Goal: Task Accomplishment & Management: Use online tool/utility

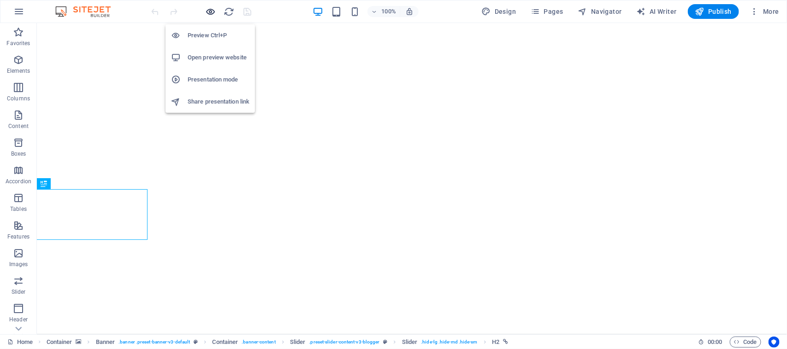
click at [213, 8] on icon "button" at bounding box center [211, 11] width 11 height 11
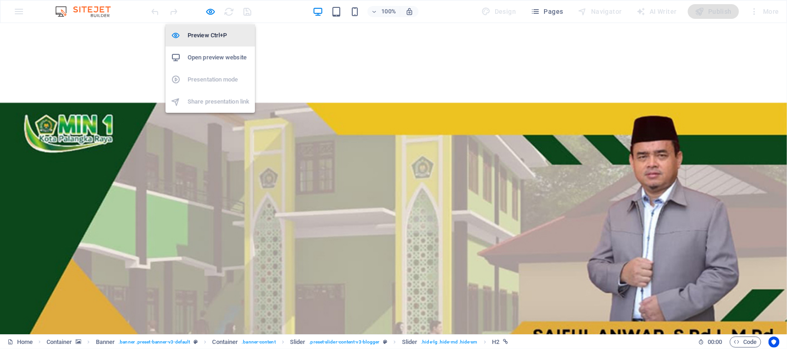
click at [210, 33] on h6 "Preview Ctrl+P" at bounding box center [219, 35] width 62 height 11
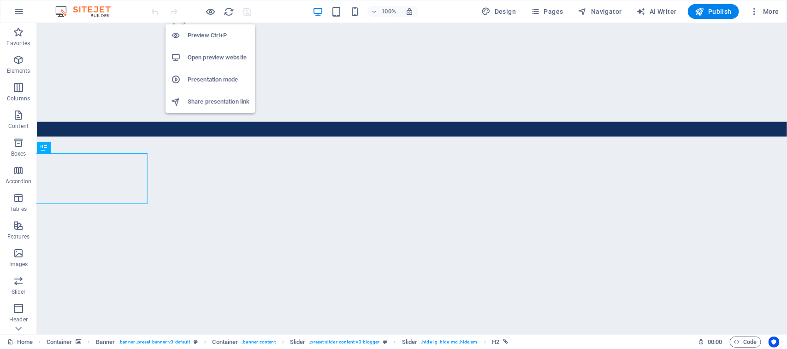
scroll to position [36, 0]
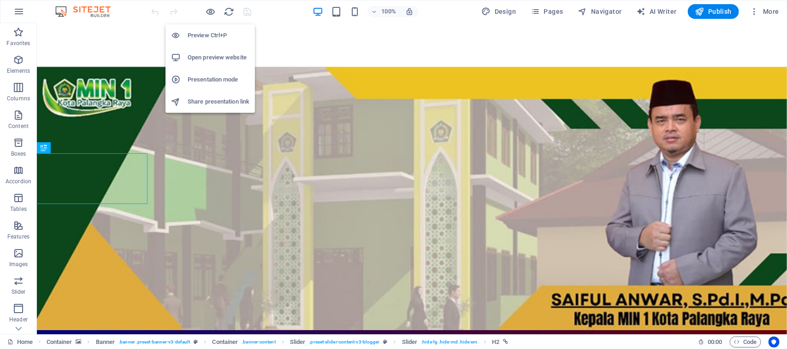
click at [210, 33] on h6 "Preview Ctrl+P" at bounding box center [219, 35] width 62 height 11
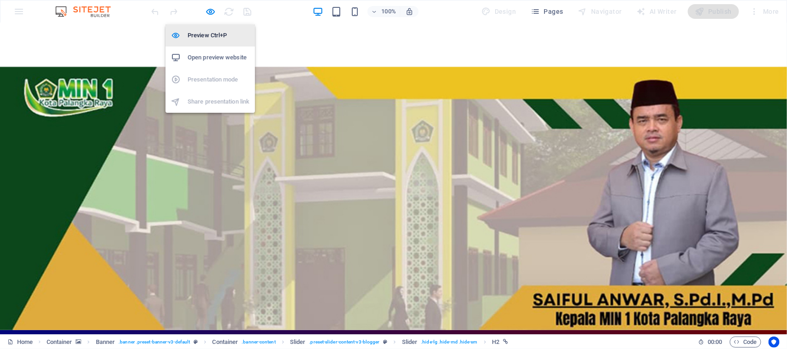
click at [210, 33] on h6 "Preview Ctrl+P" at bounding box center [219, 35] width 62 height 11
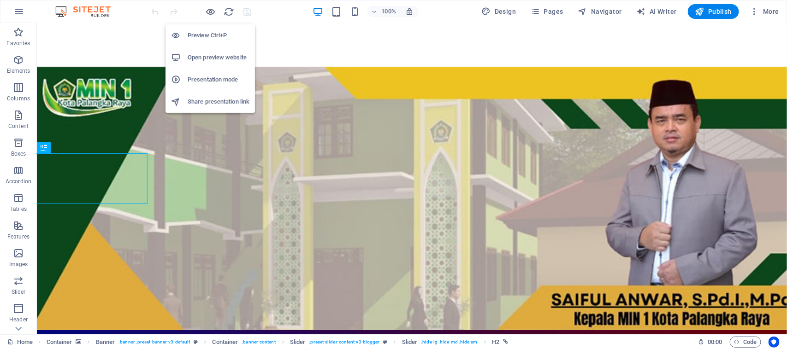
click at [216, 59] on h6 "Open preview website" at bounding box center [219, 57] width 62 height 11
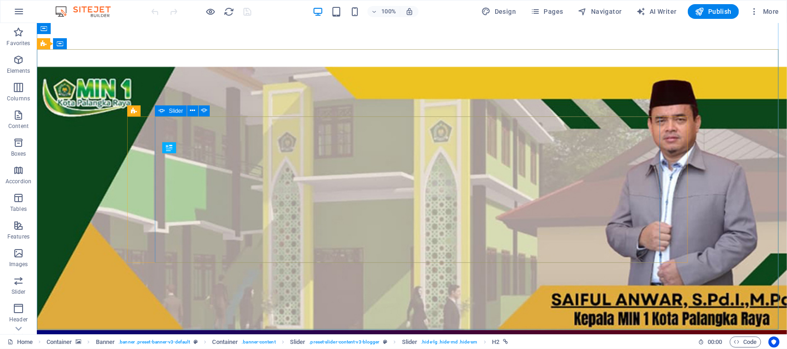
click at [173, 111] on span "Slider" at bounding box center [176, 111] width 14 height 6
click at [173, 111] on div "Drag here to replace the existing content. Press “Ctrl” if you want to create a…" at bounding box center [412, 179] width 750 height 312
select select "ms"
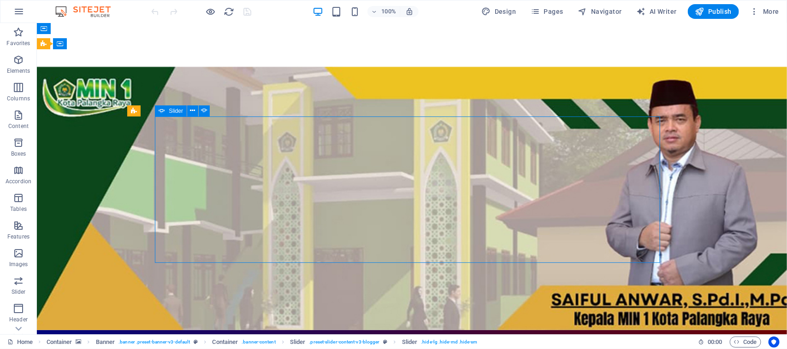
select select "s"
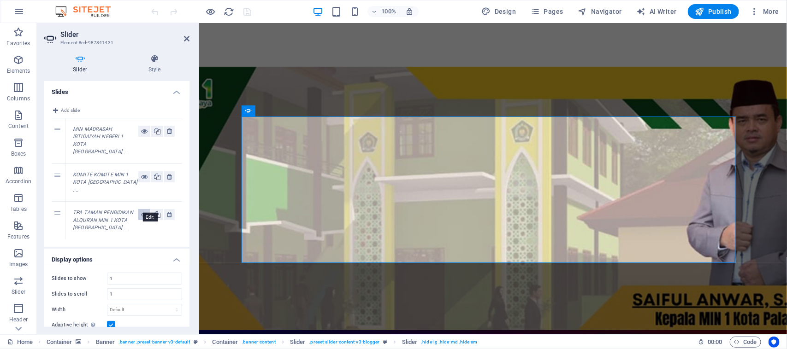
click at [141, 210] on icon at bounding box center [144, 214] width 6 height 11
click at [141, 171] on icon at bounding box center [144, 176] width 6 height 11
click at [141, 132] on icon at bounding box center [144, 131] width 6 height 11
click at [176, 255] on h4 "Display options" at bounding box center [116, 257] width 145 height 17
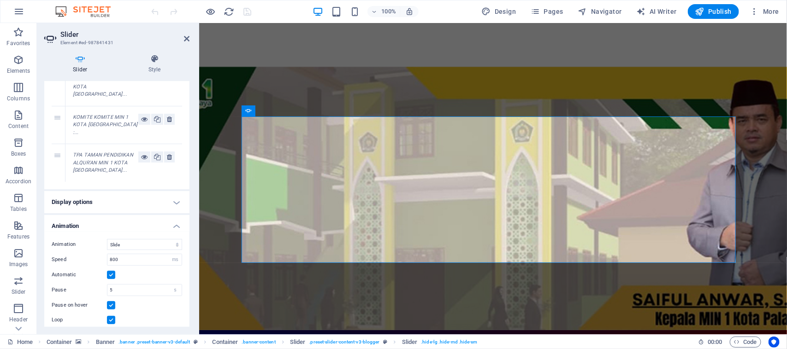
scroll to position [85, 0]
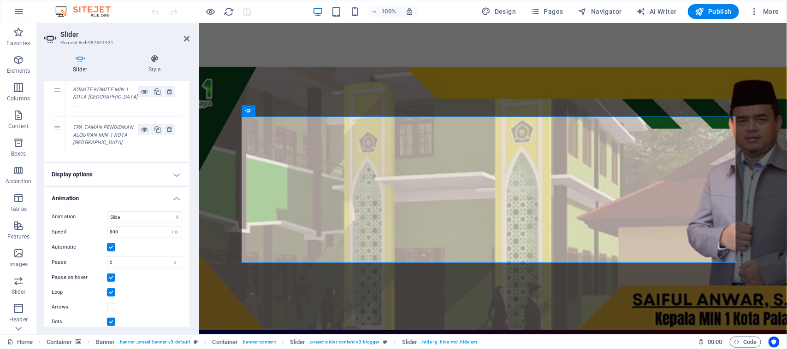
click at [174, 168] on h4 "Display options" at bounding box center [116, 175] width 145 height 22
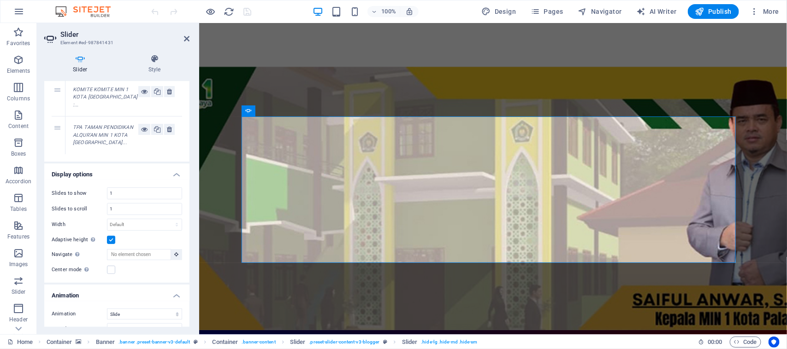
click at [174, 168] on h4 "Display options" at bounding box center [116, 172] width 145 height 17
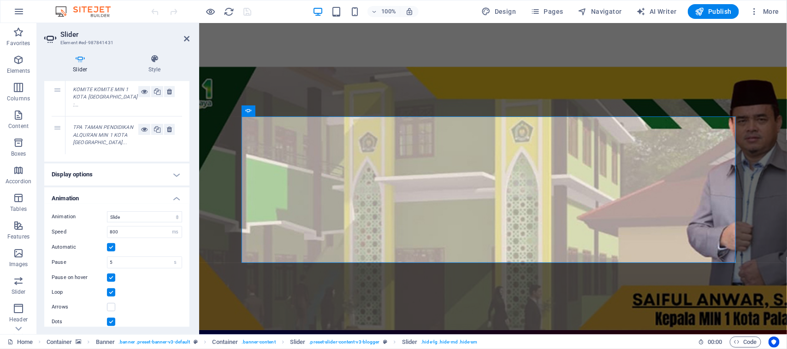
click at [189, 327] on div "Slider Style Slides Add slide 1 MIN MADRASAH IBTIDAIYAH NEGERI 1 KOTA [GEOGRAPH…" at bounding box center [117, 191] width 160 height 288
click at [188, 52] on div "Slider Style Slides Add slide 1 MIN MADRASAH IBTIDAIYAH NEGERI 1 KOTA [GEOGRAPH…" at bounding box center [117, 191] width 160 height 288
click at [82, 58] on icon at bounding box center [80, 58] width 72 height 9
click at [247, 112] on icon at bounding box center [248, 111] width 6 height 11
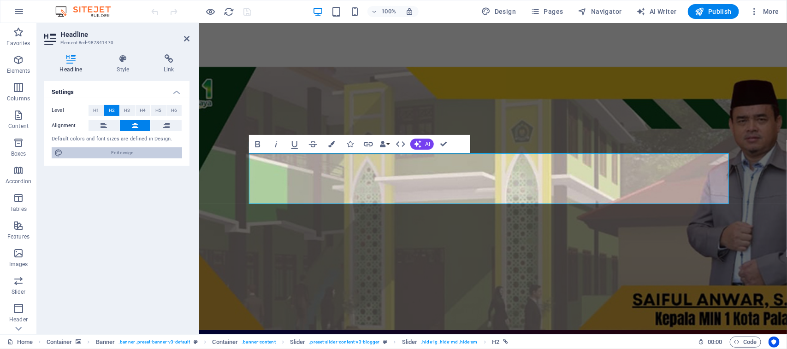
click at [119, 155] on span "Edit design" at bounding box center [122, 153] width 114 height 11
select select "px"
select select "400"
select select "px"
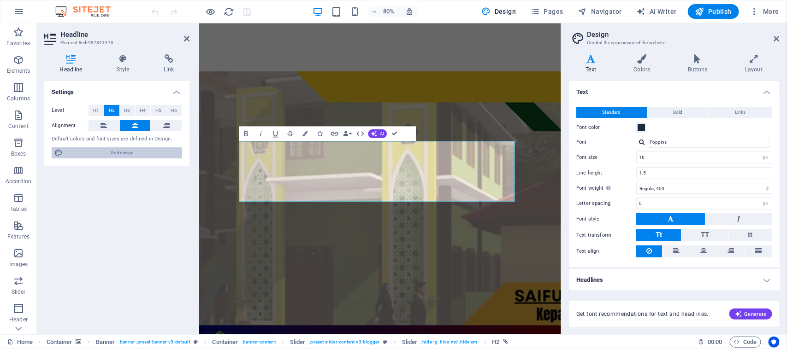
click at [119, 155] on span "Edit design" at bounding box center [122, 153] width 114 height 11
click at [780, 37] on aside "Design Control the appearance of the website Variants Text Colors Buttons Layou…" at bounding box center [674, 179] width 226 height 312
click at [775, 38] on icon at bounding box center [777, 38] width 6 height 7
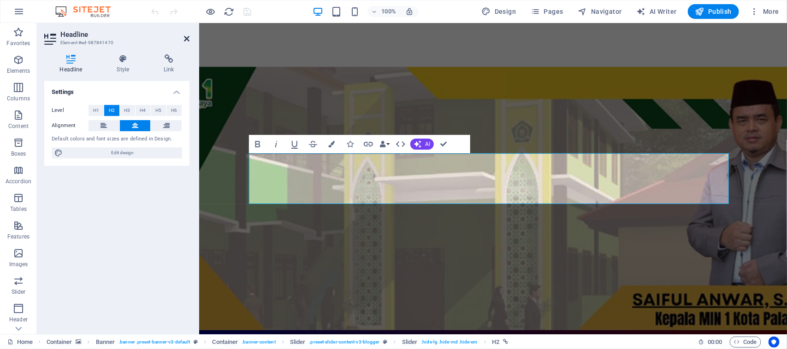
click at [185, 38] on icon at bounding box center [187, 38] width 6 height 7
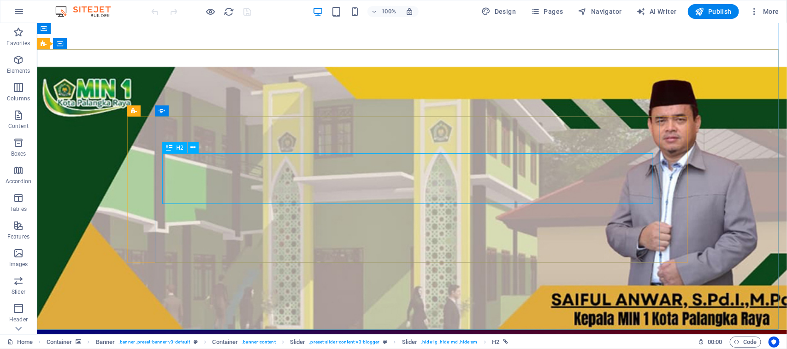
click at [169, 147] on icon at bounding box center [169, 147] width 6 height 11
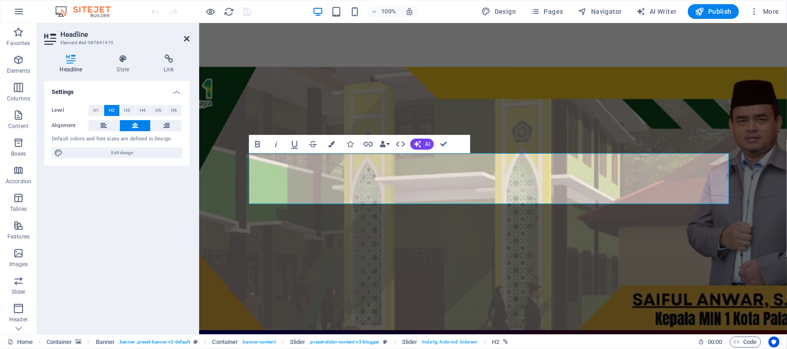
click at [185, 40] on icon at bounding box center [187, 38] width 6 height 7
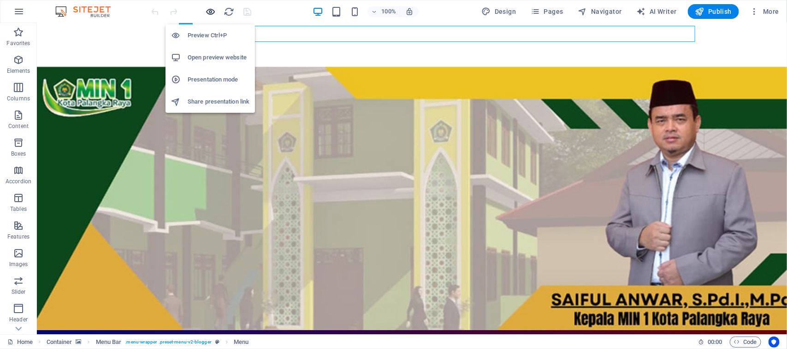
click at [213, 8] on icon "button" at bounding box center [211, 11] width 11 height 11
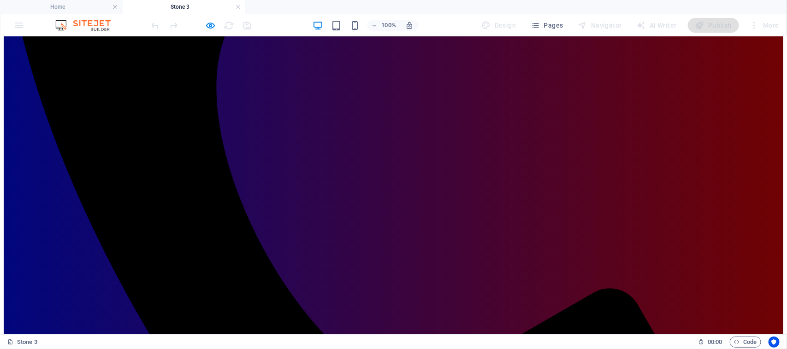
scroll to position [399, 0]
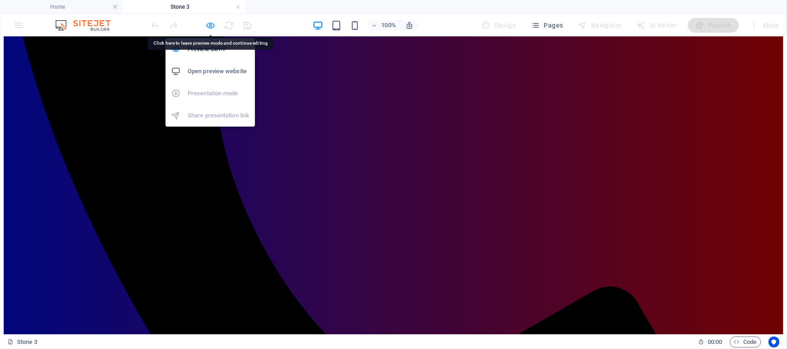
click at [209, 23] on icon "button" at bounding box center [211, 25] width 11 height 11
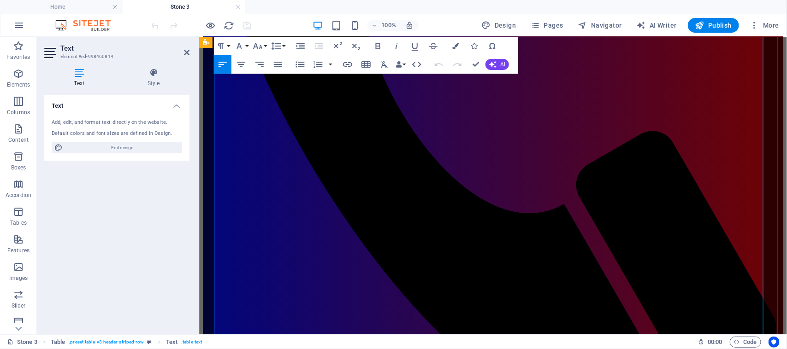
scroll to position [92, 0]
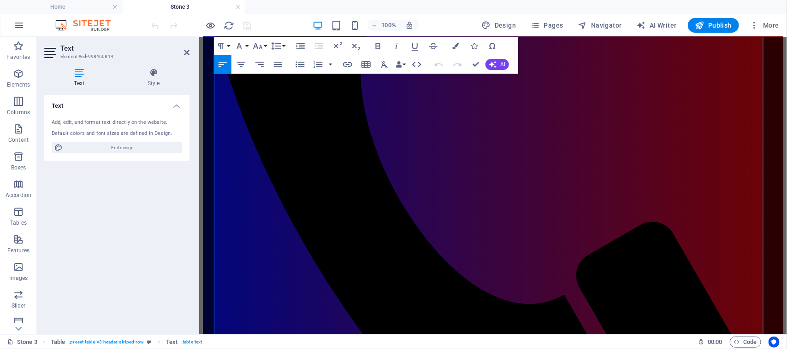
scroll to position [310, 0]
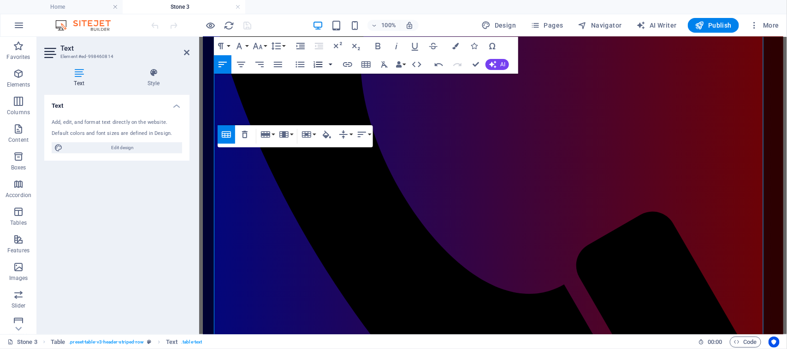
click at [330, 65] on button "button" at bounding box center [330, 64] width 7 height 18
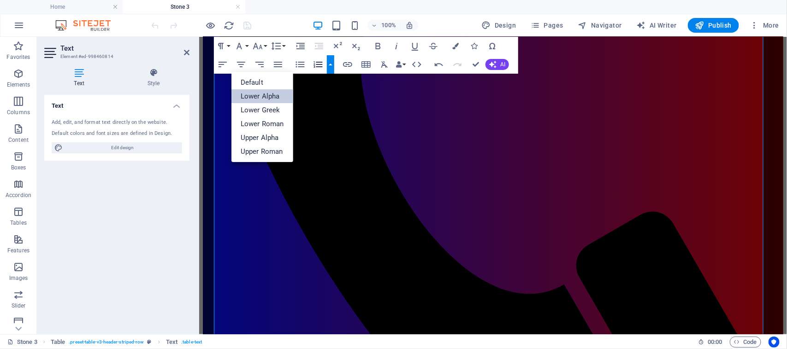
click at [273, 94] on link "Lower Alpha" at bounding box center [262, 96] width 62 height 14
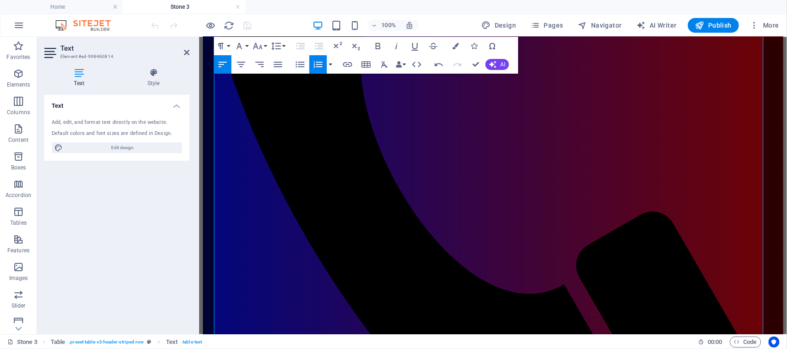
click at [330, 63] on button "button" at bounding box center [330, 64] width 7 height 18
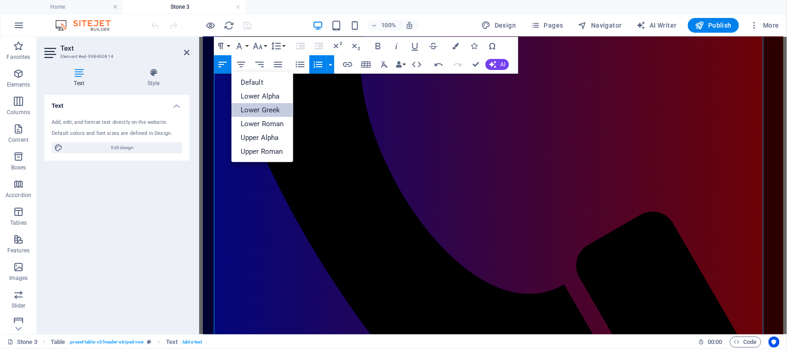
click at [264, 111] on link "Lower Greek" at bounding box center [262, 110] width 62 height 14
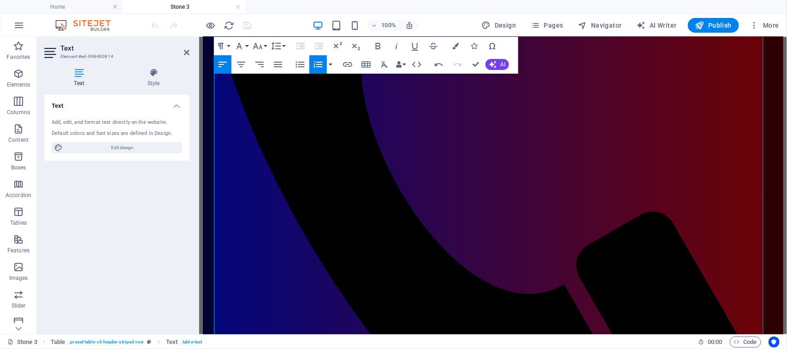
click at [330, 67] on button "button" at bounding box center [330, 64] width 7 height 18
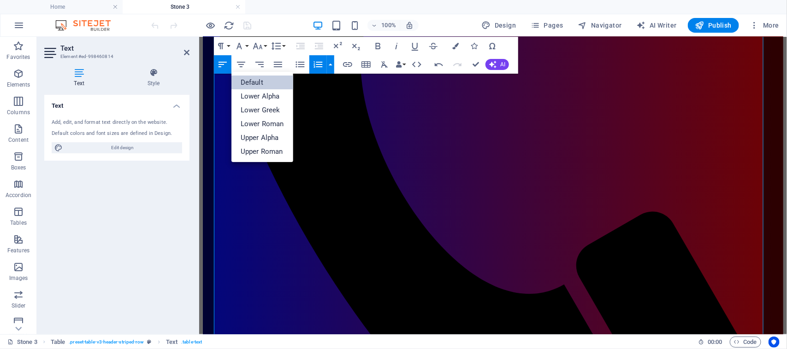
click at [277, 84] on link "Default" at bounding box center [262, 83] width 62 height 14
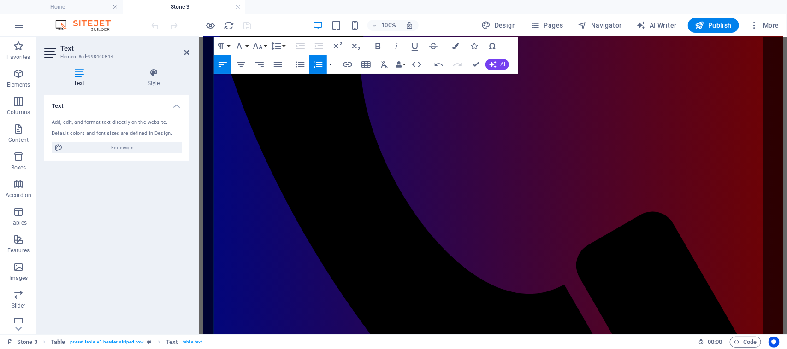
click at [331, 62] on button "button" at bounding box center [330, 64] width 7 height 18
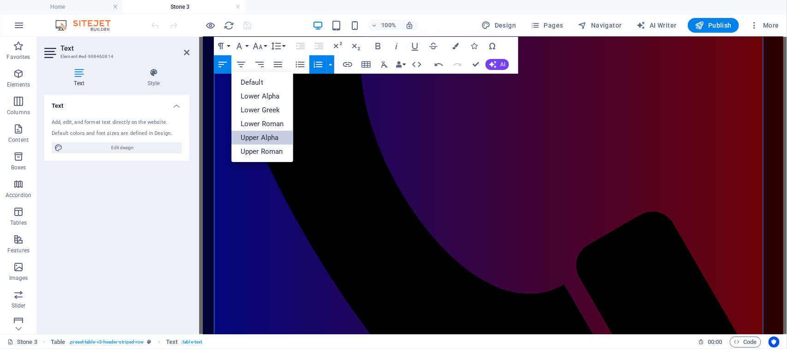
click at [263, 135] on link "Upper Alpha" at bounding box center [262, 138] width 62 height 14
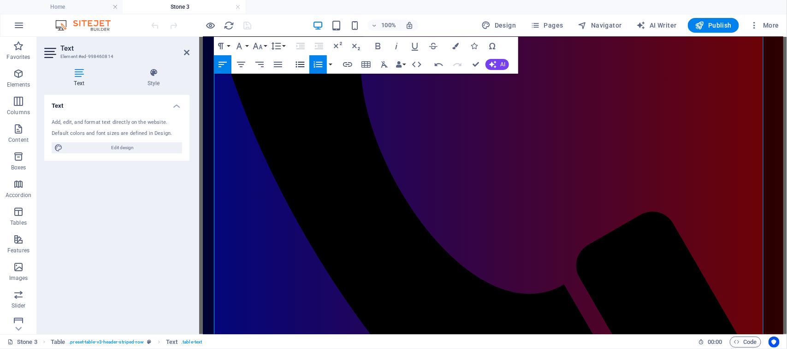
click at [302, 63] on icon "button" at bounding box center [300, 64] width 11 height 11
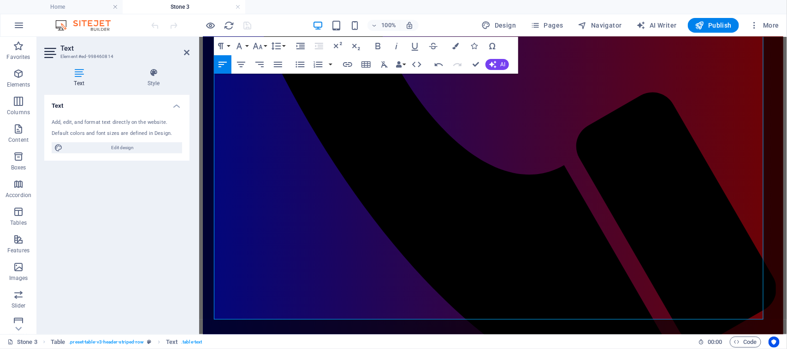
scroll to position [453, 0]
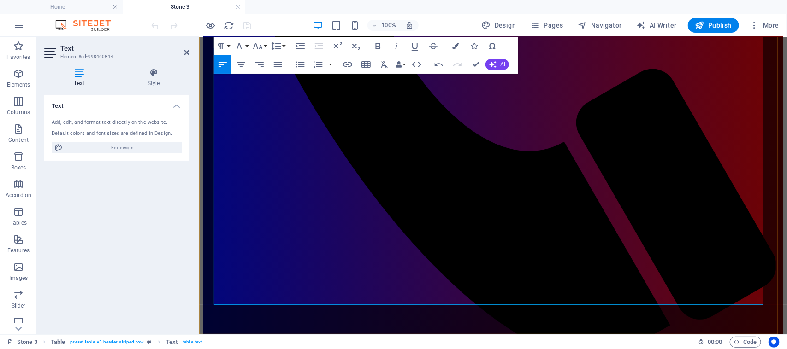
scroll to position [444, 0]
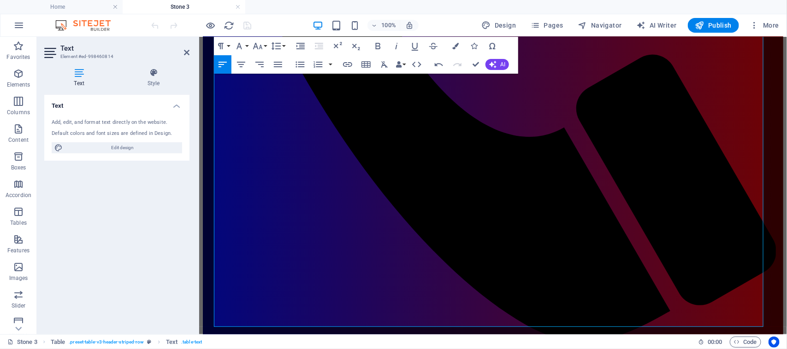
scroll to position [521, 0]
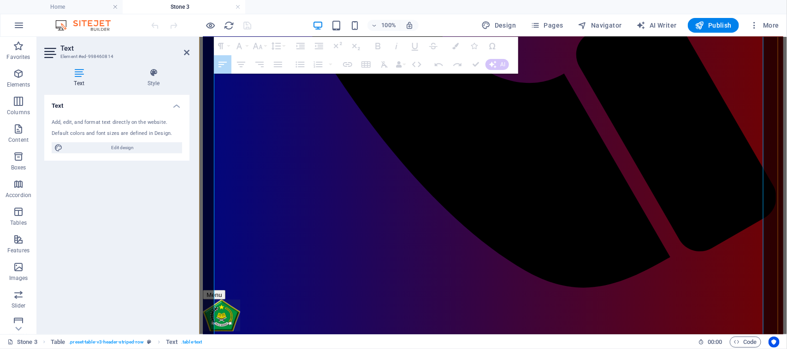
drag, startPoint x: 743, startPoint y: 110, endPoint x: 745, endPoint y: 207, distance: 96.8
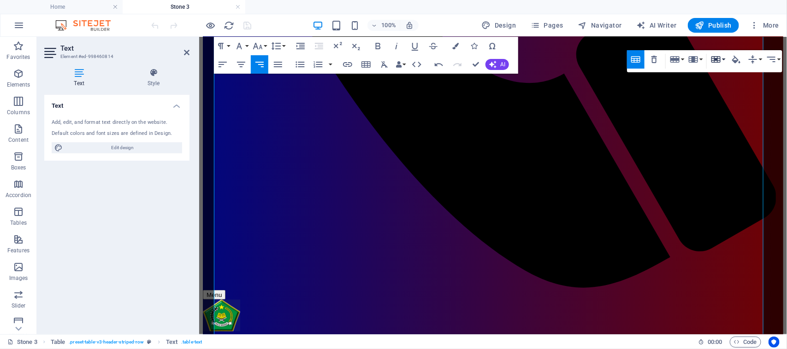
click at [716, 60] on icon "button" at bounding box center [715, 59] width 9 height 6
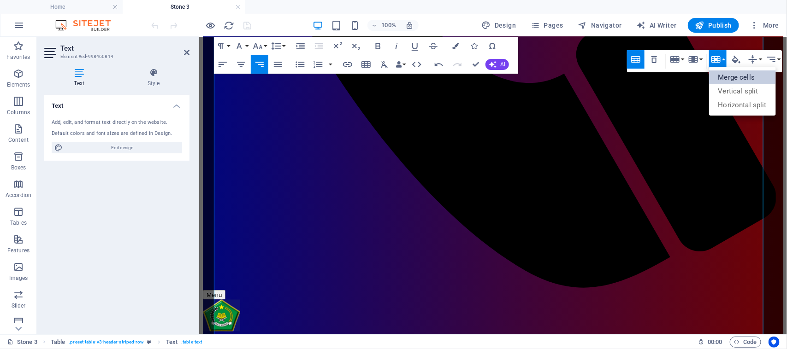
click at [729, 72] on link "Merge cells" at bounding box center [742, 78] width 67 height 14
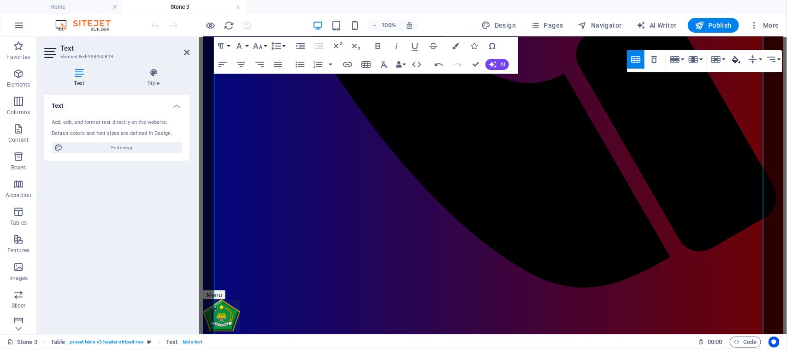
click at [736, 63] on icon "button" at bounding box center [736, 59] width 11 height 11
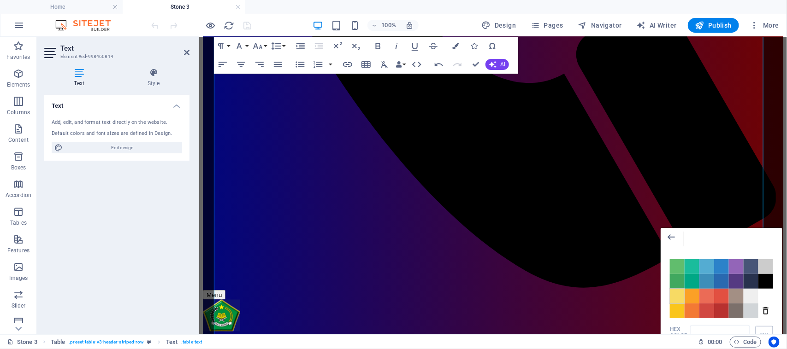
click at [678, 298] on span "Color #F7DA64" at bounding box center [677, 296] width 15 height 15
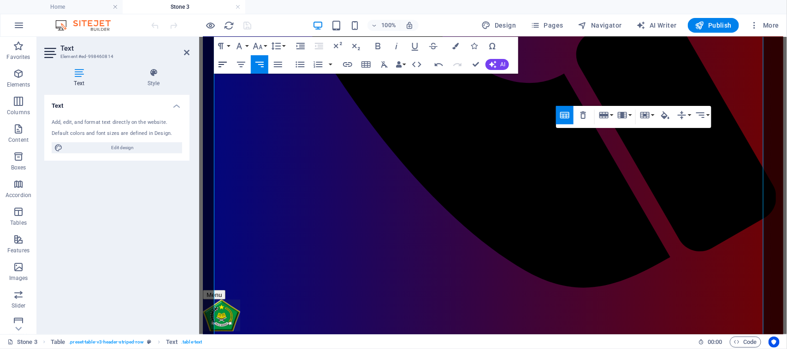
click at [222, 66] on icon "button" at bounding box center [222, 64] width 11 height 11
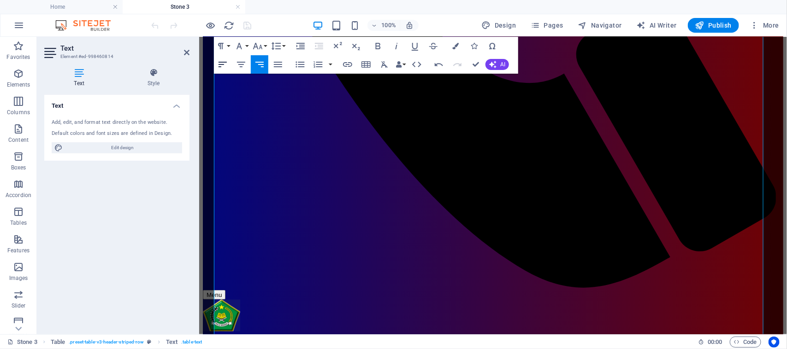
click at [215, 64] on button "Align Left" at bounding box center [223, 64] width 18 height 18
click at [214, 63] on button "Align Left" at bounding box center [223, 64] width 18 height 18
click at [186, 53] on icon at bounding box center [187, 52] width 6 height 7
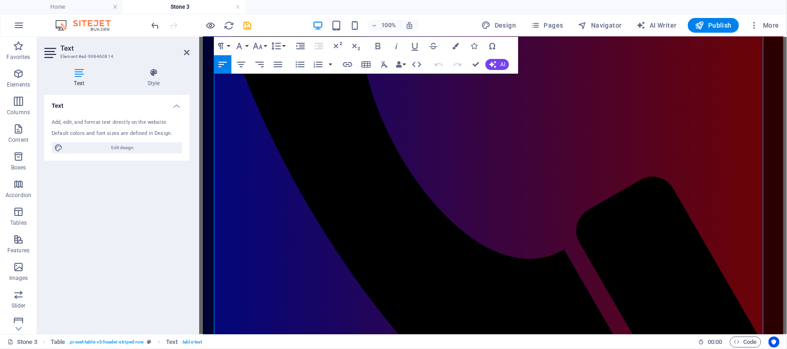
scroll to position [598, 0]
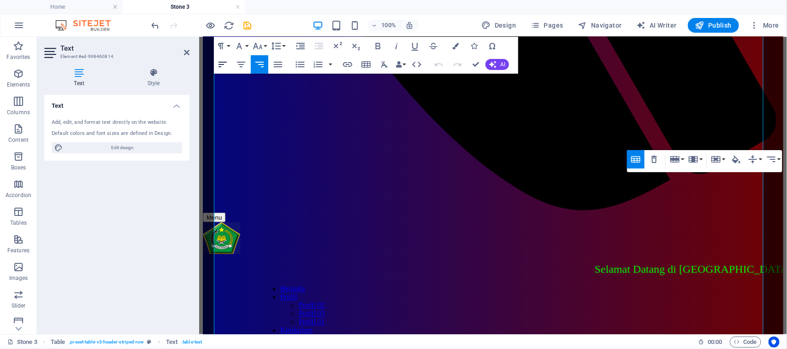
click at [218, 62] on icon "button" at bounding box center [222, 64] width 11 height 11
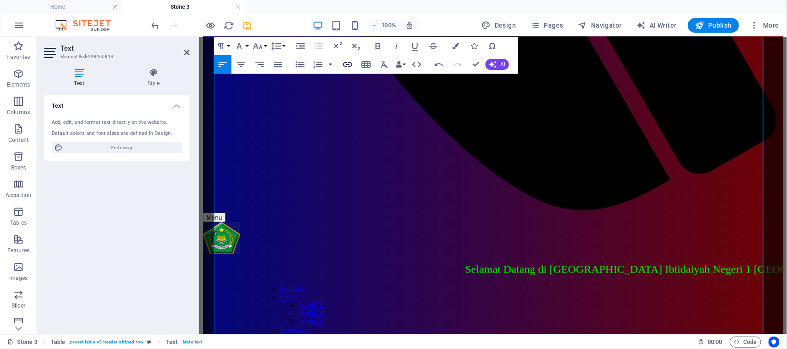
click at [344, 66] on icon "button" at bounding box center [347, 64] width 9 height 5
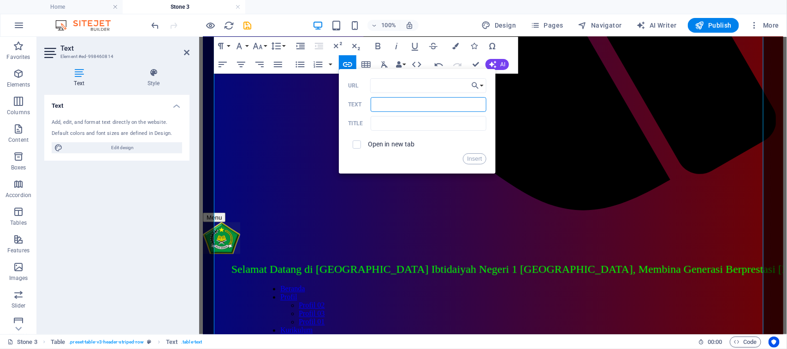
click at [381, 105] on input "Text" at bounding box center [428, 104] width 115 height 15
type input "Lihat"
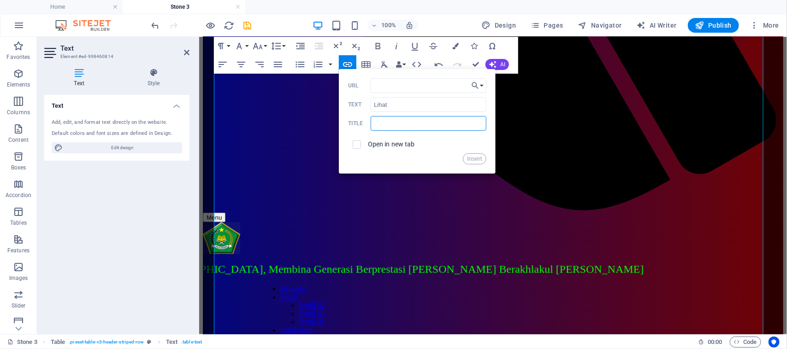
click at [414, 125] on input "text" at bounding box center [428, 123] width 115 height 15
type input "2"
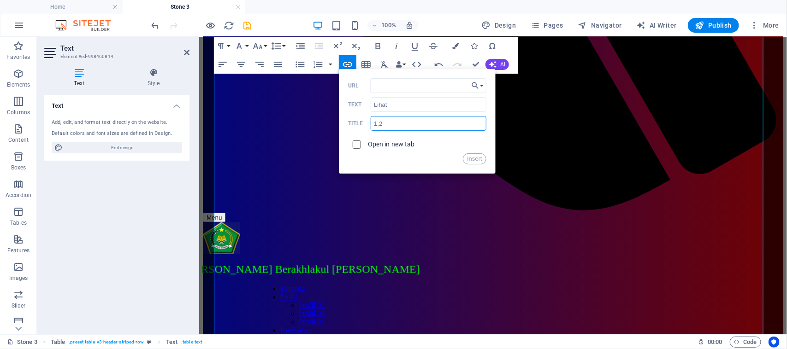
type input "1.2"
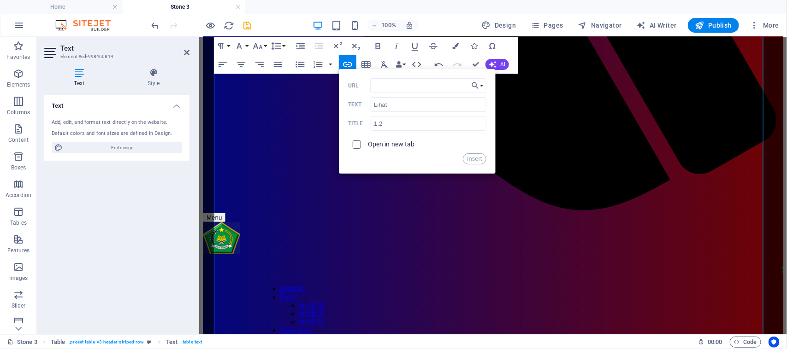
click at [354, 143] on input "checkbox" at bounding box center [355, 143] width 8 height 8
checkbox input "true"
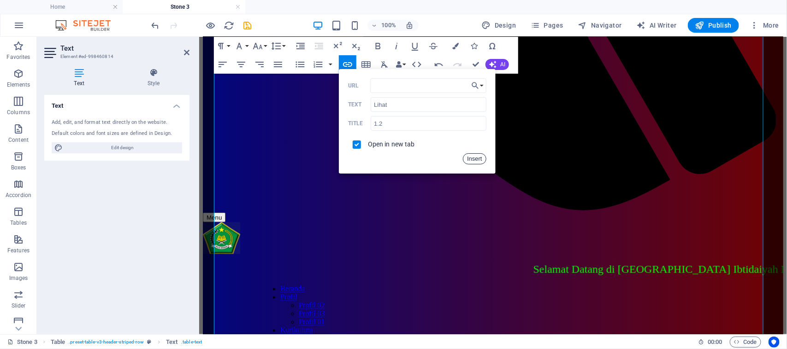
click at [468, 160] on button "Insert" at bounding box center [475, 159] width 24 height 11
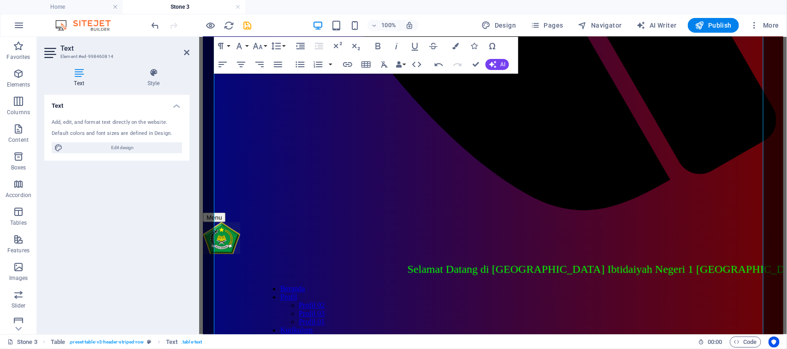
scroll to position [345, 0]
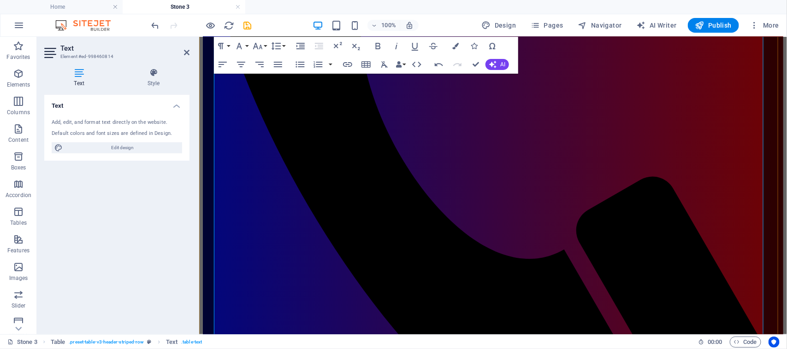
drag, startPoint x: 782, startPoint y: 164, endPoint x: 493, endPoint y: 221, distance: 295.1
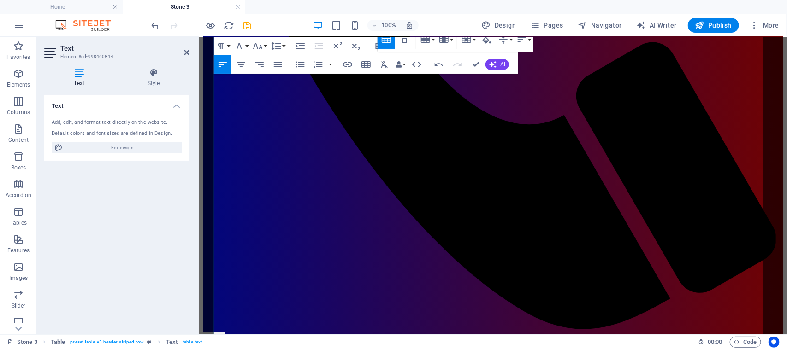
scroll to position [498, 0]
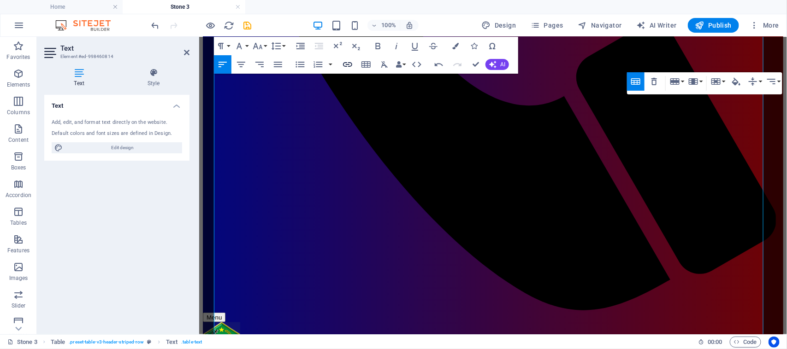
checkbox input "false"
click at [346, 65] on icon "button" at bounding box center [347, 64] width 11 height 11
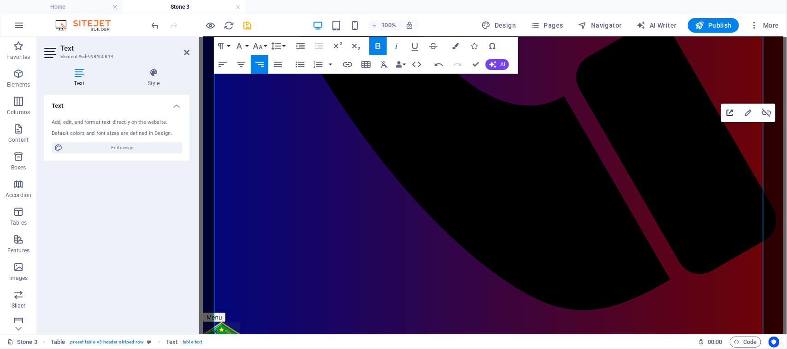
click at [727, 113] on icon "button" at bounding box center [730, 113] width 6 height 6
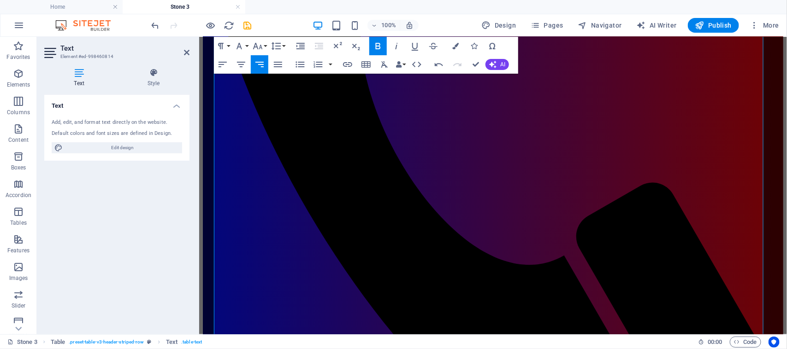
scroll to position [314, 0]
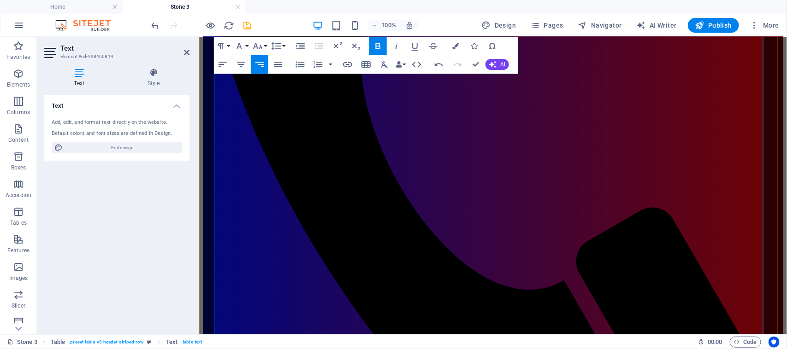
type input "[URL][DOMAIN_NAME]"
type input "Lihat"
type input "2.1"
checkbox input "true"
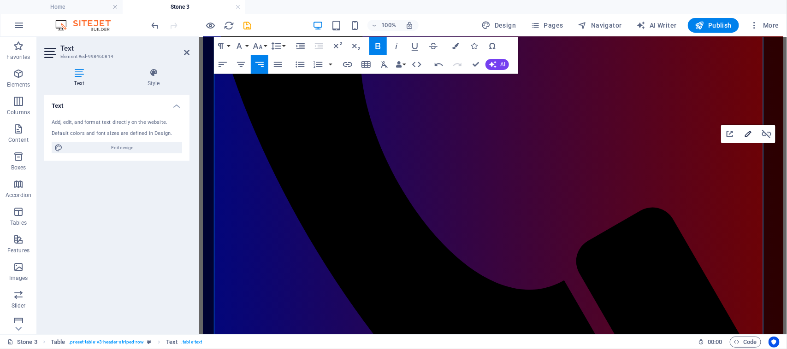
click at [749, 135] on icon "button" at bounding box center [748, 134] width 6 height 6
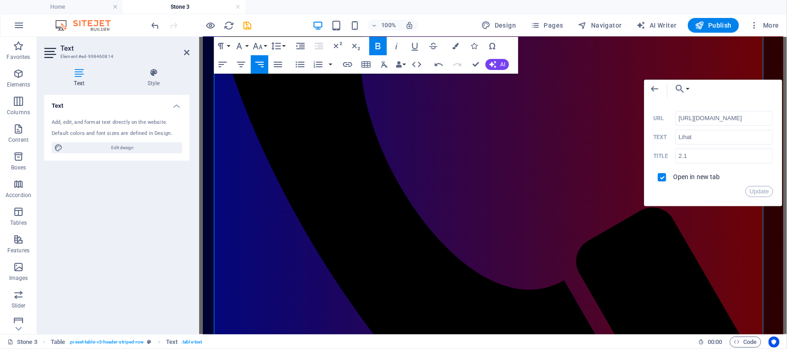
scroll to position [0, 6]
click at [679, 120] on input "[URL][DOMAIN_NAME]" at bounding box center [724, 118] width 98 height 15
click at [692, 158] on input "2.1" at bounding box center [724, 156] width 98 height 15
type input "2"
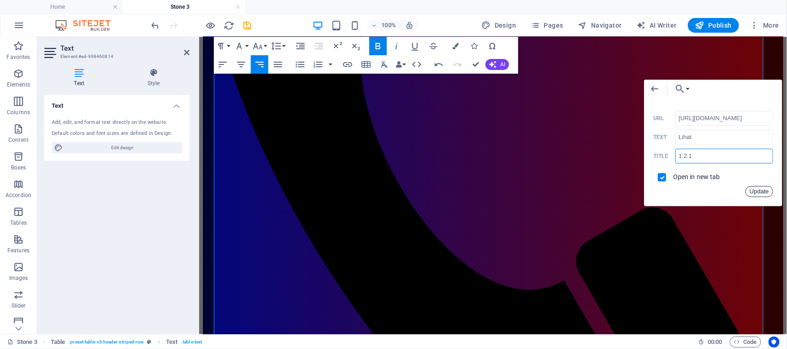
type input "1.2.1"
click at [766, 193] on button "Update" at bounding box center [759, 191] width 28 height 11
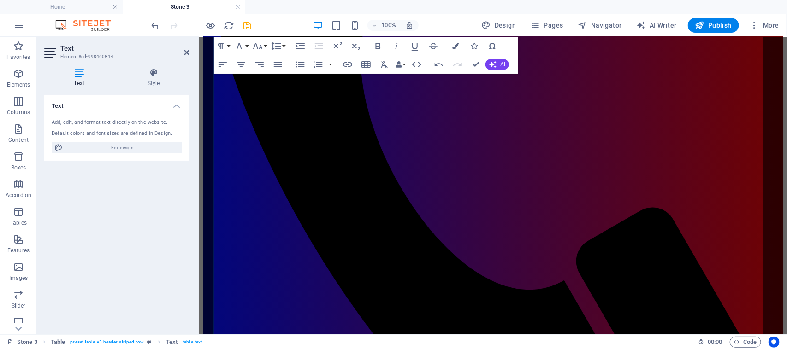
scroll to position [574, 0]
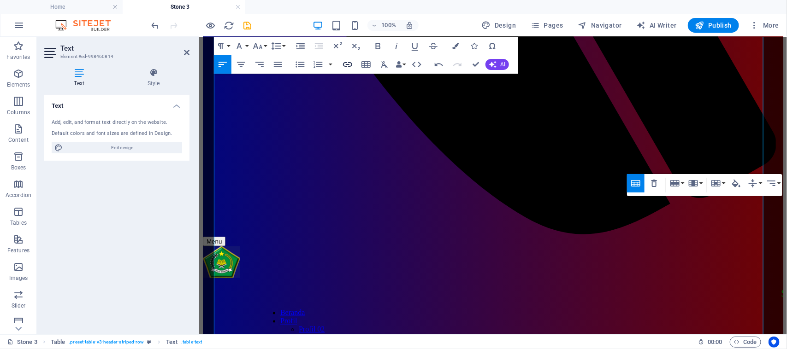
checkbox input "false"
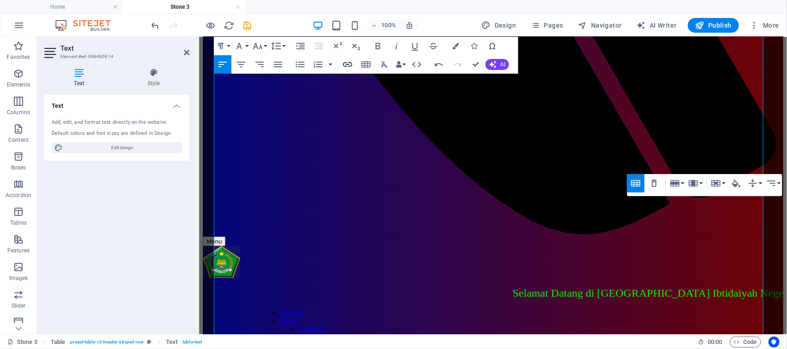
click at [349, 63] on icon "button" at bounding box center [347, 64] width 9 height 5
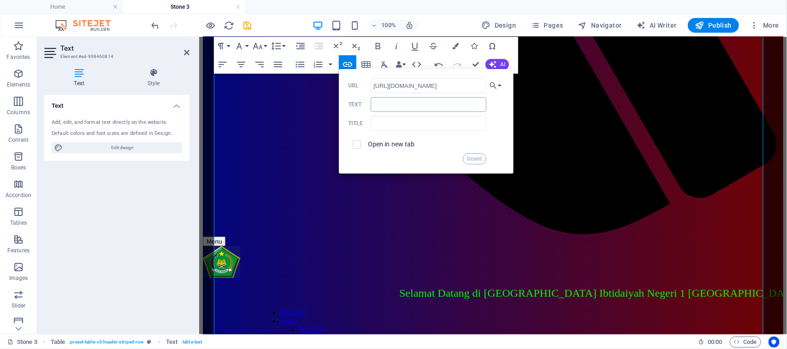
scroll to position [0, 4]
type input "[URL][DOMAIN_NAME]"
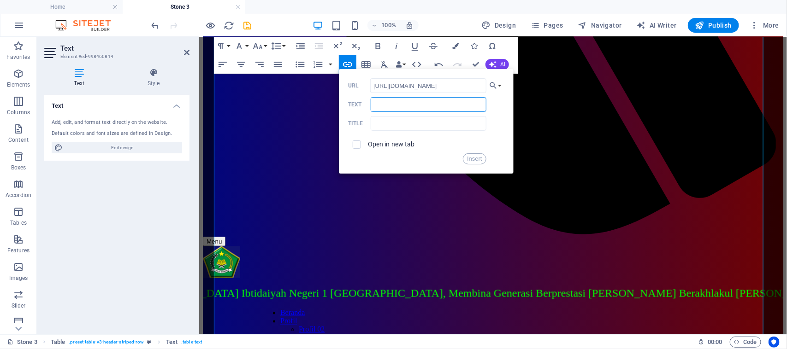
click at [396, 104] on input "Text" at bounding box center [428, 104] width 115 height 15
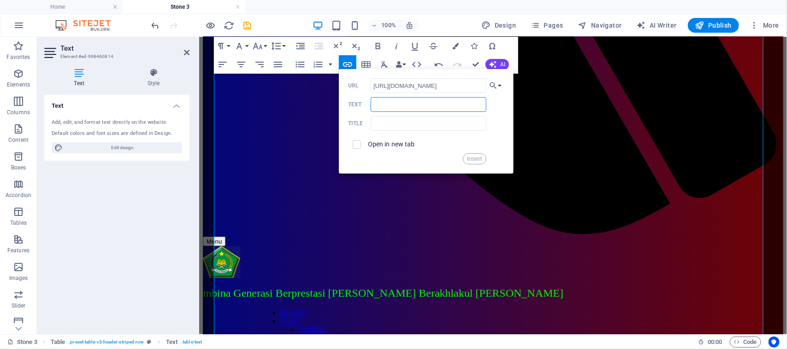
type input "Lihat"
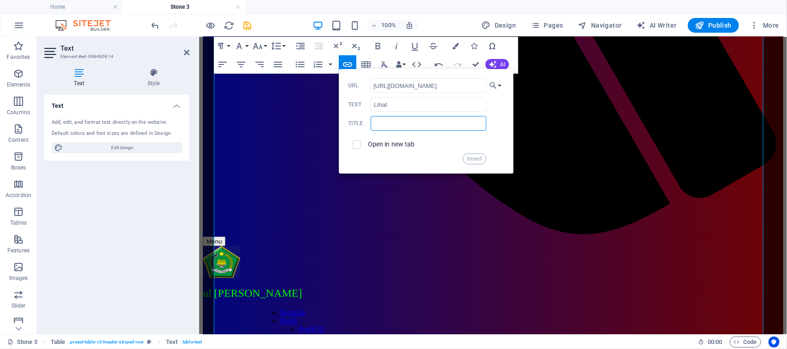
click at [415, 124] on input "text" at bounding box center [428, 123] width 115 height 15
type input "1.2.2"
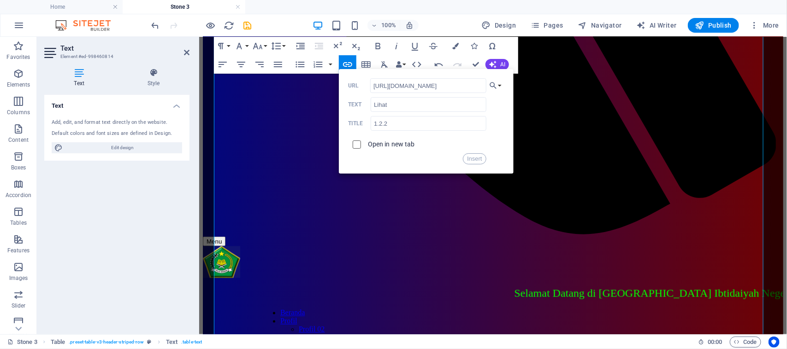
click at [358, 145] on input "checkbox" at bounding box center [355, 143] width 8 height 8
checkbox input "true"
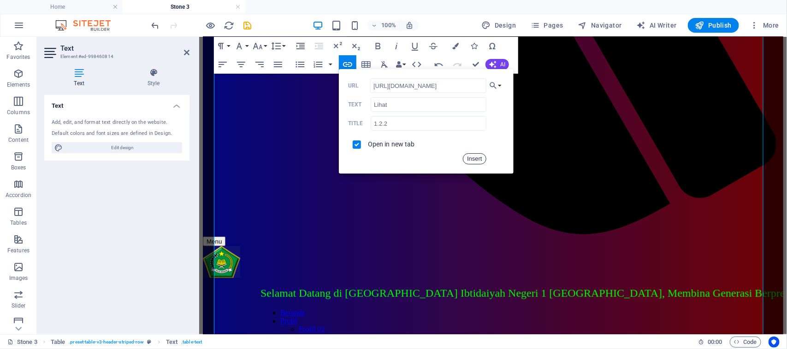
click at [467, 161] on button "Insert" at bounding box center [475, 159] width 24 height 11
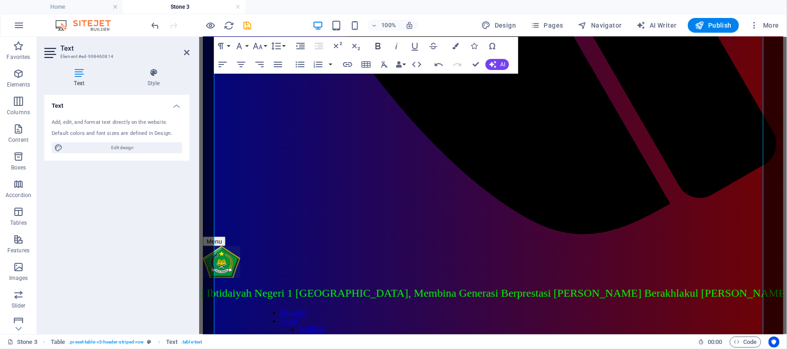
click at [376, 49] on icon "button" at bounding box center [377, 46] width 11 height 11
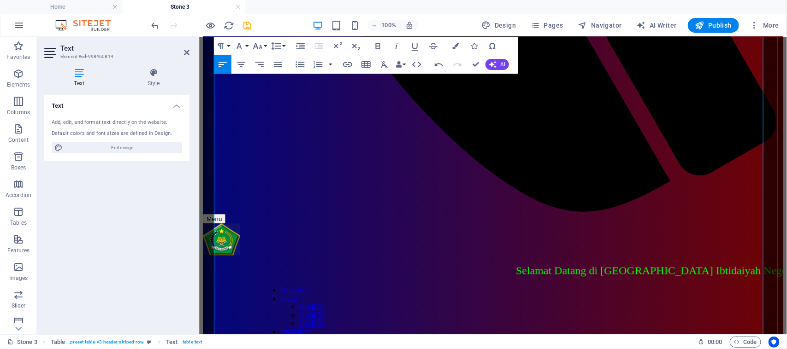
scroll to position [582, 0]
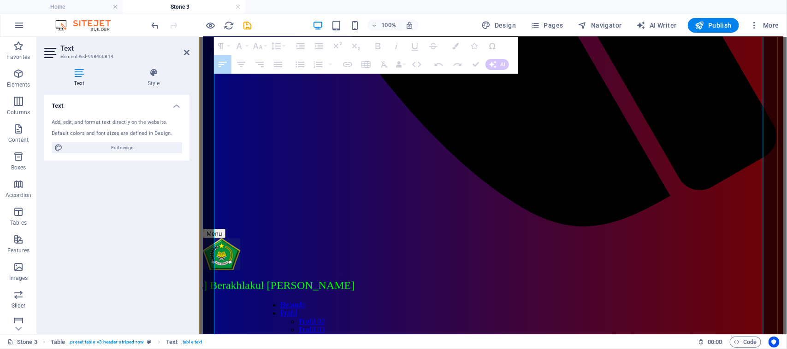
drag, startPoint x: 745, startPoint y: 188, endPoint x: 751, endPoint y: 305, distance: 117.7
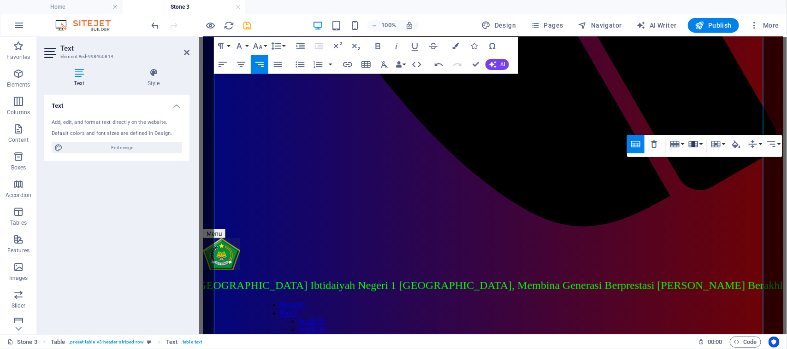
click at [702, 144] on button "Column" at bounding box center [695, 144] width 18 height 18
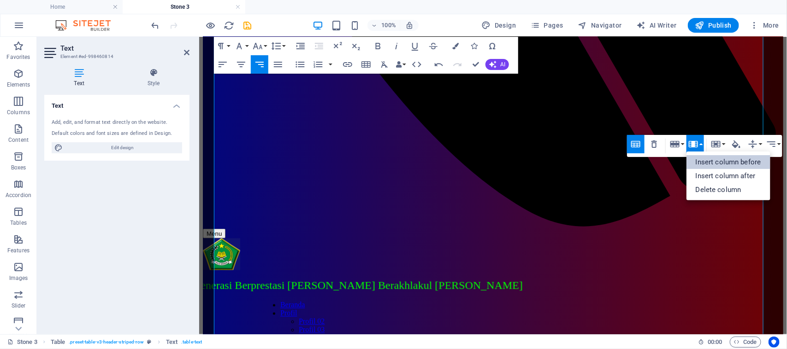
click at [698, 163] on link "Insert column before" at bounding box center [728, 162] width 84 height 14
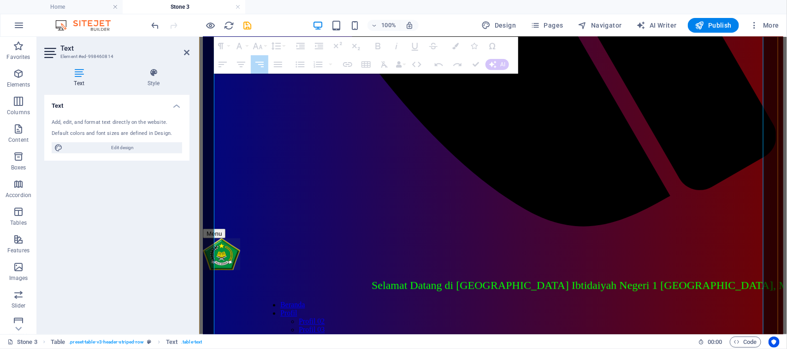
drag, startPoint x: 749, startPoint y: 194, endPoint x: 759, endPoint y: 308, distance: 114.7
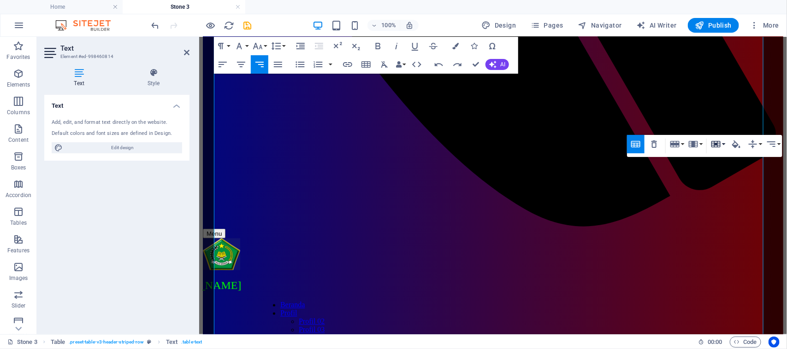
click at [715, 143] on icon "button" at bounding box center [715, 144] width 11 height 11
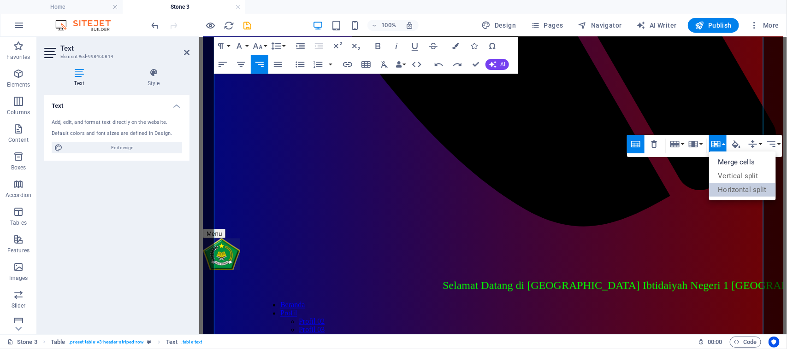
click at [732, 187] on link "Horizontal split" at bounding box center [742, 190] width 67 height 14
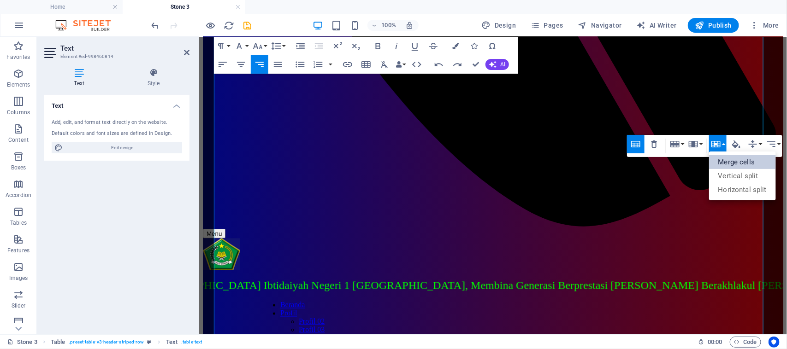
click at [725, 162] on link "Merge cells" at bounding box center [742, 162] width 67 height 14
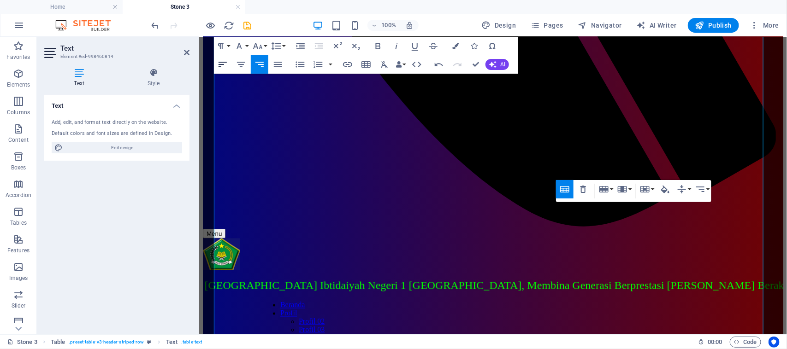
click at [222, 67] on icon "button" at bounding box center [222, 64] width 11 height 11
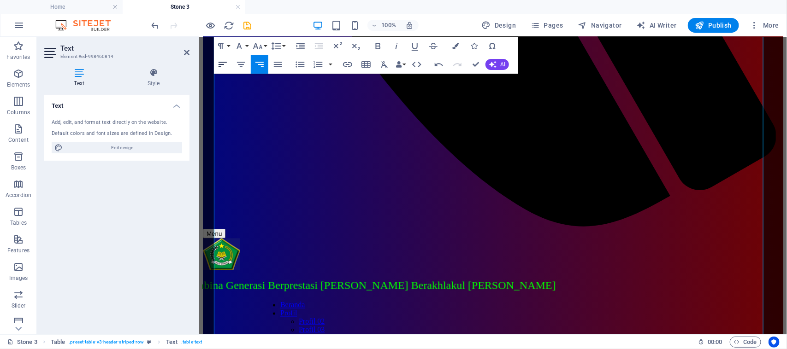
click at [222, 67] on icon "button" at bounding box center [222, 64] width 11 height 11
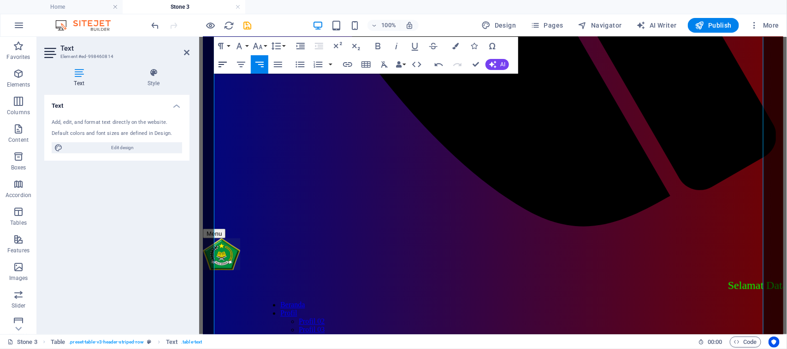
click at [220, 67] on icon "button" at bounding box center [222, 64] width 11 height 11
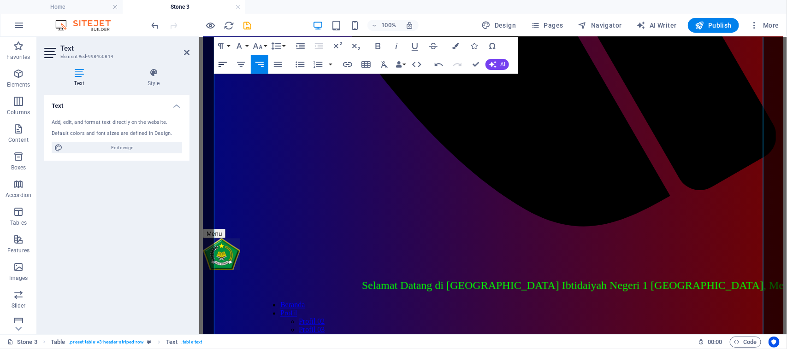
click at [220, 66] on icon "button" at bounding box center [222, 64] width 11 height 11
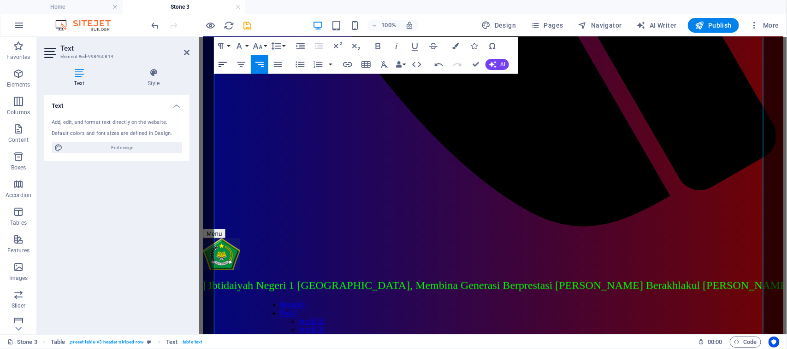
click at [219, 66] on icon "button" at bounding box center [222, 64] width 11 height 11
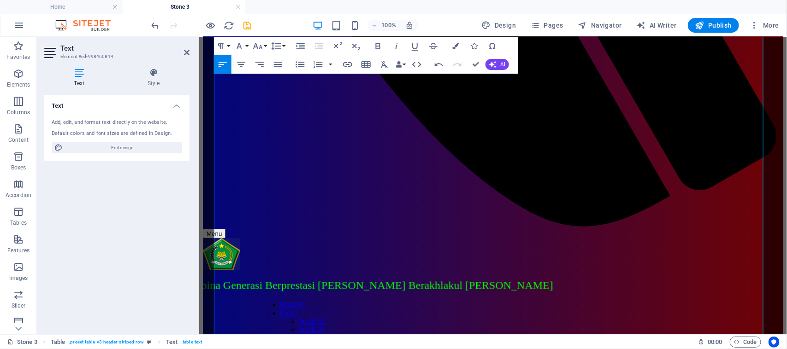
scroll to position [605, 0]
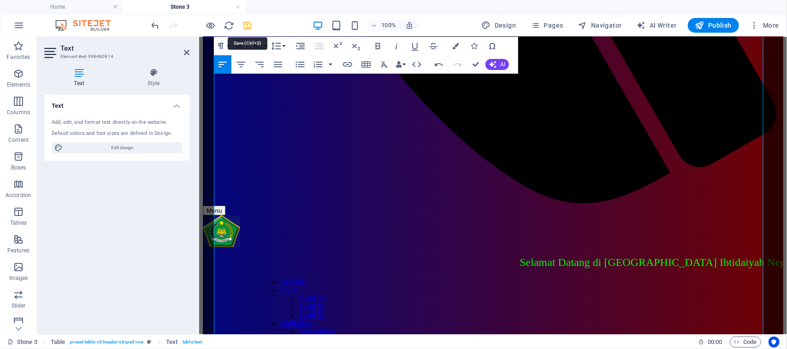
click at [243, 24] on icon "save" at bounding box center [247, 25] width 11 height 11
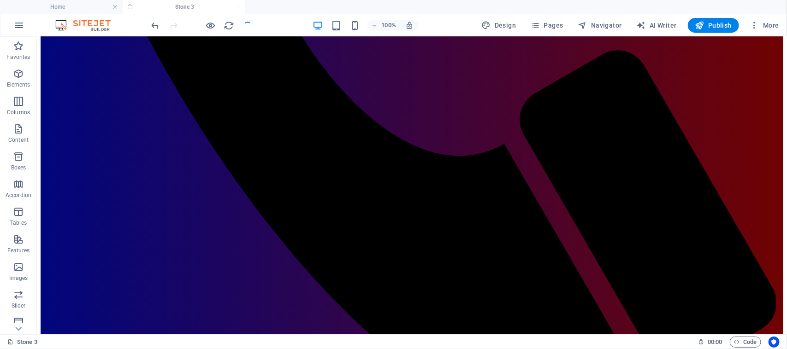
scroll to position [595, 0]
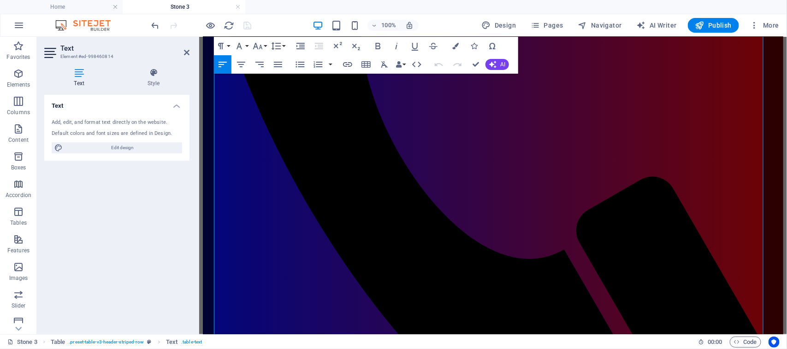
scroll to position [598, 0]
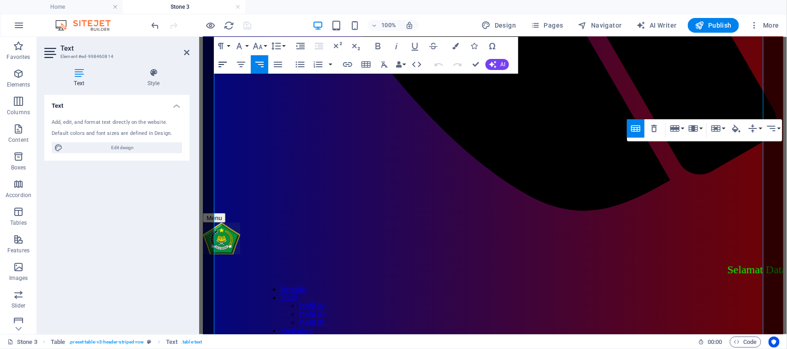
click at [222, 64] on icon "button" at bounding box center [222, 64] width 11 height 11
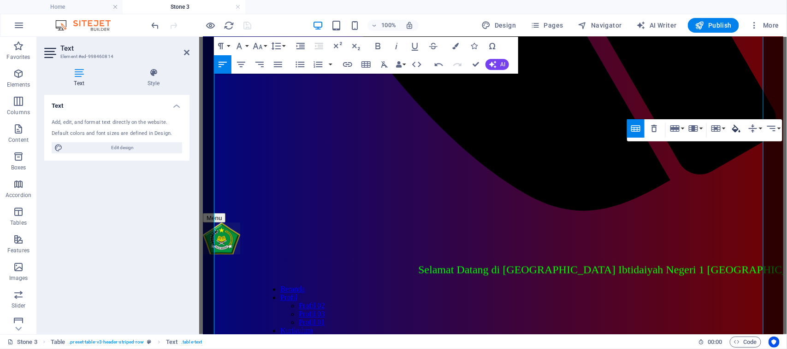
click at [735, 130] on icon "button" at bounding box center [736, 128] width 8 height 8
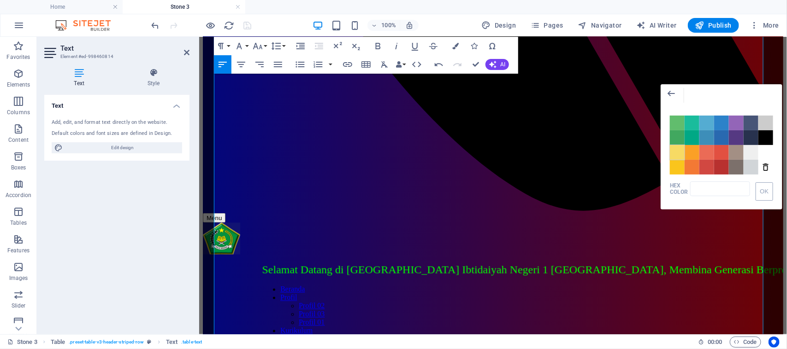
click at [674, 153] on span "Color #F7DA64" at bounding box center [677, 152] width 15 height 15
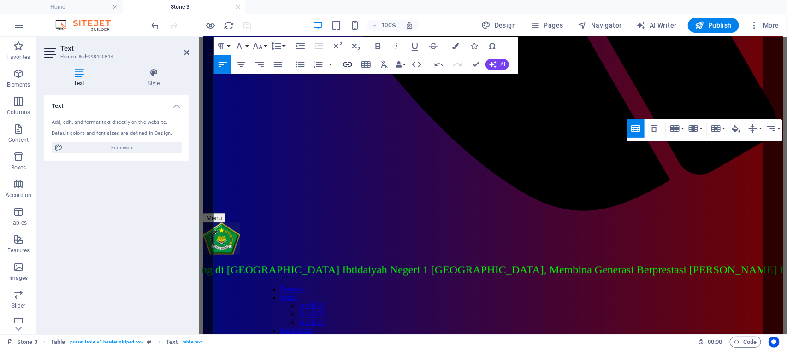
click at [347, 65] on icon "button" at bounding box center [347, 64] width 11 height 11
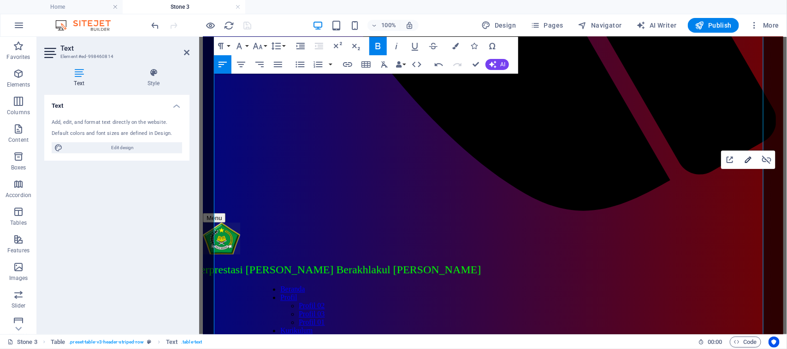
type input "[URL][DOMAIN_NAME]"
type input "Lihat"
type input "1.2.2"
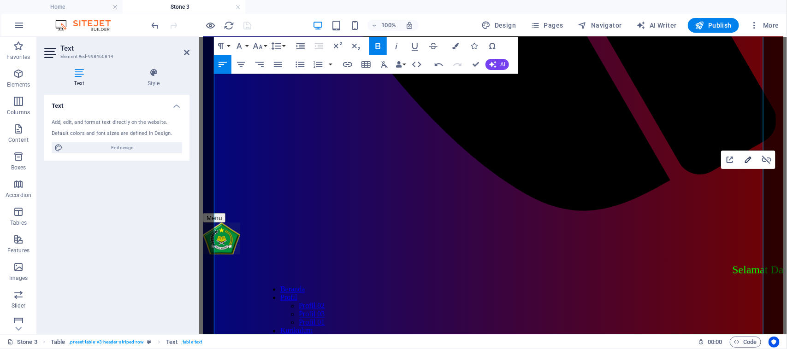
checkbox input "true"
click at [746, 160] on icon "button" at bounding box center [748, 160] width 6 height 6
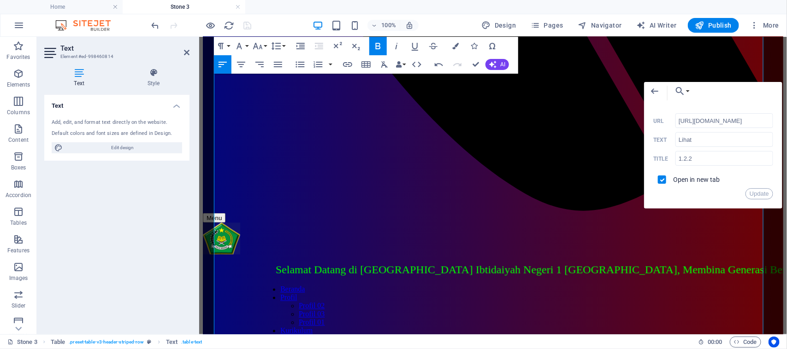
scroll to position [0, 6]
click at [702, 119] on input "[URL][DOMAIN_NAME]" at bounding box center [724, 120] width 98 height 15
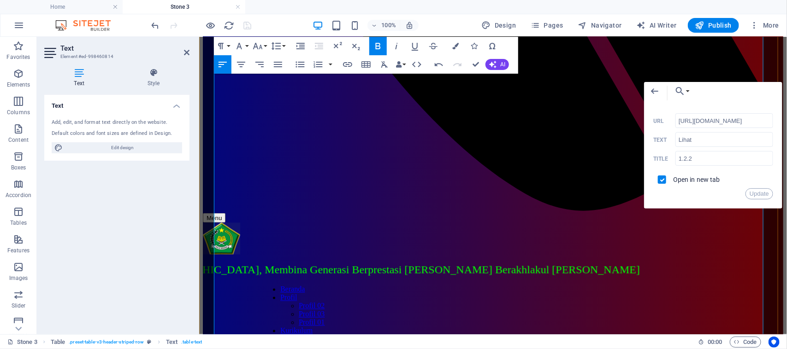
scroll to position [0, 0]
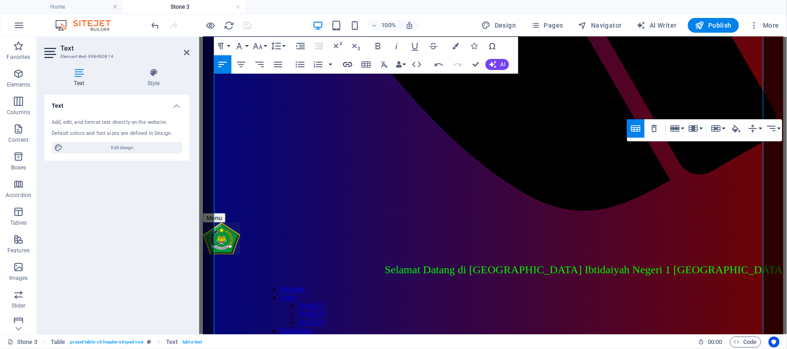
checkbox input "false"
click at [346, 65] on icon "button" at bounding box center [347, 64] width 9 height 5
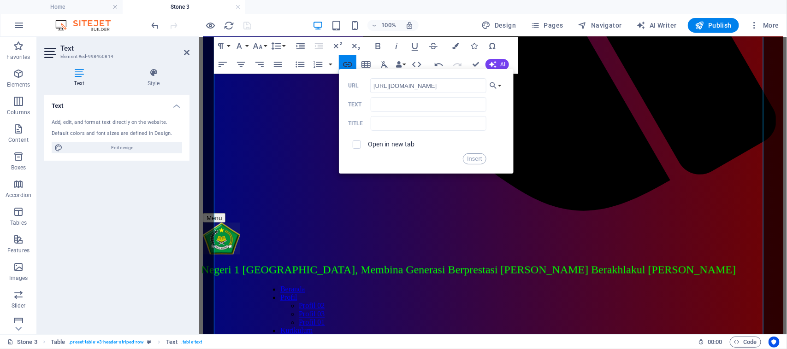
scroll to position [0, 4]
type input "[URL][DOMAIN_NAME]"
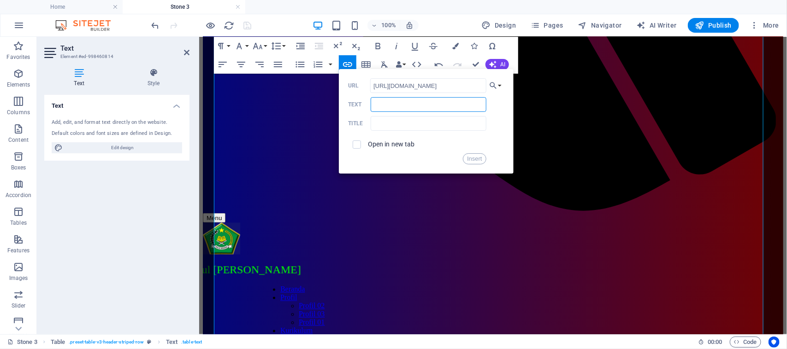
click at [388, 100] on input "Text" at bounding box center [428, 104] width 115 height 15
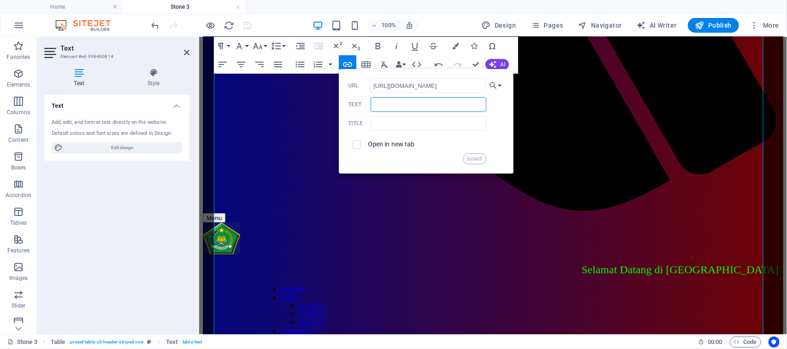
type input "Lihat"
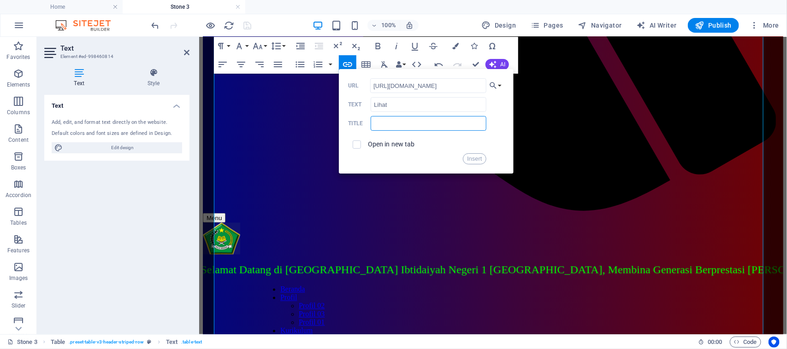
click at [434, 130] on input "text" at bounding box center [428, 123] width 115 height 15
type input "1.2.3"
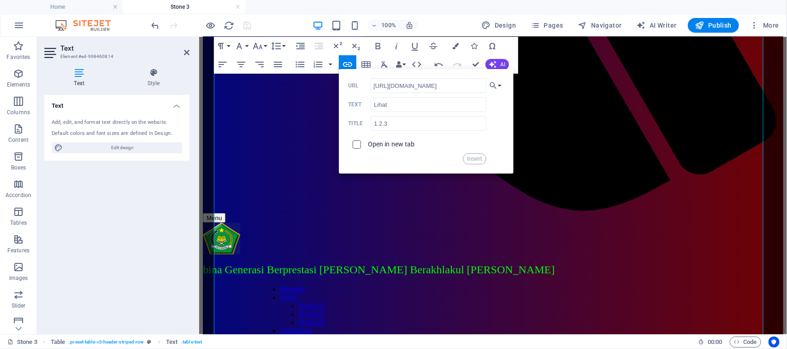
click at [359, 144] on input "checkbox" at bounding box center [355, 143] width 8 height 8
checkbox input "true"
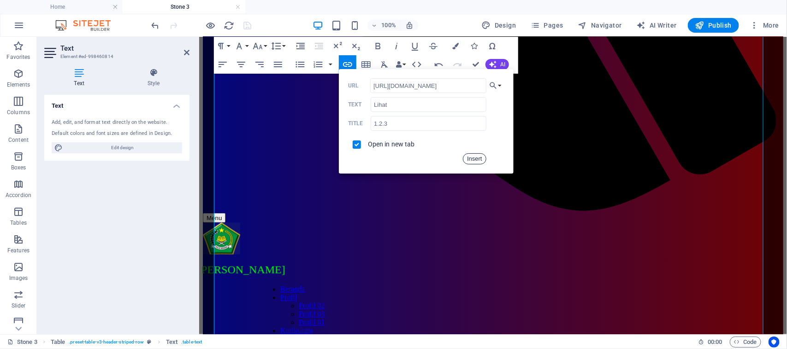
click at [468, 159] on button "Insert" at bounding box center [475, 159] width 24 height 11
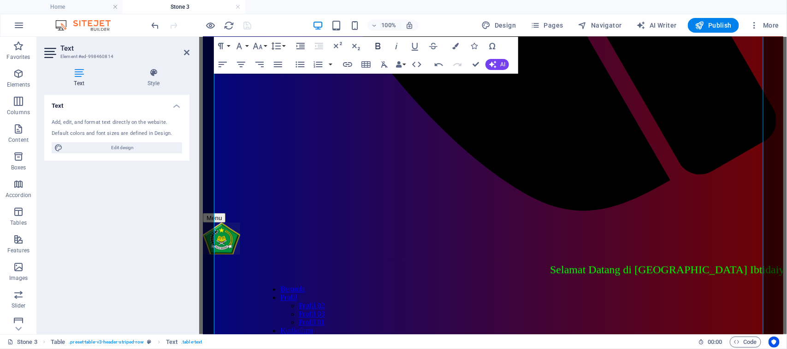
click at [376, 46] on icon "button" at bounding box center [378, 46] width 5 height 6
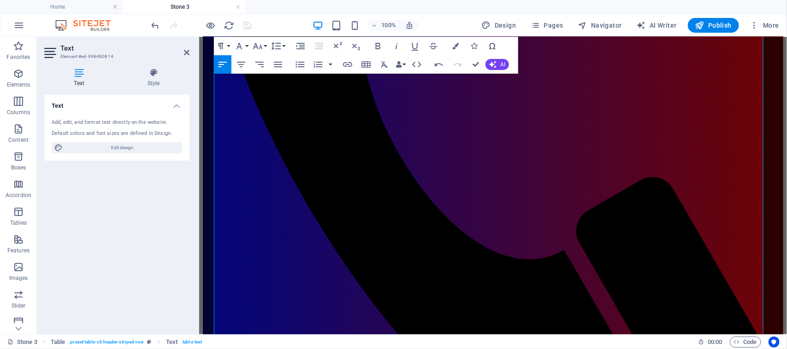
scroll to position [321, 0]
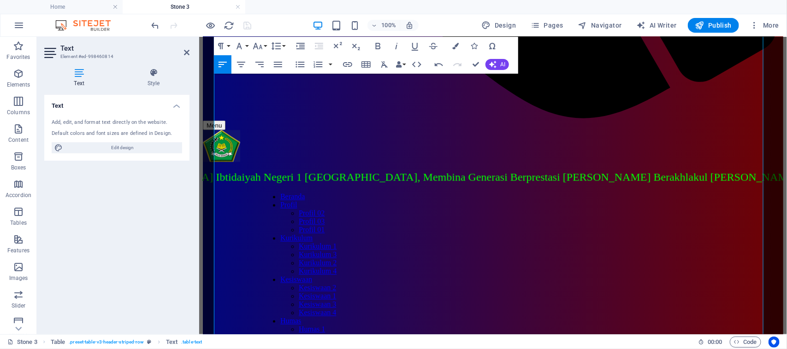
scroll to position [698, 0]
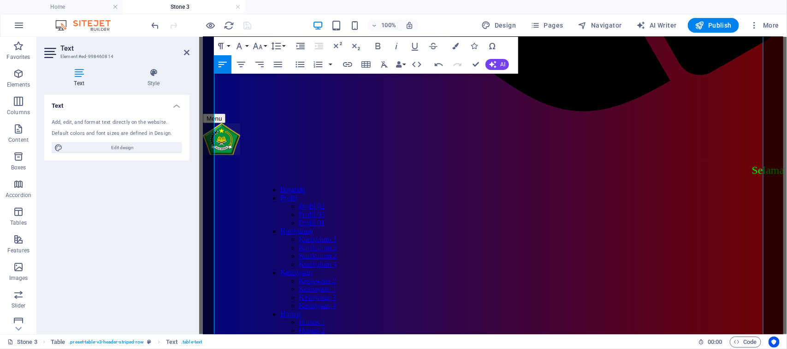
scroll to position [755, 0]
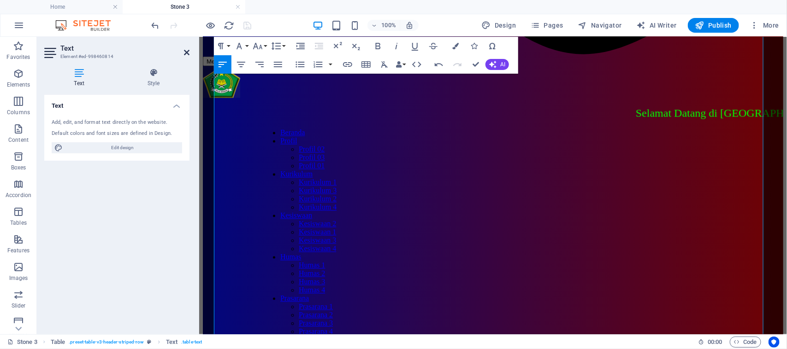
drag, startPoint x: 185, startPoint y: 48, endPoint x: 161, endPoint y: 12, distance: 43.6
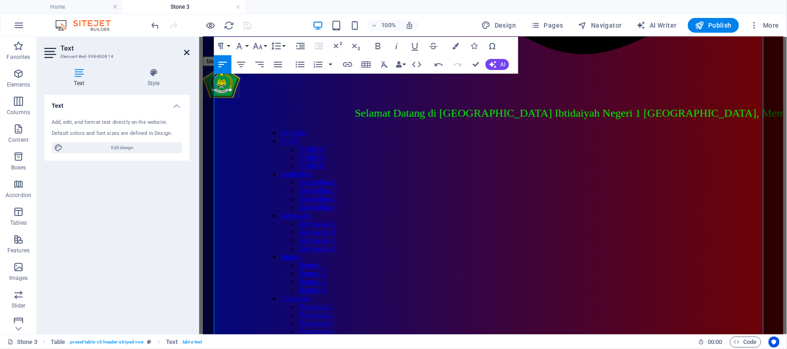
click at [185, 49] on icon at bounding box center [187, 52] width 6 height 7
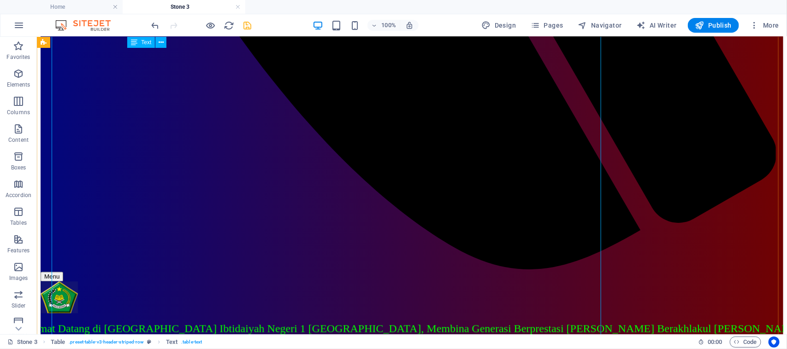
scroll to position [744, 0]
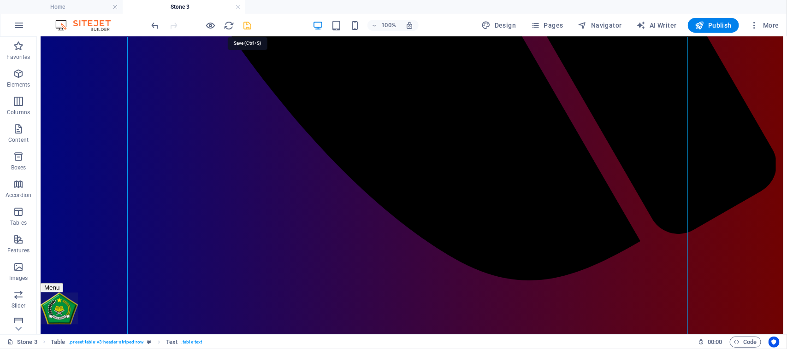
click at [247, 27] on icon "save" at bounding box center [247, 25] width 11 height 11
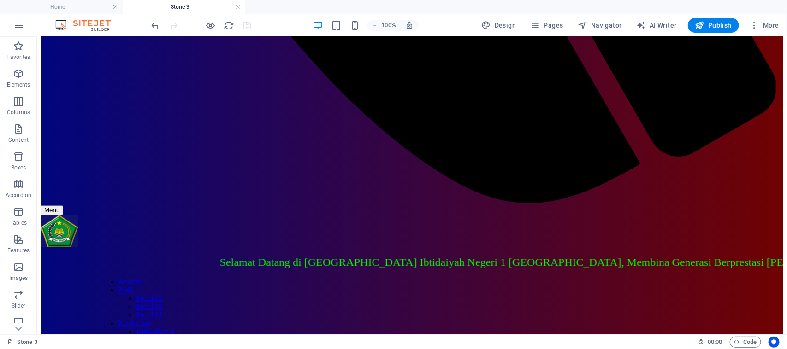
scroll to position [814, 0]
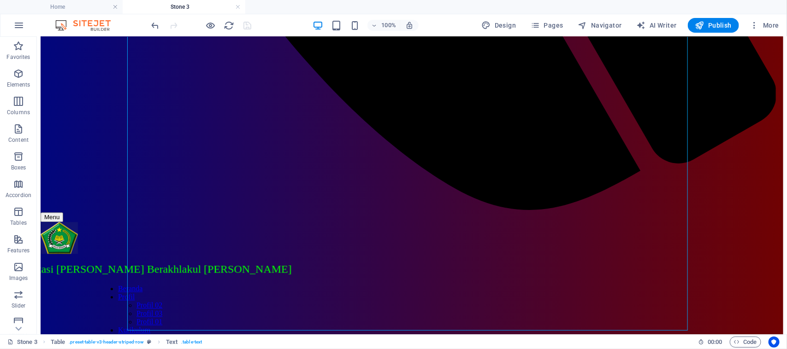
scroll to position [554, 0]
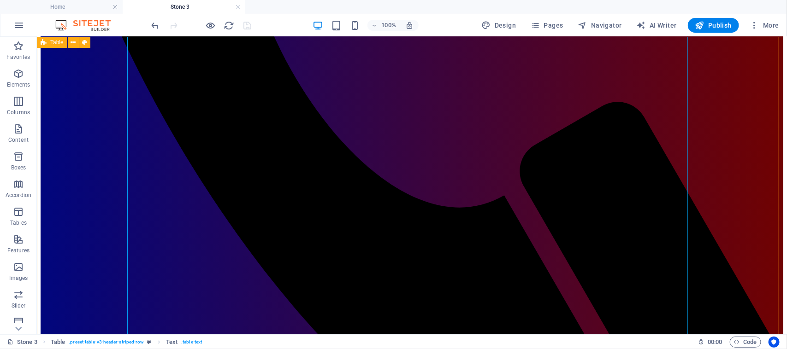
drag, startPoint x: 781, startPoint y: 230, endPoint x: 751, endPoint y: 325, distance: 99.7
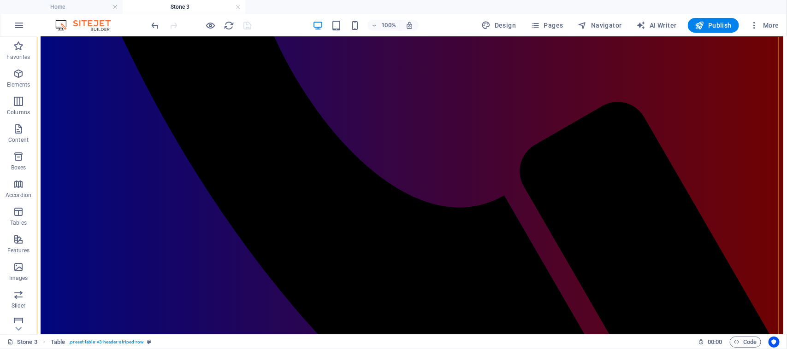
scroll to position [814, 0]
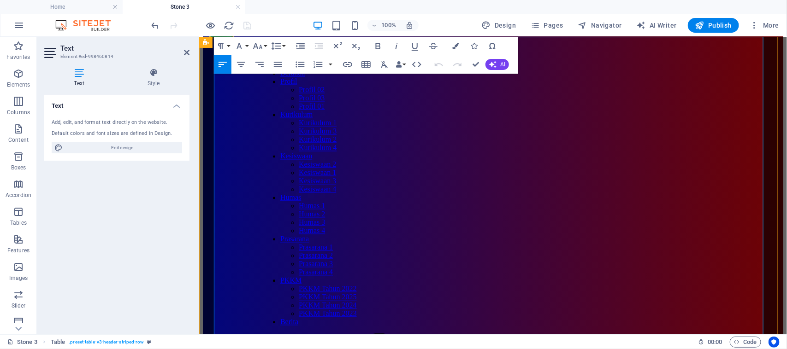
scroll to position [92, 0]
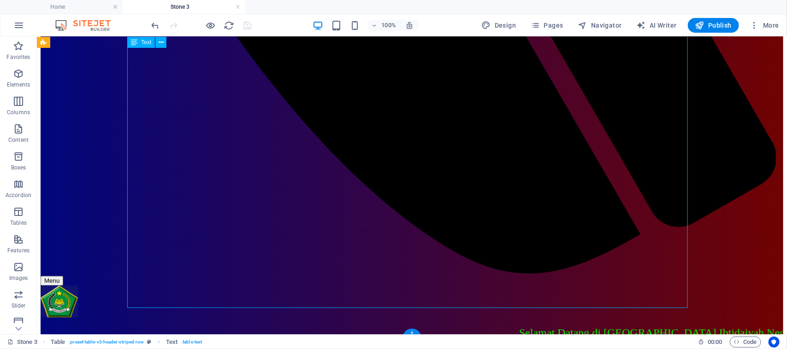
scroll to position [840, 0]
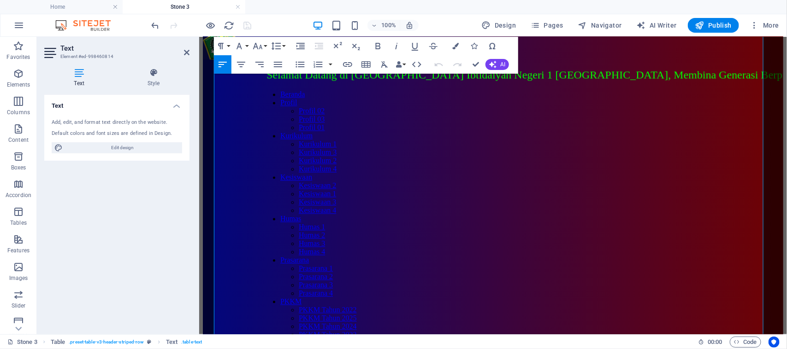
scroll to position [805, 0]
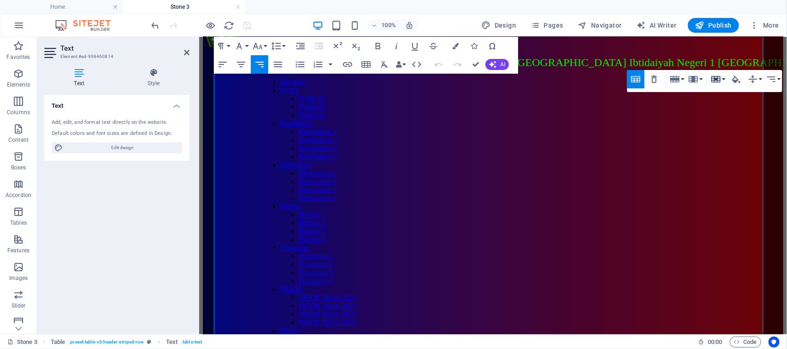
click at [715, 79] on icon "button" at bounding box center [715, 79] width 9 height 6
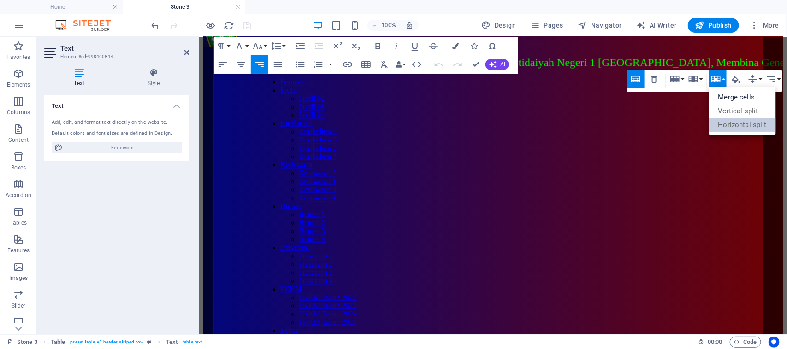
click at [725, 122] on link "Horizontal split" at bounding box center [742, 125] width 67 height 14
click at [733, 126] on link "Horizontal split" at bounding box center [742, 125] width 67 height 14
click at [730, 95] on link "Merge cells" at bounding box center [742, 97] width 67 height 14
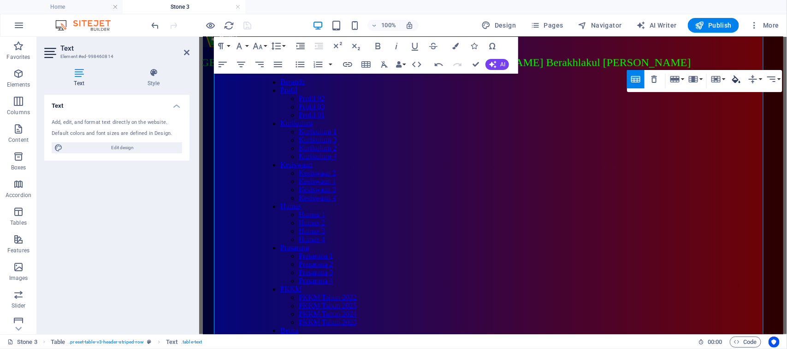
click at [736, 77] on icon "button" at bounding box center [736, 79] width 11 height 11
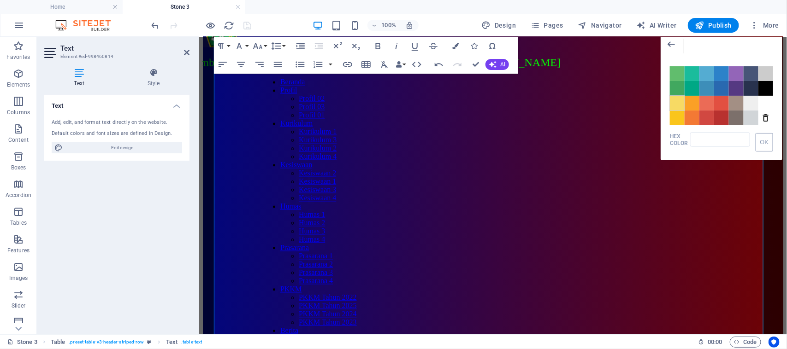
click at [676, 106] on span "Color #F7DA64" at bounding box center [677, 103] width 15 height 15
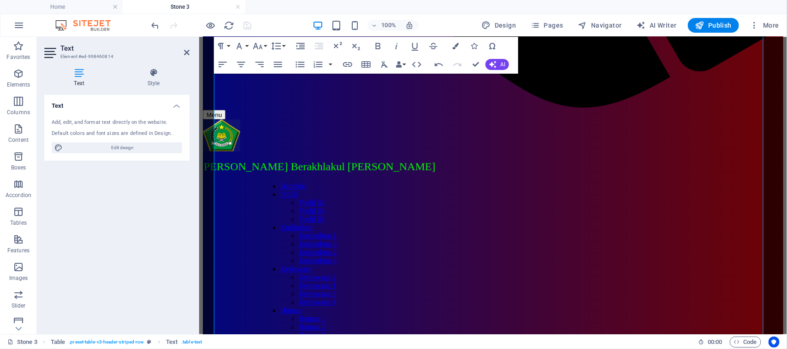
scroll to position [690, 0]
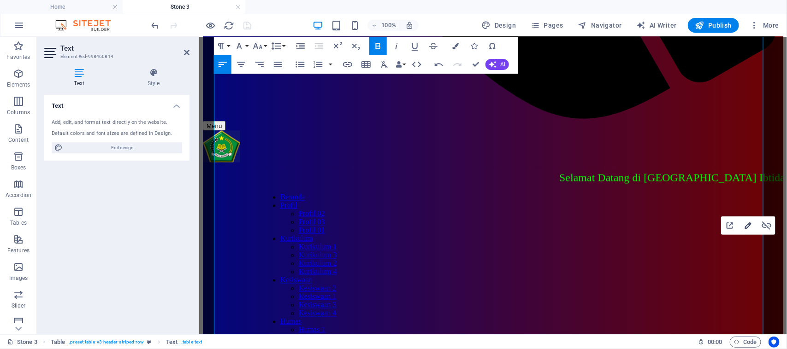
click at [750, 224] on icon "button" at bounding box center [748, 226] width 6 height 6
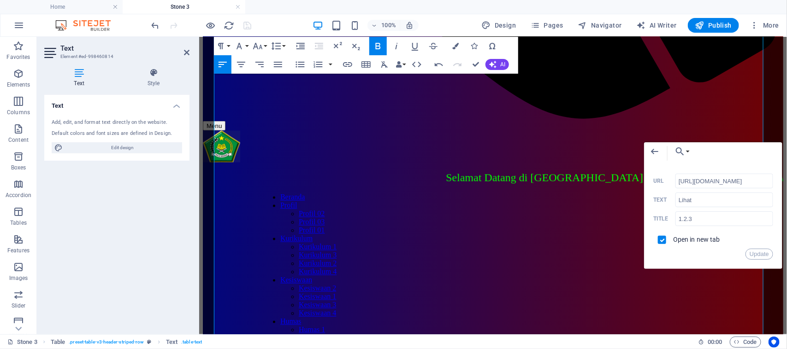
scroll to position [0, 6]
click at [712, 177] on input "[URL][DOMAIN_NAME]" at bounding box center [724, 181] width 98 height 15
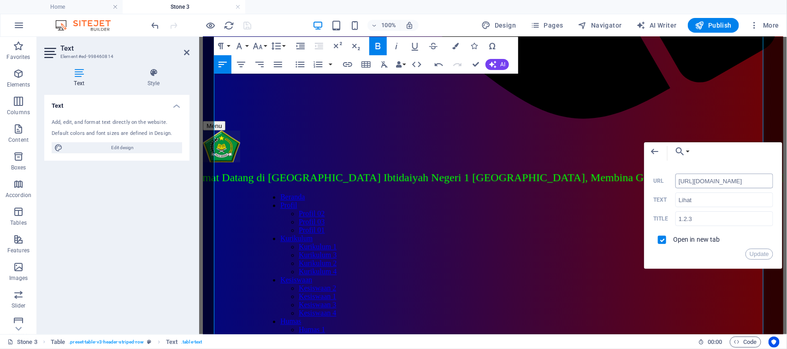
scroll to position [0, 0]
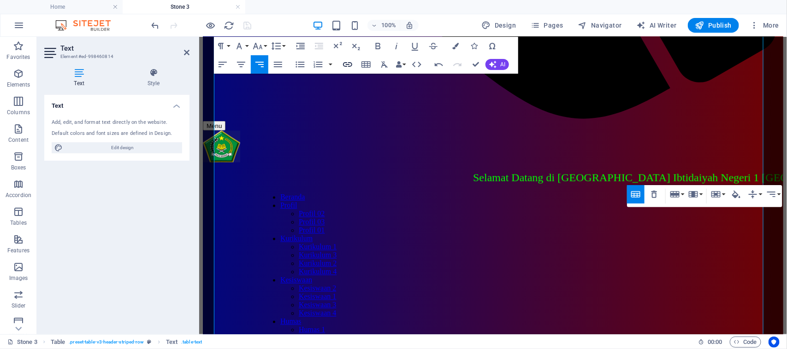
checkbox input "false"
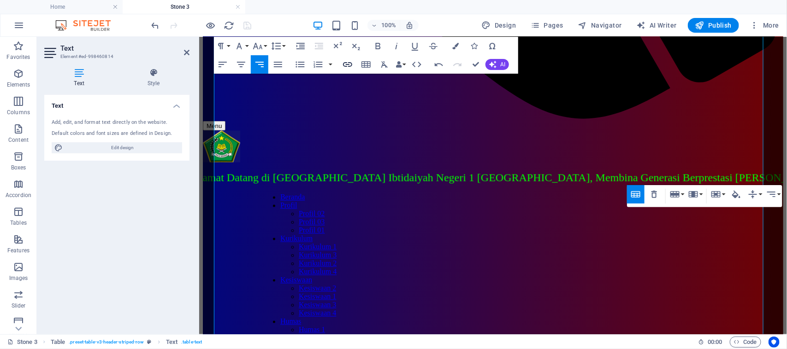
click at [346, 68] on icon "button" at bounding box center [347, 64] width 11 height 11
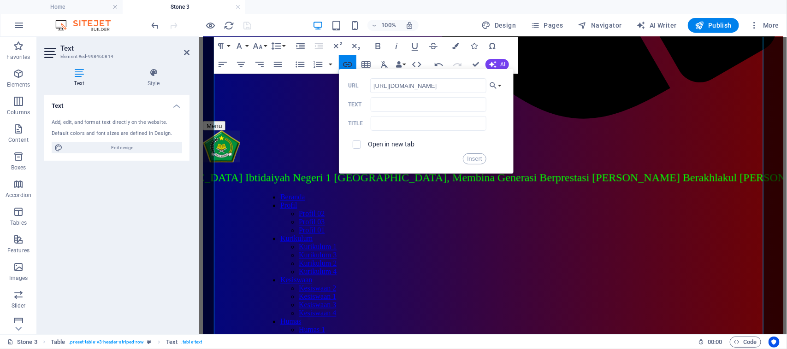
scroll to position [0, 4]
type input "[URL][DOMAIN_NAME]"
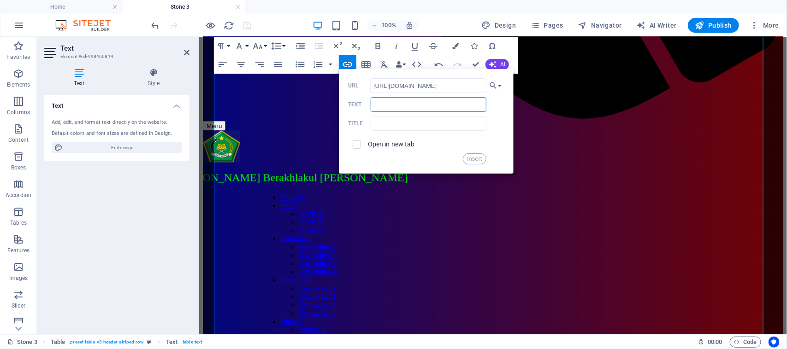
click at [384, 109] on input "Text" at bounding box center [428, 104] width 115 height 15
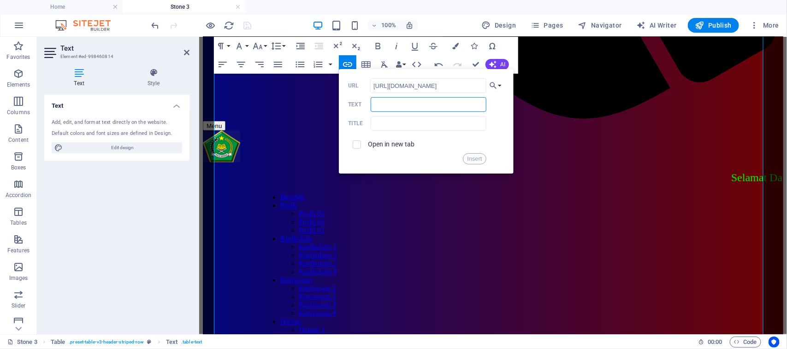
type input "Lihat"
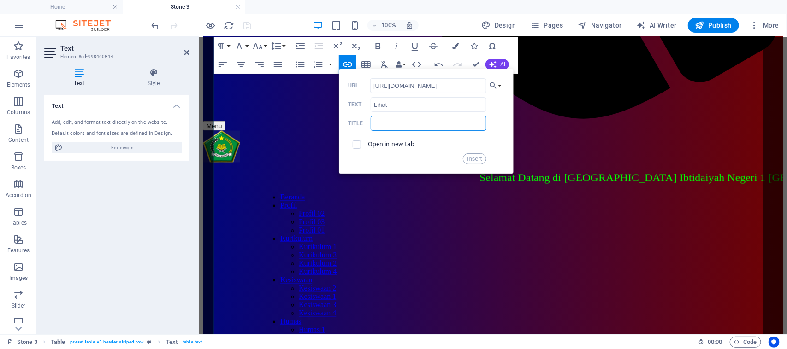
click at [406, 130] on input "text" at bounding box center [428, 123] width 115 height 15
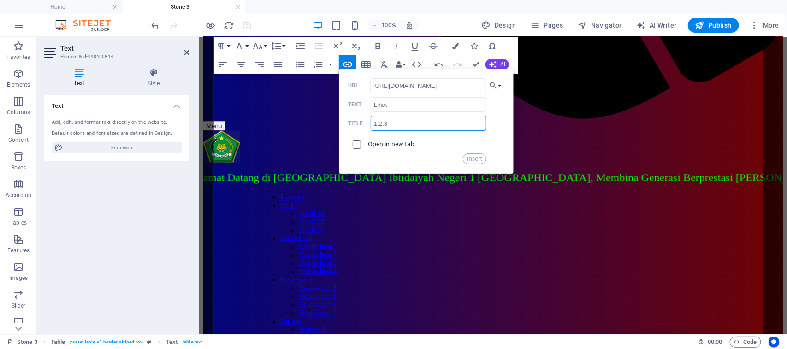
type input "1.2.3"
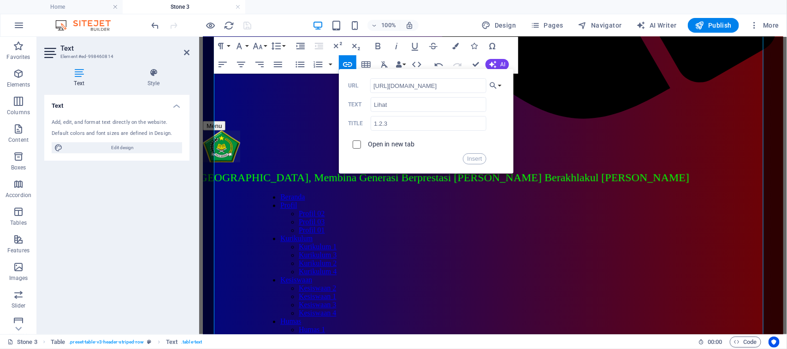
click at [359, 145] on input "checkbox" at bounding box center [355, 143] width 8 height 8
checkbox input "true"
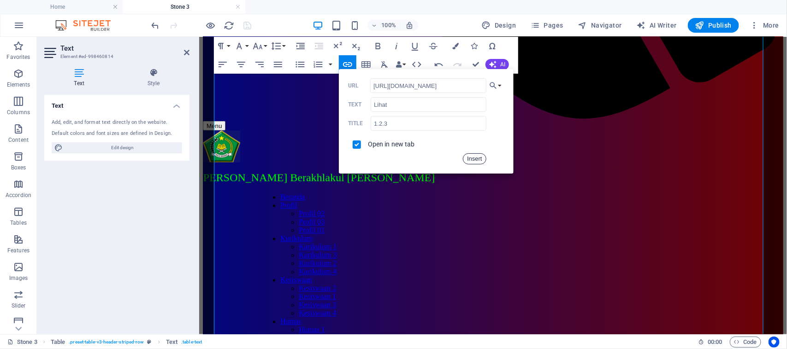
click at [468, 158] on button "Insert" at bounding box center [475, 159] width 24 height 11
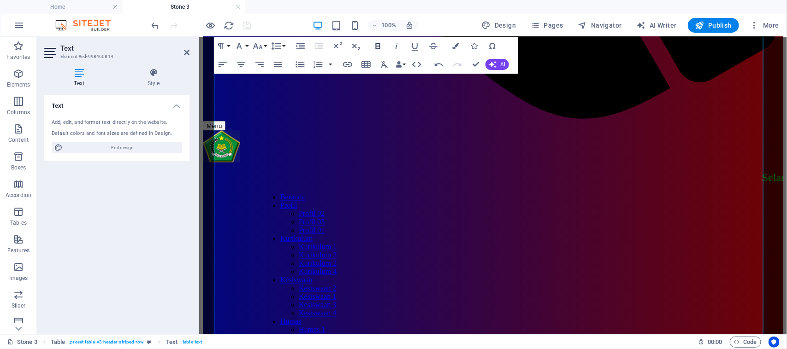
click at [377, 44] on icon "button" at bounding box center [377, 46] width 11 height 11
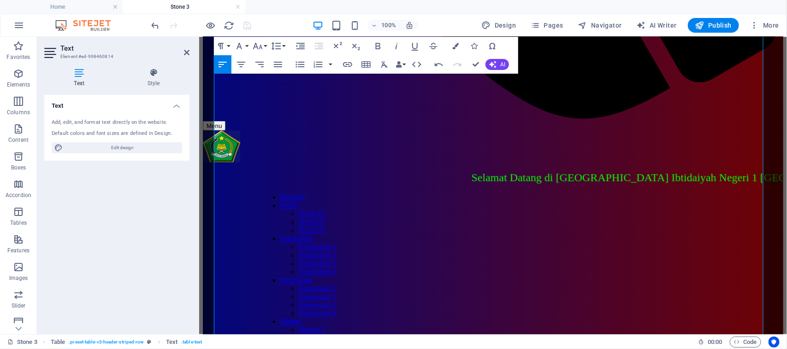
scroll to position [713, 0]
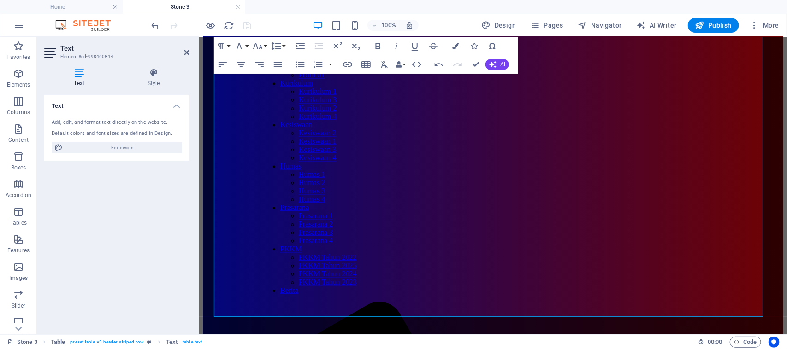
scroll to position [851, 0]
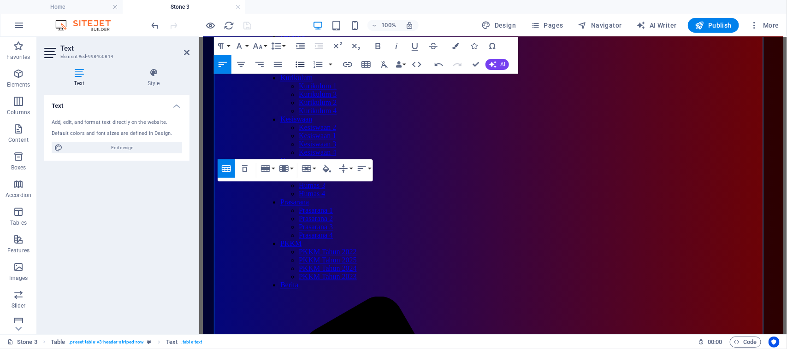
click at [298, 65] on icon "button" at bounding box center [300, 64] width 11 height 11
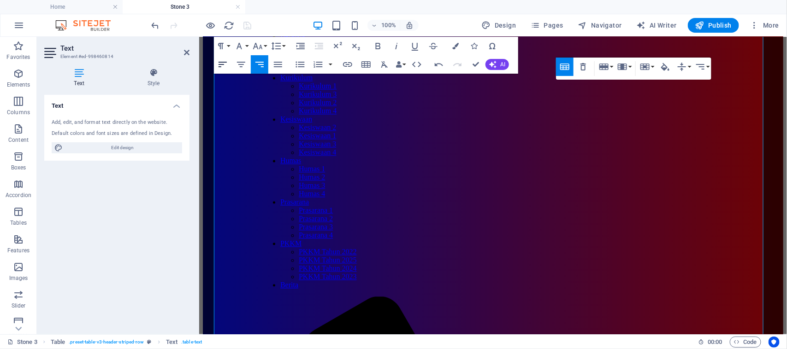
click at [222, 68] on icon "button" at bounding box center [222, 64] width 11 height 11
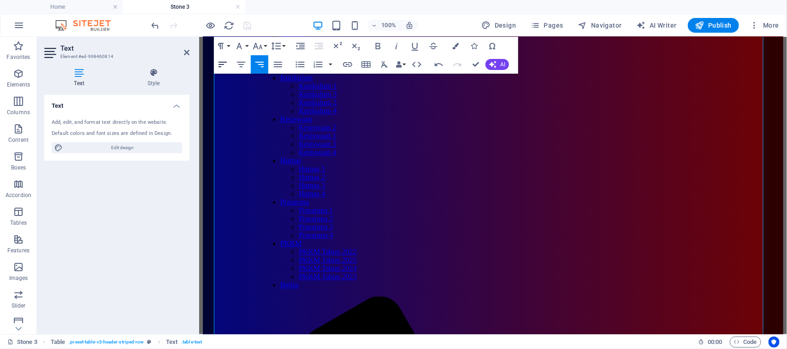
click at [221, 69] on icon "button" at bounding box center [222, 64] width 11 height 11
click at [223, 69] on icon "button" at bounding box center [222, 64] width 11 height 11
click at [224, 69] on icon "button" at bounding box center [222, 64] width 11 height 11
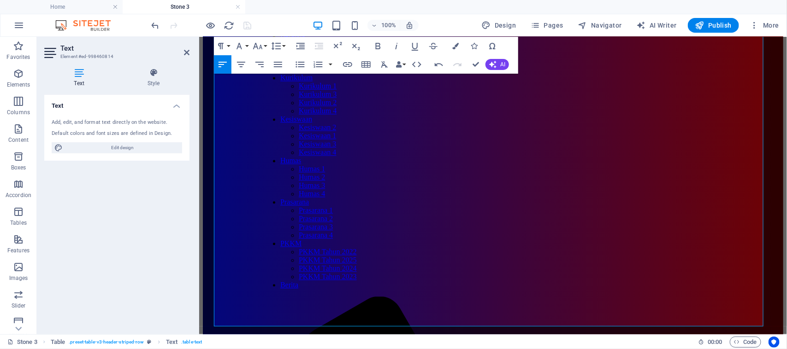
click at [224, 69] on icon "button" at bounding box center [222, 64] width 11 height 11
click at [185, 52] on icon at bounding box center [187, 52] width 6 height 7
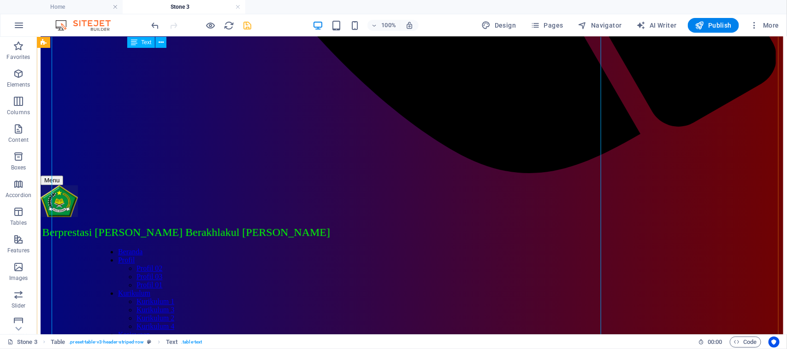
scroll to position [840, 0]
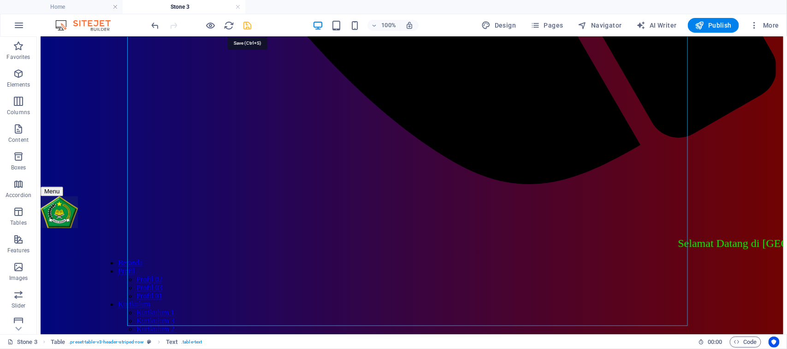
click at [245, 26] on icon "save" at bounding box center [247, 25] width 11 height 11
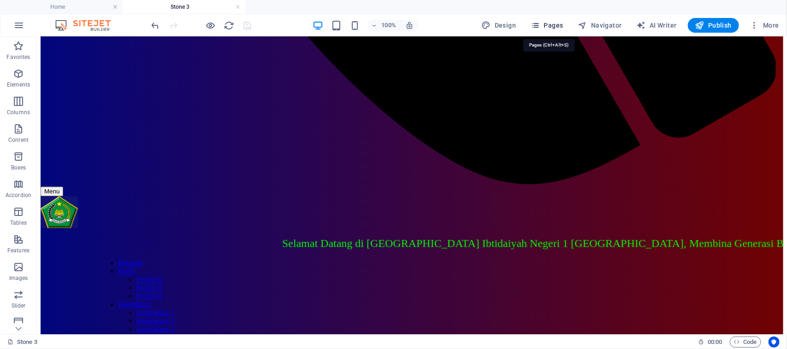
click at [540, 24] on icon "button" at bounding box center [535, 25] width 9 height 9
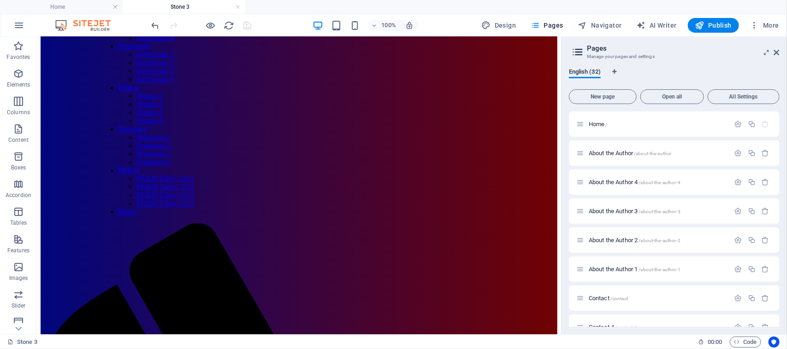
drag, startPoint x: 778, startPoint y: 133, endPoint x: 786, endPoint y: 114, distance: 20.2
click at [786, 114] on div "English (32) New page Open all All Settings Home / About the Author /about-the-…" at bounding box center [674, 198] width 225 height 274
drag, startPoint x: 780, startPoint y: 127, endPoint x: 786, endPoint y: 174, distance: 47.1
drag, startPoint x: 786, startPoint y: 174, endPoint x: 753, endPoint y: 67, distance: 111.7
click at [753, 67] on div "English (32) New page Open all All Settings Home / About the Author /about-the-…" at bounding box center [674, 198] width 225 height 274
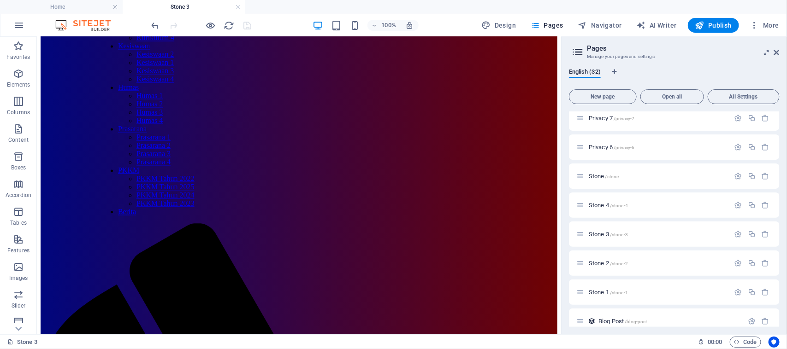
scroll to position [713, 0]
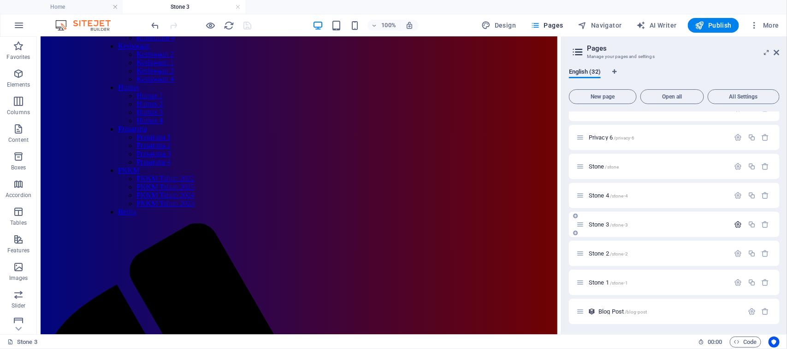
click at [737, 222] on icon "button" at bounding box center [738, 225] width 8 height 8
click at [575, 217] on icon at bounding box center [575, 216] width 5 height 6
drag, startPoint x: 780, startPoint y: 239, endPoint x: 780, endPoint y: 263, distance: 24.0
click at [780, 263] on div "English (33) New page Open all All Settings Home / About the Author /about-the-…" at bounding box center [674, 198] width 225 height 274
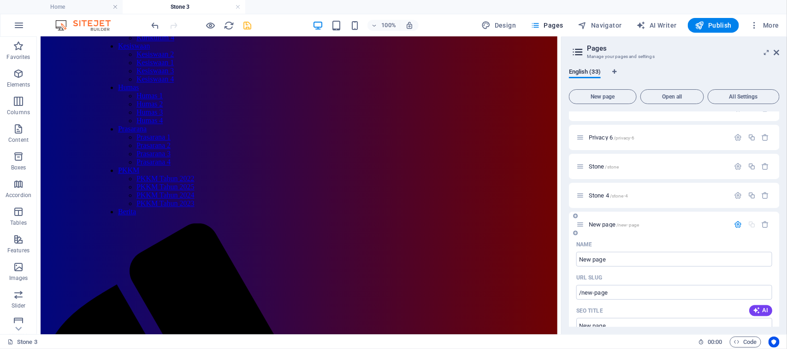
drag, startPoint x: 778, startPoint y: 244, endPoint x: 778, endPoint y: 254, distance: 9.7
drag, startPoint x: 780, startPoint y: 252, endPoint x: 778, endPoint y: 284, distance: 31.8
click at [778, 284] on div "Home / About the Author /about-the-author About the Author 4 /about-the-author-…" at bounding box center [674, 220] width 211 height 216
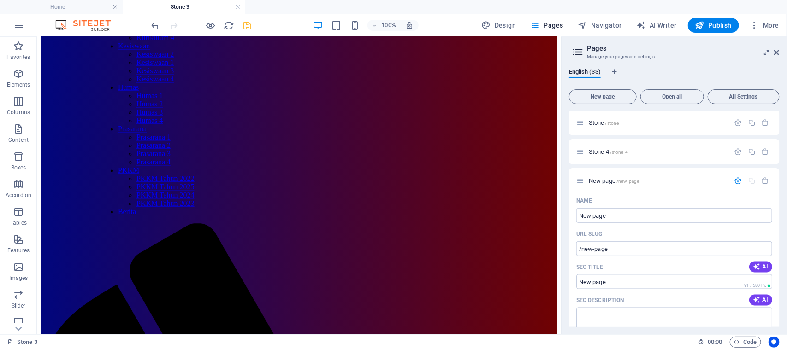
scroll to position [747, 0]
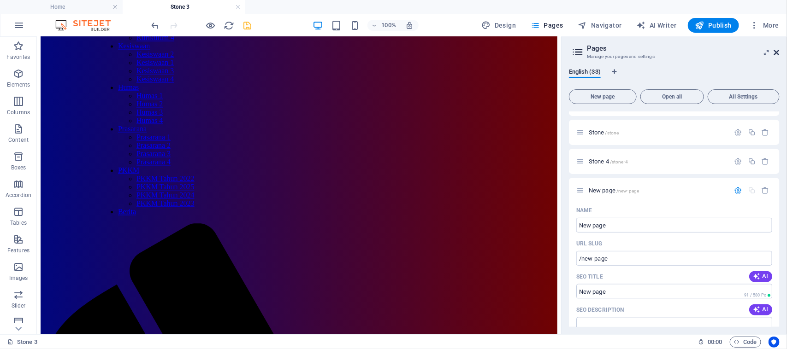
click at [780, 53] on icon at bounding box center [777, 52] width 6 height 7
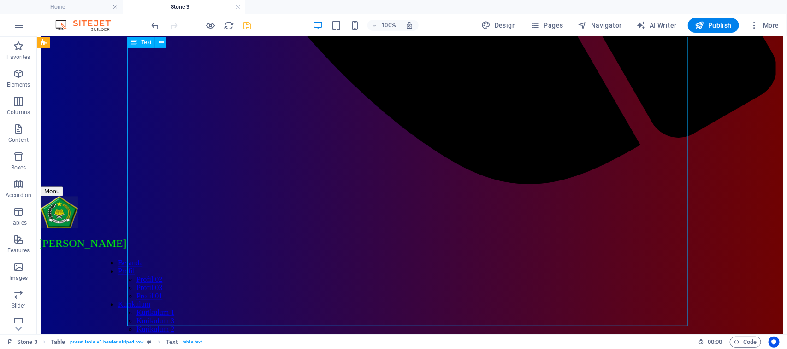
drag, startPoint x: 319, startPoint y: 200, endPoint x: 312, endPoint y: 214, distance: 15.9
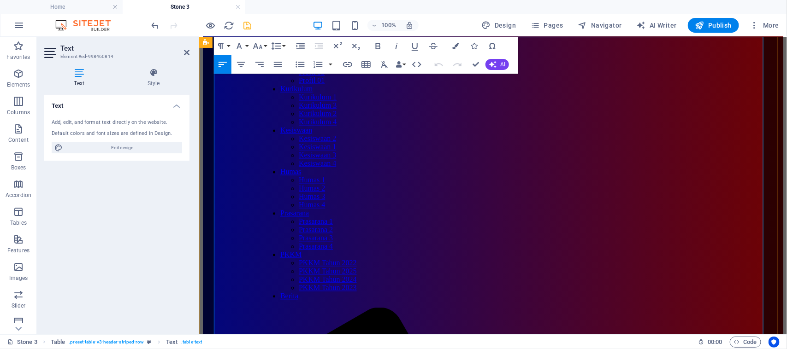
scroll to position [92, 0]
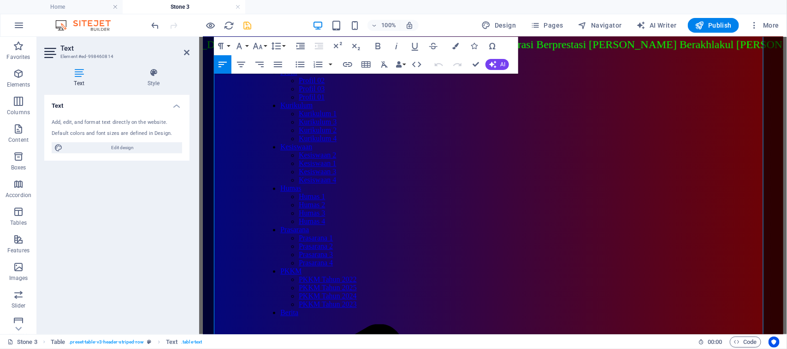
scroll to position [851, 0]
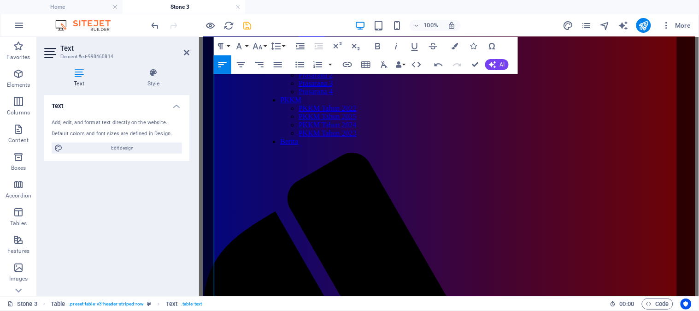
scroll to position [879, 0]
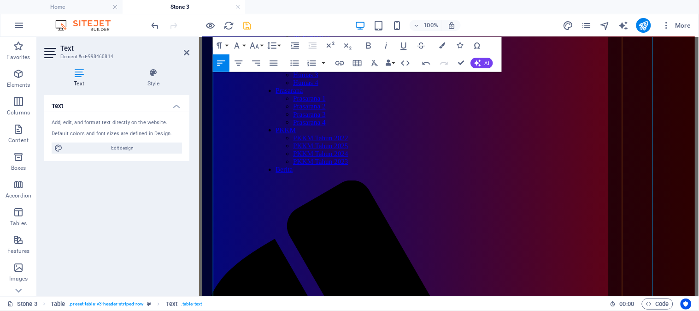
drag, startPoint x: 939, startPoint y: 40, endPoint x: 402, endPoint y: 178, distance: 554.0
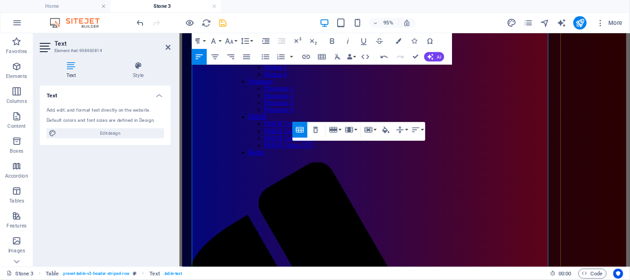
scroll to position [810, 0]
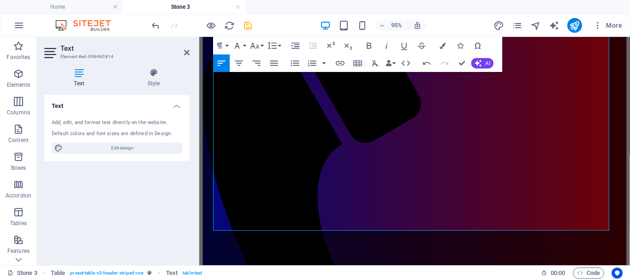
scroll to position [1156, 0]
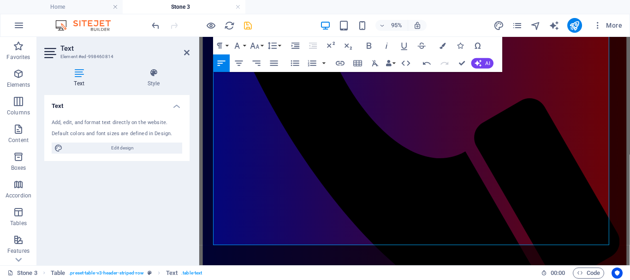
scroll to position [1246, 0]
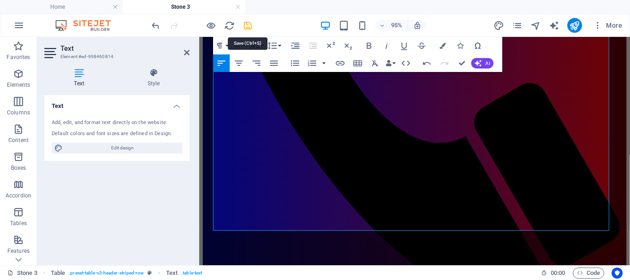
click at [246, 25] on icon "save" at bounding box center [247, 25] width 11 height 11
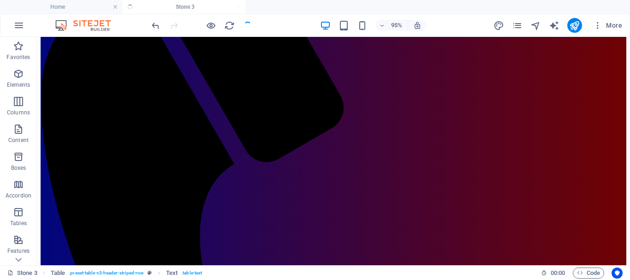
scroll to position [998, 0]
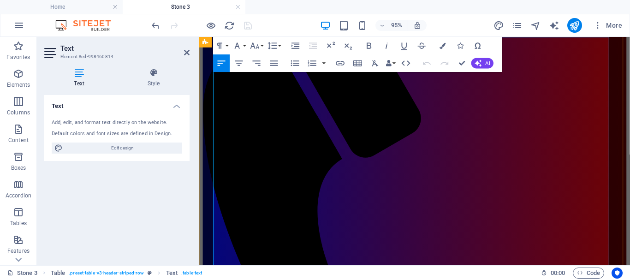
scroll to position [92, 0]
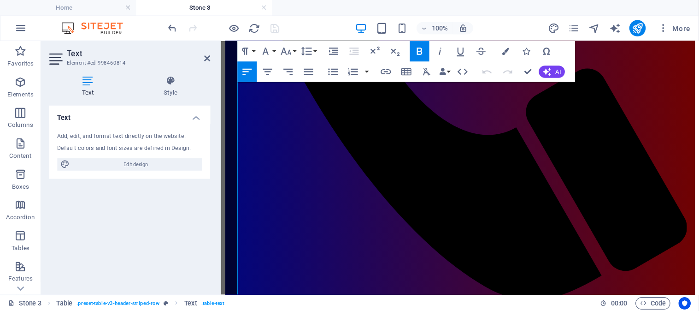
scroll to position [1053, 0]
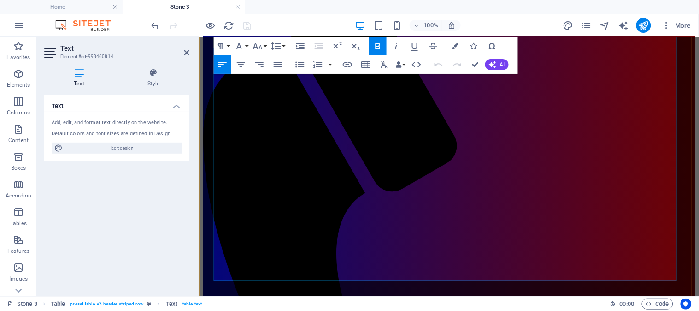
drag, startPoint x: 804, startPoint y: 37, endPoint x: 485, endPoint y: 218, distance: 366.6
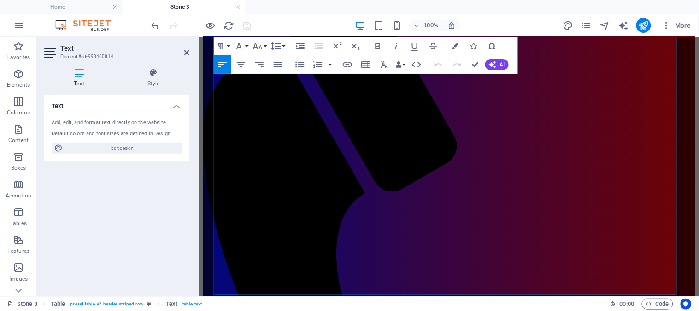
scroll to position [1073, 0]
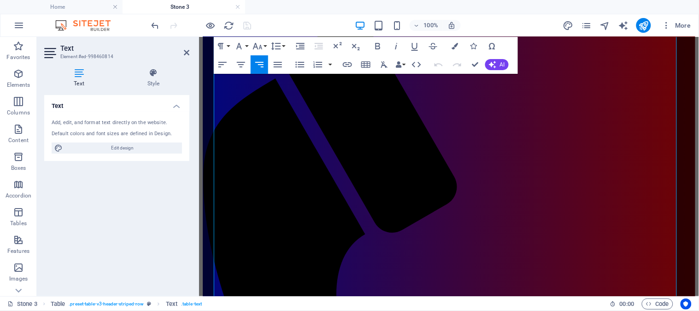
scroll to position [992, 0]
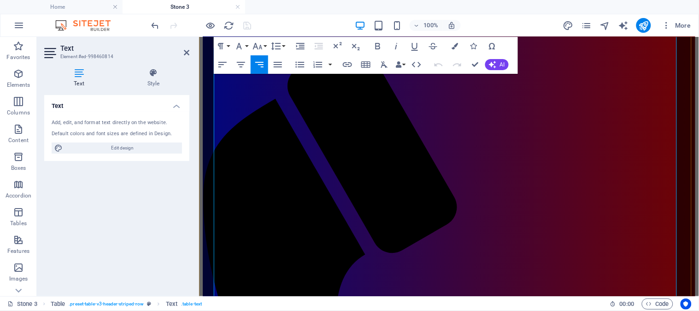
click at [692, 289] on html "Skip to main content Menu Selamat Datang di [GEOGRAPHIC_DATA] Ibtidaiyah Negeri…" at bounding box center [449, 197] width 500 height 2304
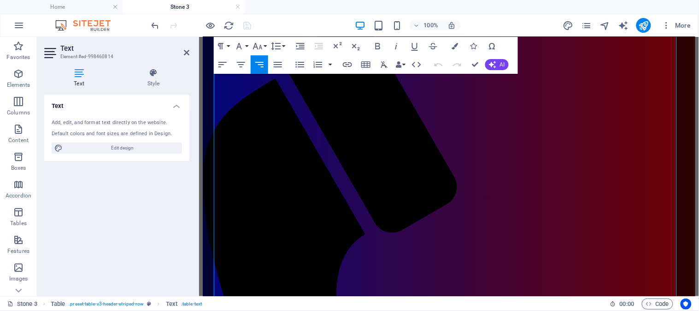
click at [692, 289] on html "Skip to main content Menu Selamat Datang di [GEOGRAPHIC_DATA] Ibtidaiyah Negeri…" at bounding box center [449, 177] width 500 height 2304
click at [694, 284] on html "Skip to main content Menu Selamat Datang di [GEOGRAPHIC_DATA] Ibtidaiyah Negeri…" at bounding box center [449, 177] width 500 height 2304
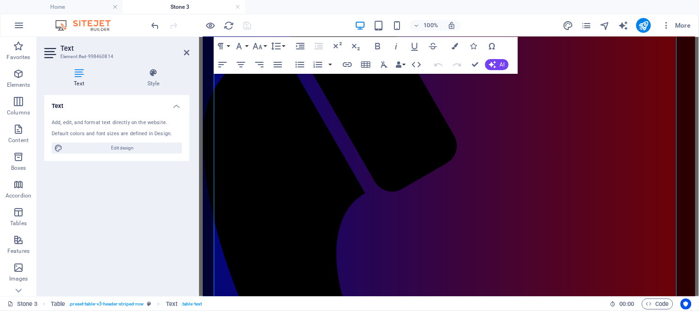
scroll to position [1073, 0]
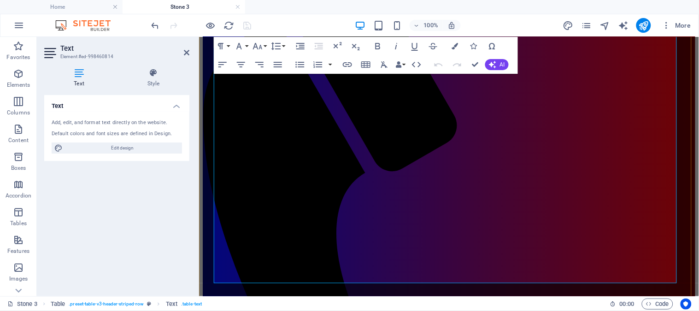
click at [415, 25] on icon "button" at bounding box center [417, 26] width 6 height 6
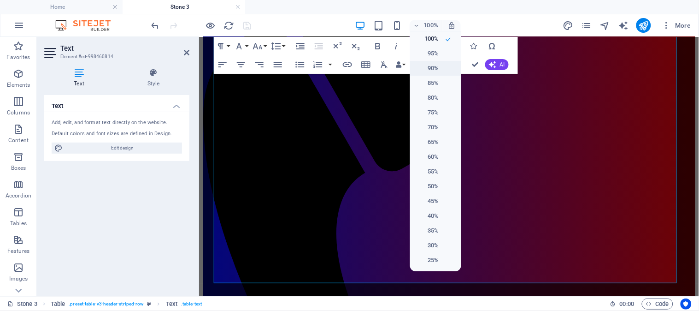
click at [426, 69] on h6 "90%" at bounding box center [428, 68] width 24 height 11
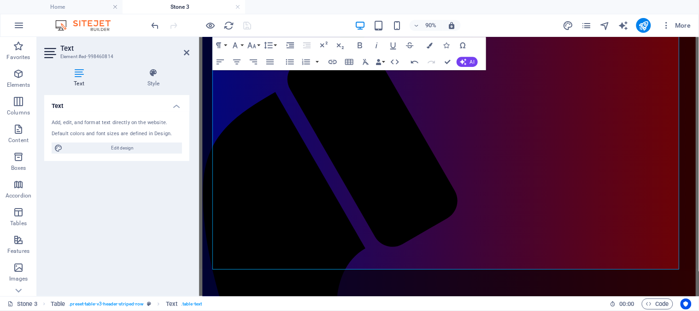
scroll to position [994, 0]
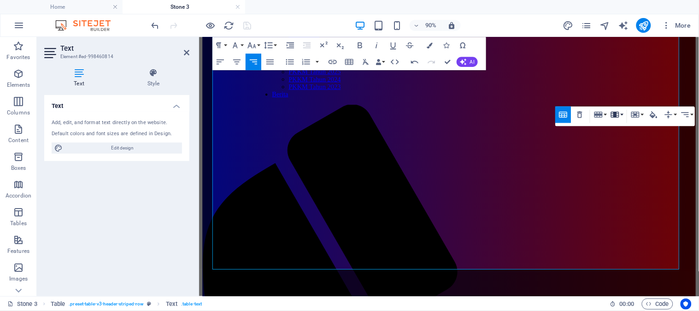
click at [615, 116] on icon "button" at bounding box center [615, 115] width 8 height 6
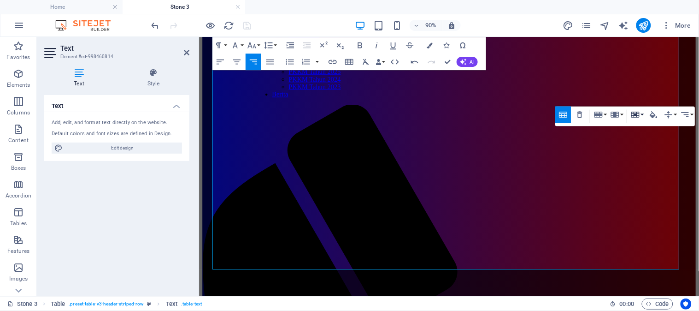
click at [635, 111] on icon "button" at bounding box center [636, 115] width 10 height 10
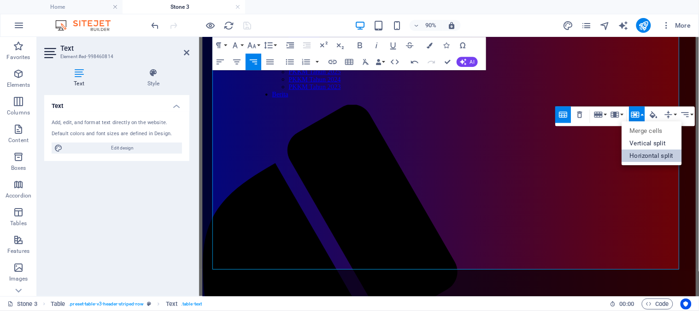
click at [643, 153] on link "Horizontal split" at bounding box center [652, 155] width 60 height 12
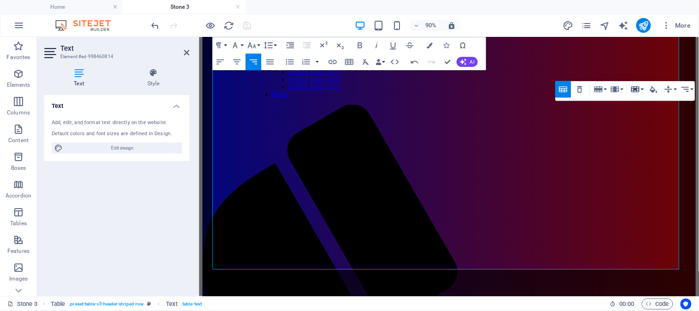
click at [644, 88] on button "Cell" at bounding box center [637, 89] width 16 height 17
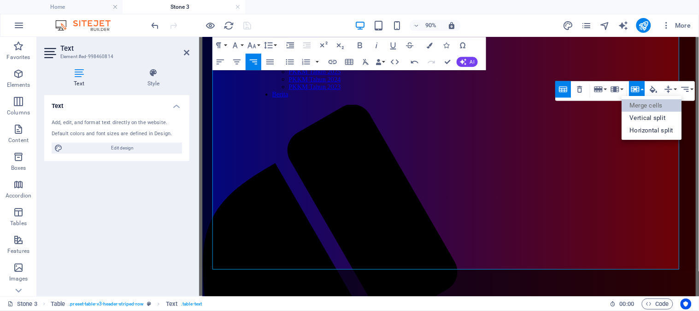
click at [647, 103] on link "Merge cells" at bounding box center [652, 105] width 60 height 12
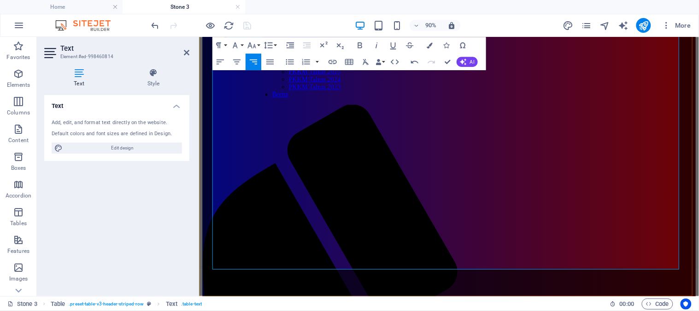
click at [418, 25] on icon "button" at bounding box center [417, 26] width 6 height 6
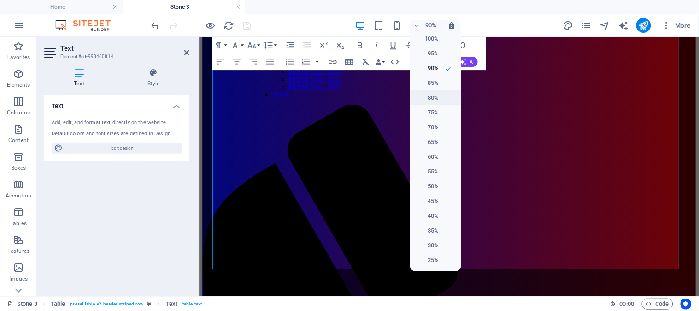
click at [435, 95] on h6 "80%" at bounding box center [428, 97] width 24 height 11
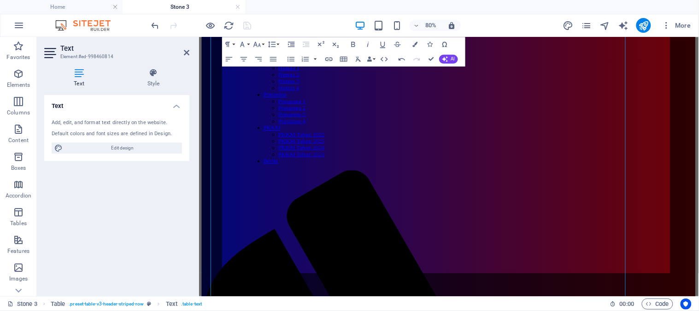
scroll to position [925, 0]
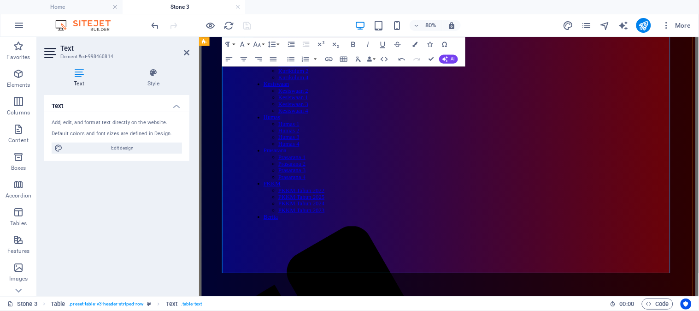
drag, startPoint x: 768, startPoint y: 113, endPoint x: 769, endPoint y: 184, distance: 71.0
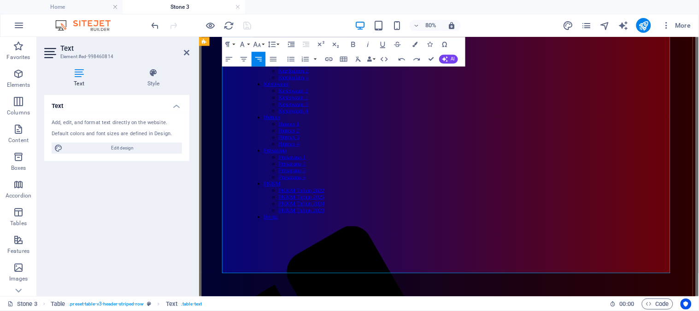
click at [121, 146] on span "Edit design" at bounding box center [122, 147] width 114 height 11
select select "px"
select select "400"
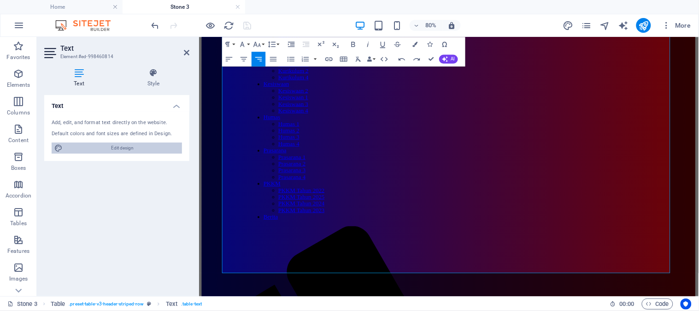
select select "px"
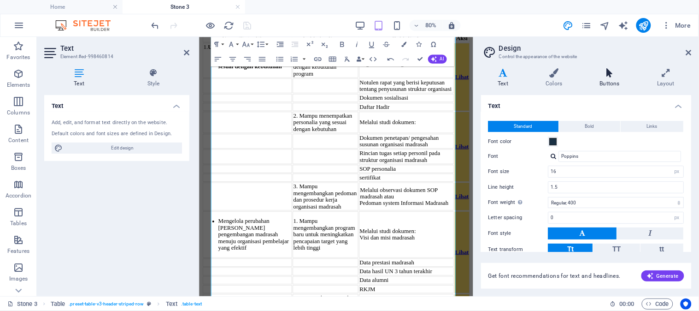
click at [610, 77] on icon at bounding box center [609, 72] width 53 height 9
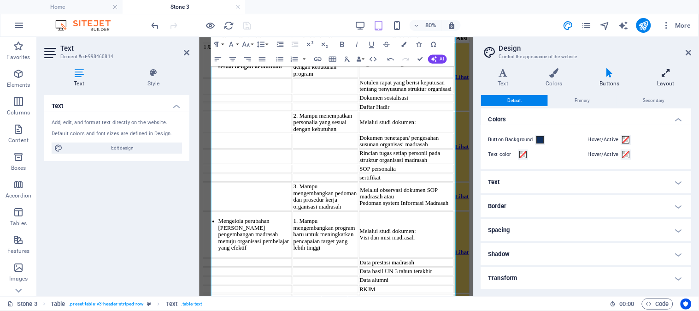
click at [670, 78] on h4 "Layout" at bounding box center [666, 77] width 51 height 19
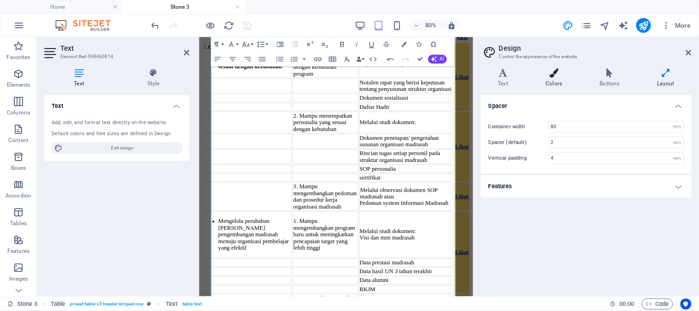
click at [562, 84] on h4 "Colors" at bounding box center [556, 77] width 54 height 19
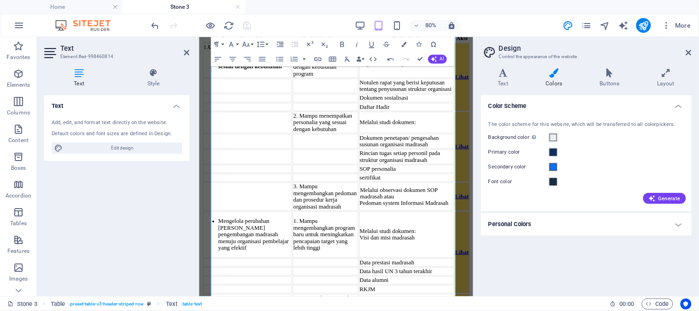
click at [554, 79] on h4 "Colors" at bounding box center [556, 77] width 54 height 19
click at [508, 85] on h4 "Text" at bounding box center [505, 77] width 48 height 19
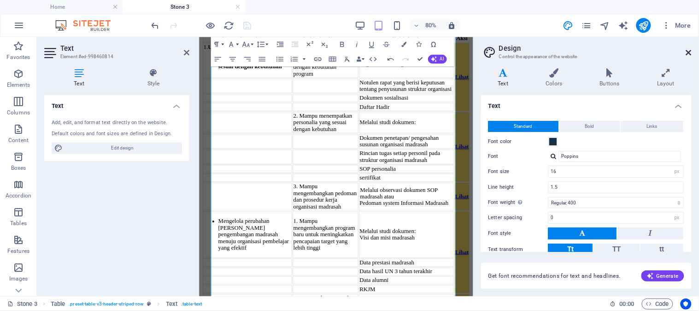
click at [690, 53] on icon at bounding box center [689, 52] width 6 height 7
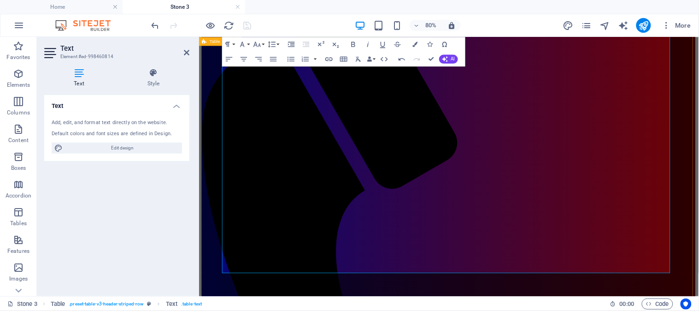
scroll to position [925, 0]
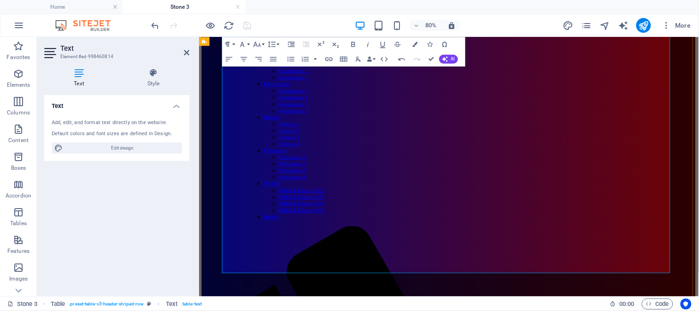
click at [413, 44] on icon "button" at bounding box center [415, 43] width 5 height 5
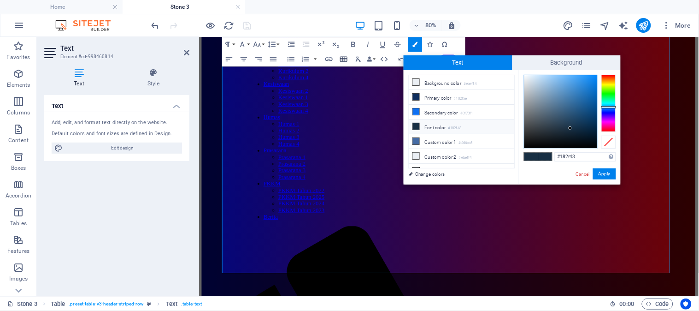
click at [345, 57] on icon "button" at bounding box center [343, 58] width 7 height 5
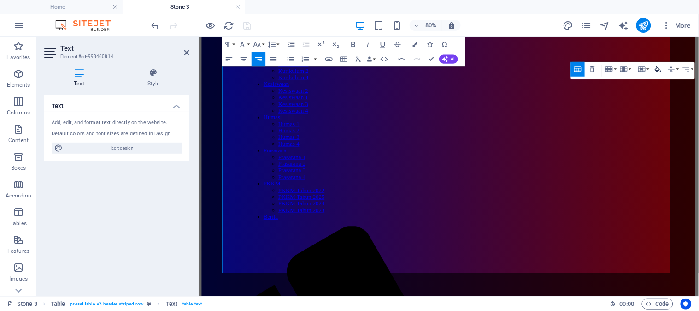
click at [657, 71] on icon "button" at bounding box center [659, 69] width 6 height 6
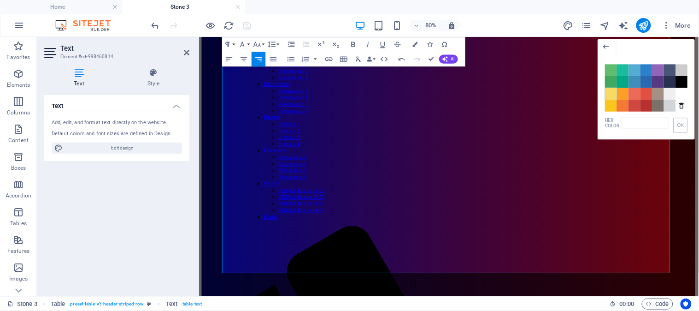
click at [613, 96] on span "Color #F7DA64" at bounding box center [612, 94] width 12 height 12
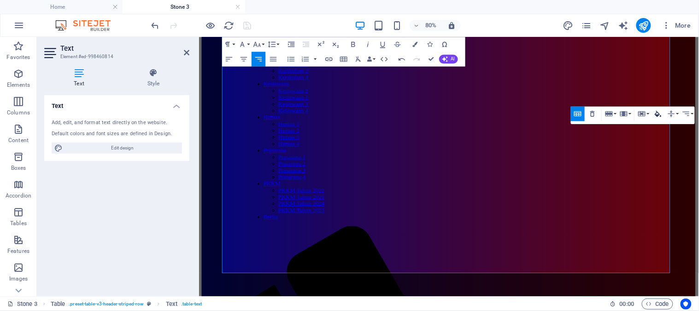
click at [659, 114] on icon "button" at bounding box center [659, 114] width 6 height 6
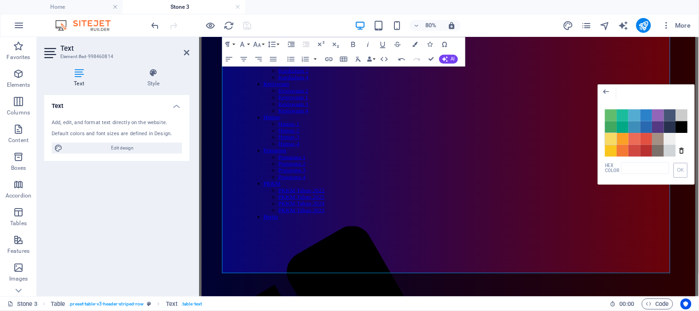
click at [612, 139] on span "Color #F7DA64" at bounding box center [612, 139] width 12 height 12
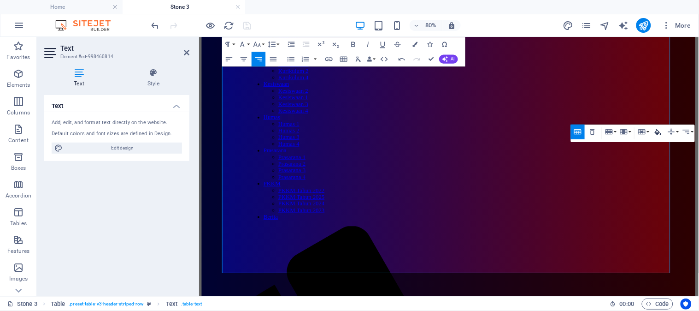
click at [658, 134] on icon "button" at bounding box center [659, 132] width 6 height 6
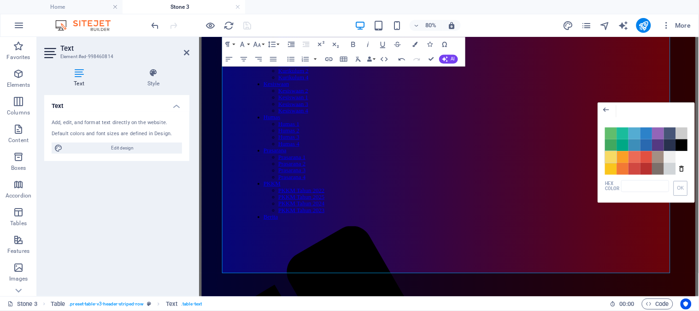
click at [610, 159] on span "Color #F7DA64" at bounding box center [612, 157] width 12 height 12
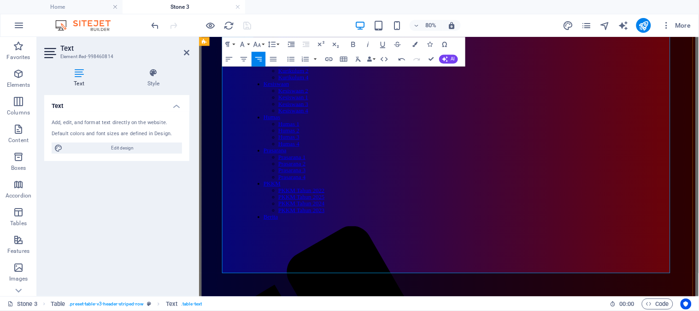
click at [185, 54] on icon at bounding box center [187, 52] width 6 height 7
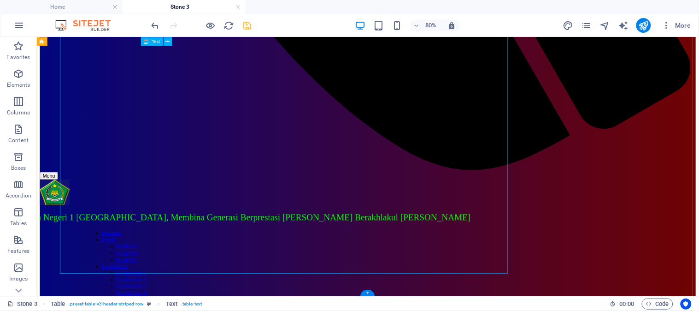
scroll to position [924, 0]
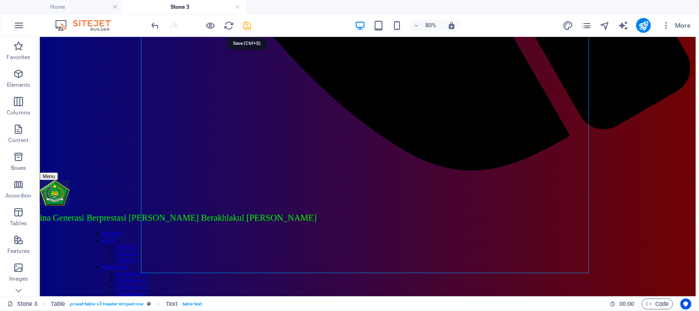
click at [247, 26] on icon "save" at bounding box center [247, 25] width 11 height 11
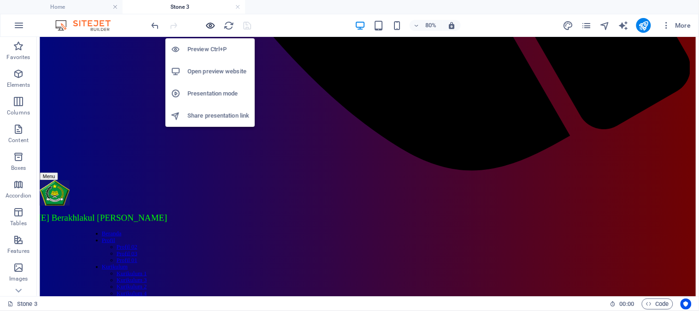
click at [212, 24] on icon "button" at bounding box center [211, 25] width 11 height 11
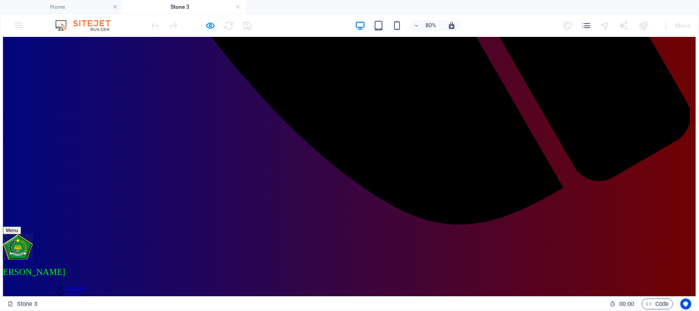
scroll to position [923, 0]
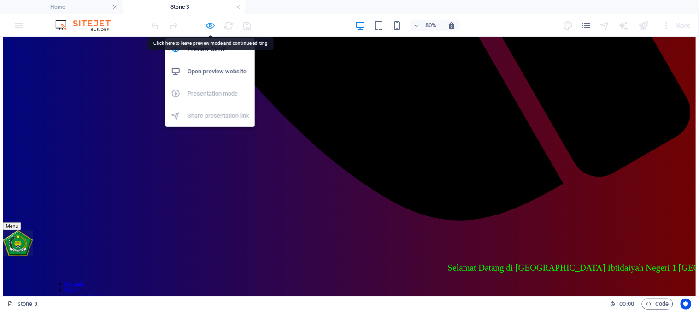
click at [211, 25] on icon "button" at bounding box center [211, 25] width 11 height 11
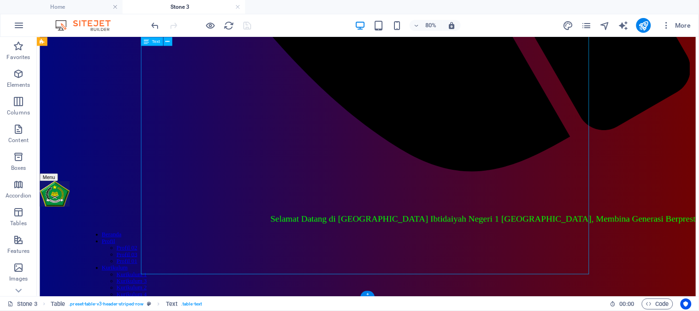
drag, startPoint x: 720, startPoint y: 130, endPoint x: 517, endPoint y: 129, distance: 202.8
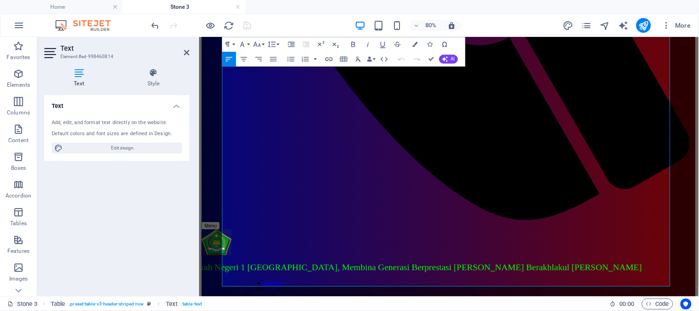
scroll to position [908, 0]
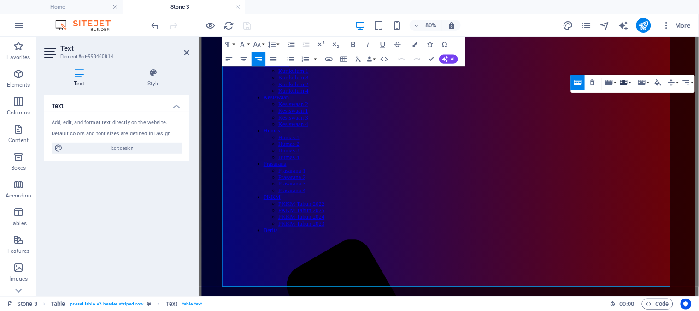
click at [625, 82] on icon "button" at bounding box center [624, 82] width 7 height 5
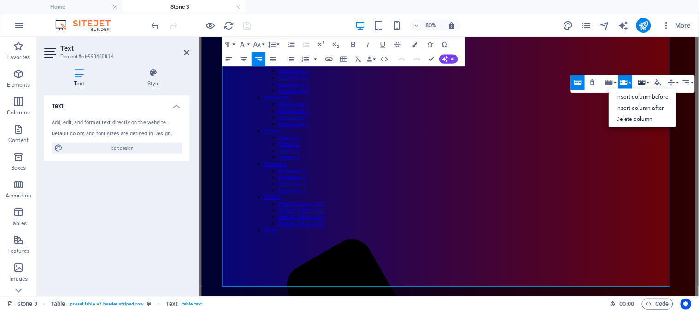
click at [642, 82] on icon "button" at bounding box center [642, 82] width 7 height 5
click at [643, 95] on link "Merge cells" at bounding box center [650, 96] width 53 height 11
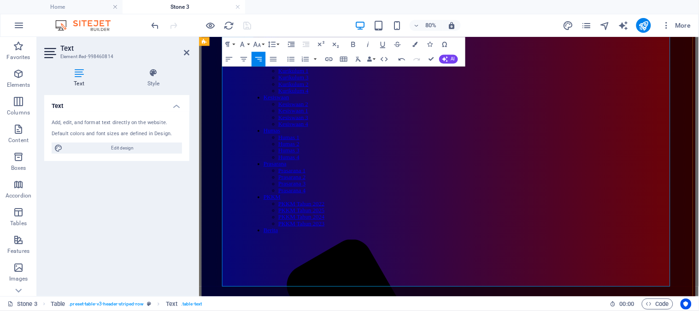
drag, startPoint x: 770, startPoint y: 193, endPoint x: 778, endPoint y: 198, distance: 9.5
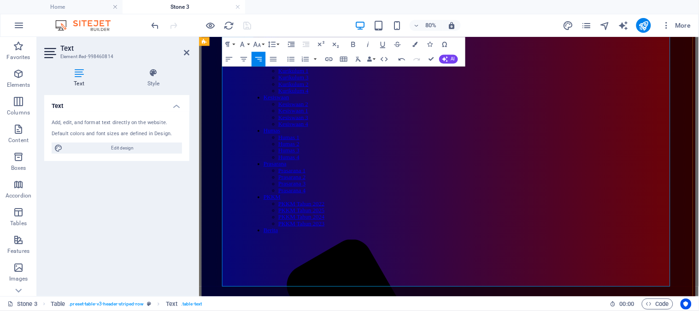
drag, startPoint x: 776, startPoint y: 186, endPoint x: 775, endPoint y: 258, distance: 71.5
drag, startPoint x: 775, startPoint y: 258, endPoint x: 781, endPoint y: 223, distance: 35.6
drag, startPoint x: 859, startPoint y: 185, endPoint x: 780, endPoint y: 264, distance: 112.1
drag, startPoint x: 780, startPoint y: 264, endPoint x: 590, endPoint y: 204, distance: 199.2
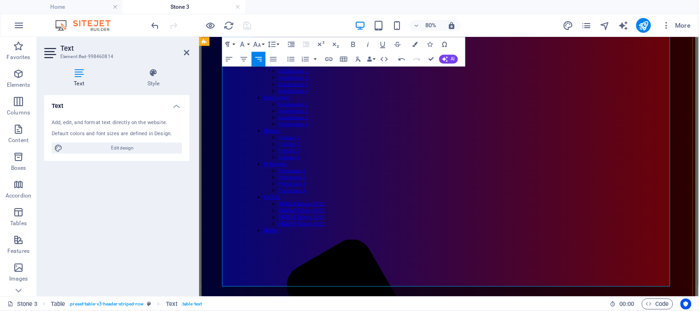
drag, startPoint x: 767, startPoint y: 133, endPoint x: 770, endPoint y: 312, distance: 178.9
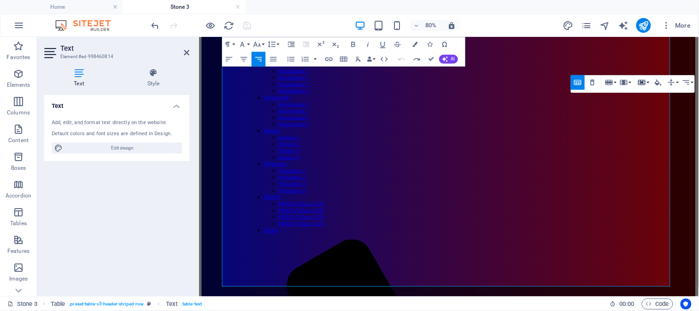
click at [642, 83] on icon "button" at bounding box center [642, 82] width 7 height 5
click at [646, 94] on link "Merge cells" at bounding box center [650, 96] width 53 height 11
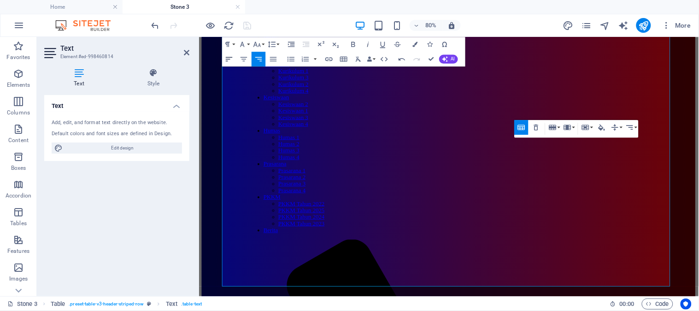
click at [229, 62] on icon "button" at bounding box center [229, 58] width 9 height 9
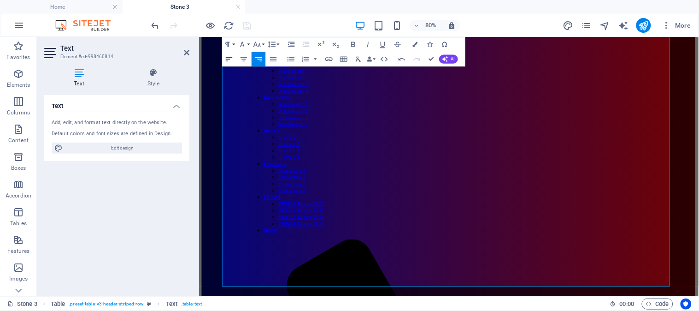
click at [229, 60] on icon "button" at bounding box center [229, 58] width 9 height 9
click at [228, 60] on icon "button" at bounding box center [229, 58] width 9 height 9
click at [227, 60] on icon "button" at bounding box center [229, 58] width 9 height 9
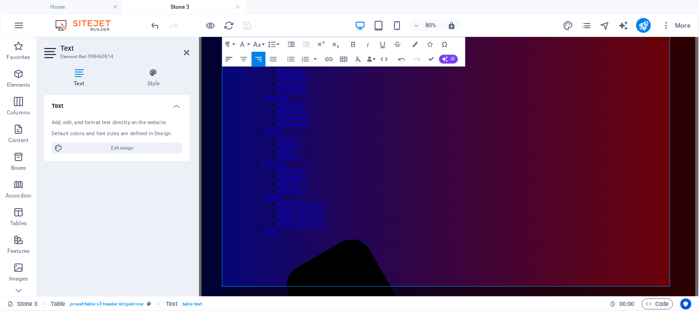
click at [227, 60] on icon "button" at bounding box center [229, 58] width 9 height 9
click at [189, 52] on icon at bounding box center [187, 52] width 6 height 7
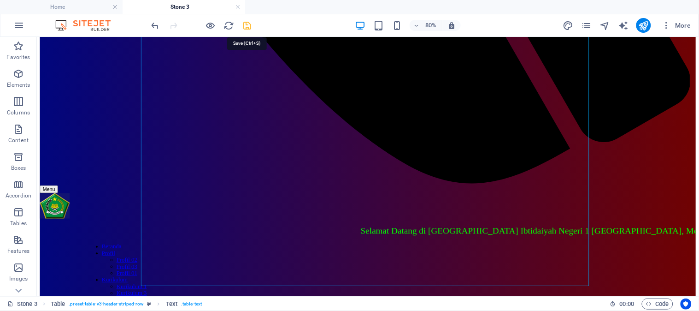
click at [248, 26] on icon "save" at bounding box center [247, 25] width 11 height 11
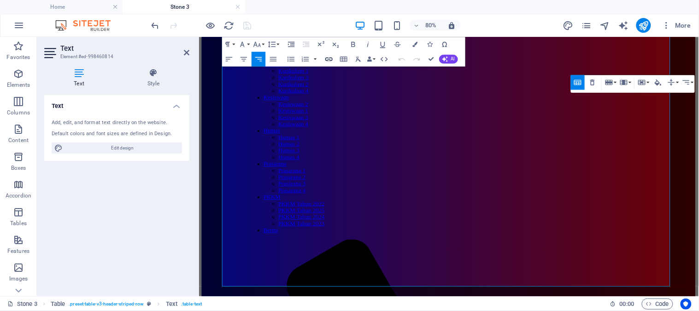
click at [327, 62] on icon "button" at bounding box center [329, 58] width 9 height 9
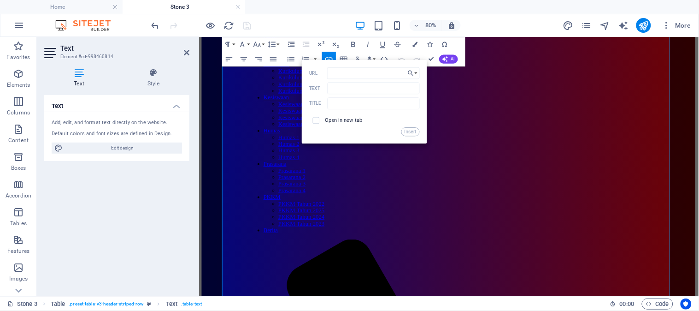
scroll to position [636, 0]
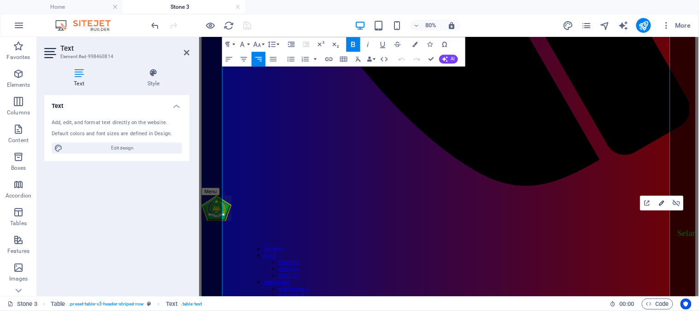
type input "[URL][DOMAIN_NAME]"
type input "Lihat"
type input "1.2.3"
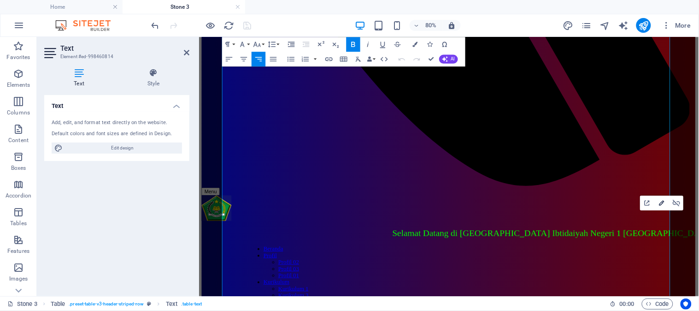
checkbox input "true"
click at [662, 202] on icon "button" at bounding box center [662, 203] width 5 height 5
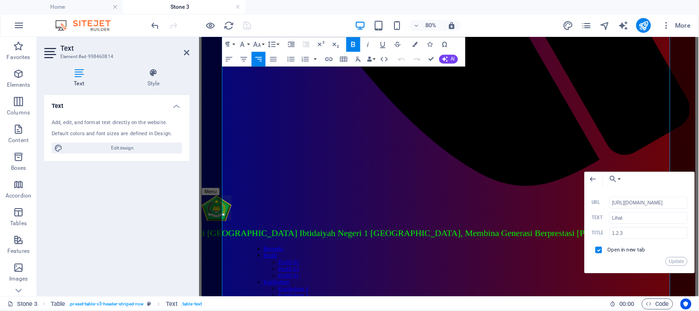
scroll to position [0, 6]
click at [628, 202] on input "[URL][DOMAIN_NAME]" at bounding box center [649, 202] width 78 height 12
click at [598, 171] on div "Back Choose Link Home About the Author About the Author 4 About the Author 3 Ab…" at bounding box center [640, 221] width 111 height 101
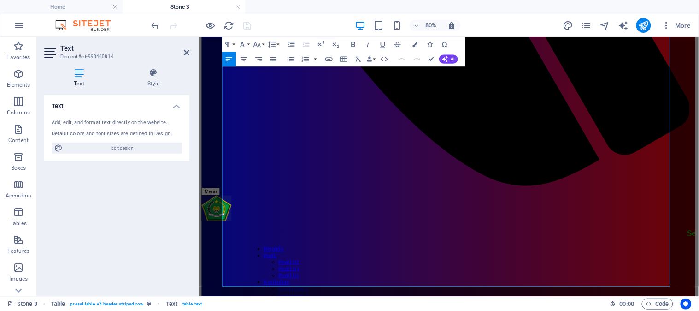
scroll to position [908, 0]
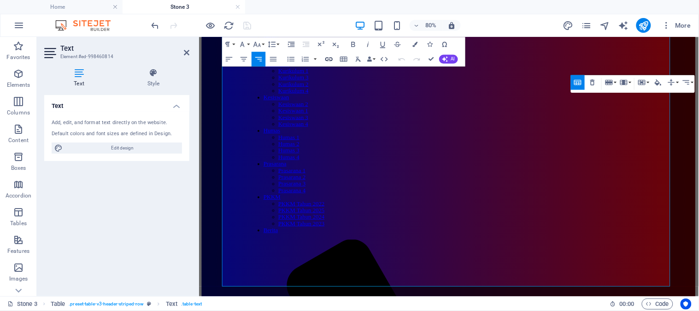
checkbox input "false"
click at [326, 62] on icon "button" at bounding box center [329, 58] width 9 height 9
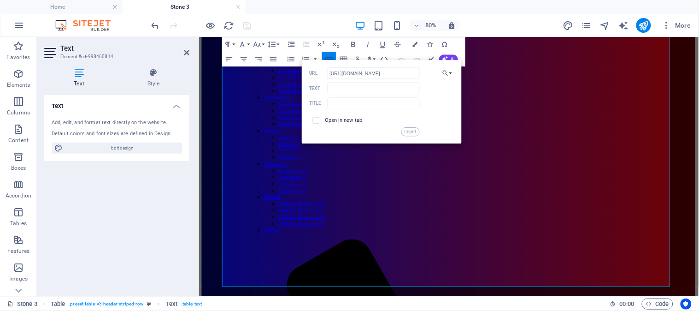
scroll to position [0, 3]
type input "[URL][DOMAIN_NAME]"
click at [354, 89] on input "Text" at bounding box center [374, 88] width 92 height 12
type input "Lihat"
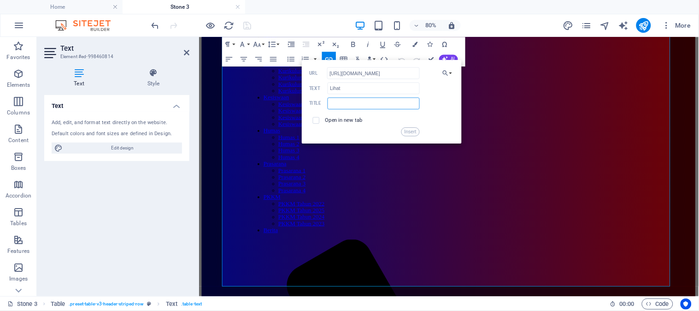
click at [380, 106] on input "text" at bounding box center [374, 103] width 92 height 12
type input "1.2.4"
click at [319, 119] on span at bounding box center [316, 120] width 6 height 6
click at [317, 118] on input "checkbox" at bounding box center [315, 119] width 6 height 6
checkbox input "true"
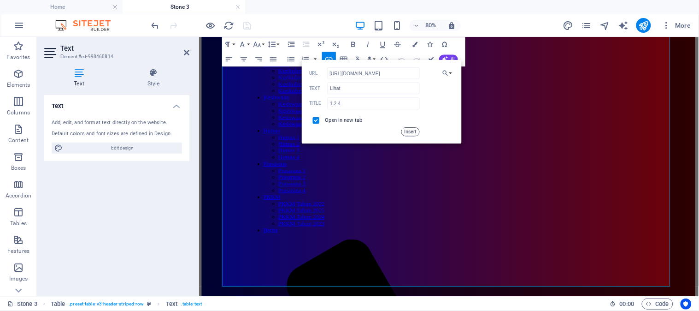
click at [404, 130] on button "Insert" at bounding box center [411, 131] width 18 height 9
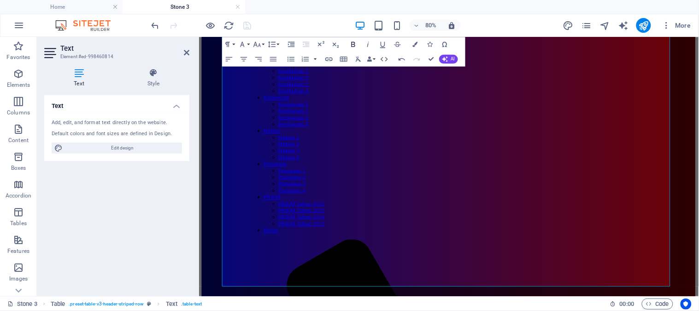
click at [354, 43] on icon "button" at bounding box center [353, 44] width 9 height 9
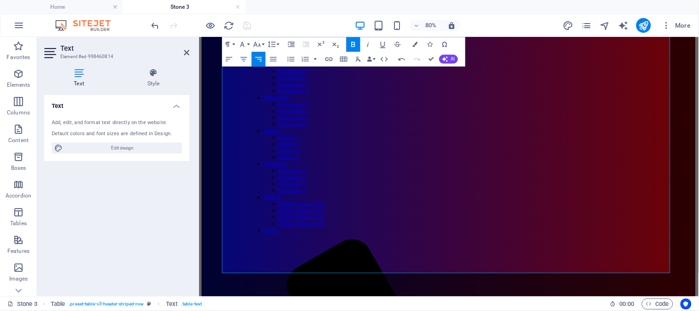
scroll to position [925, 0]
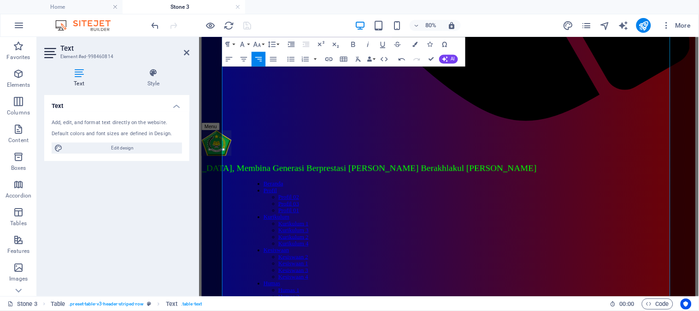
scroll to position [724, 0]
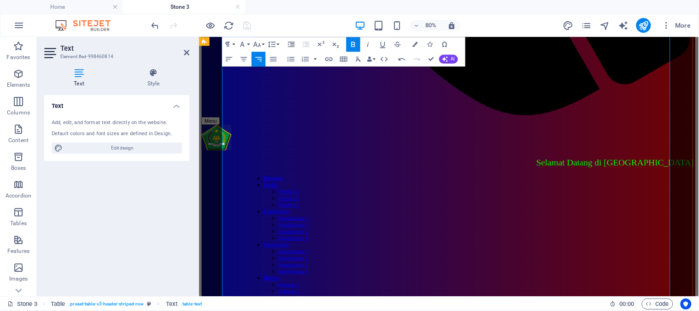
drag, startPoint x: 774, startPoint y: 236, endPoint x: 780, endPoint y: 234, distance: 6.7
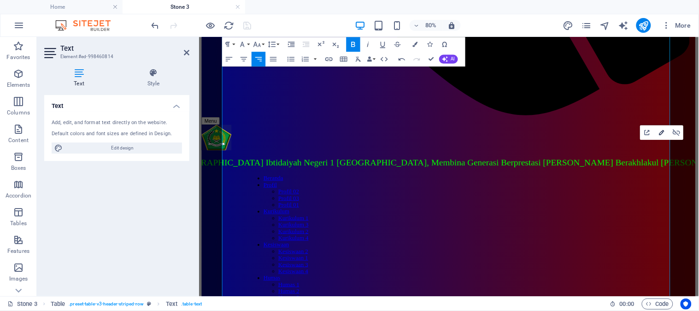
type input "1.2.3"
click at [661, 134] on icon "button" at bounding box center [662, 132] width 9 height 9
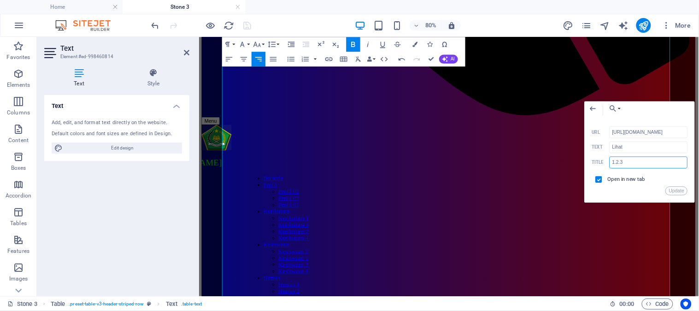
scroll to position [0, 0]
click at [634, 160] on input "1.2.3" at bounding box center [649, 162] width 78 height 12
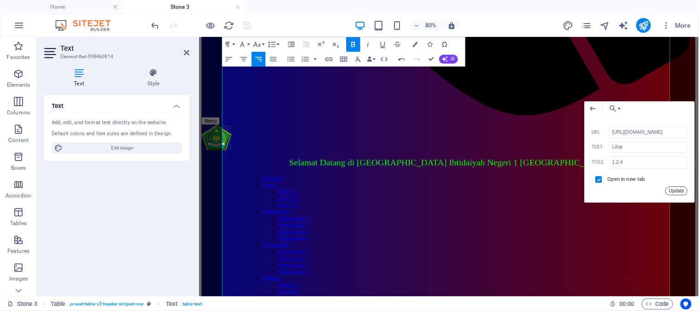
click at [680, 191] on button "Update" at bounding box center [677, 190] width 22 height 9
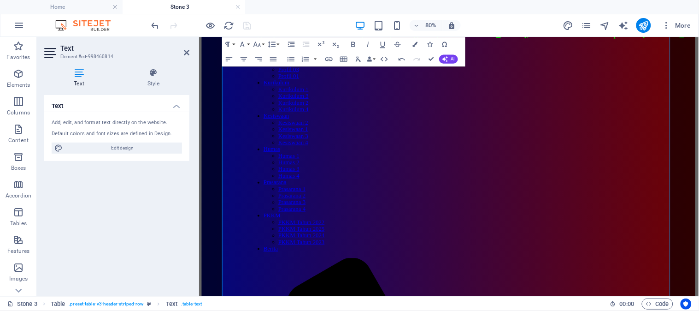
scroll to position [896, 0]
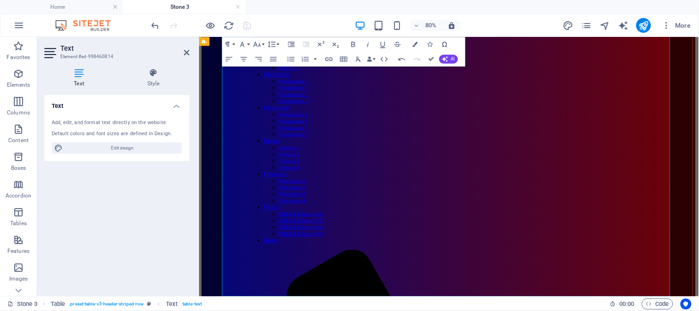
click at [661, 93] on icon "button" at bounding box center [662, 94] width 9 height 9
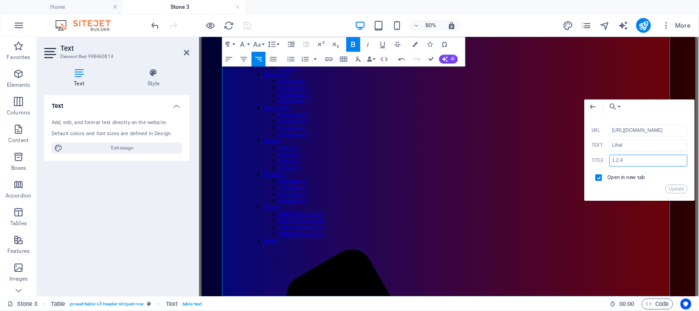
scroll to position [0, 0]
click at [627, 162] on input "1.2.4" at bounding box center [649, 160] width 78 height 12
type input "1.3.1"
click at [671, 191] on button "Update" at bounding box center [677, 188] width 22 height 9
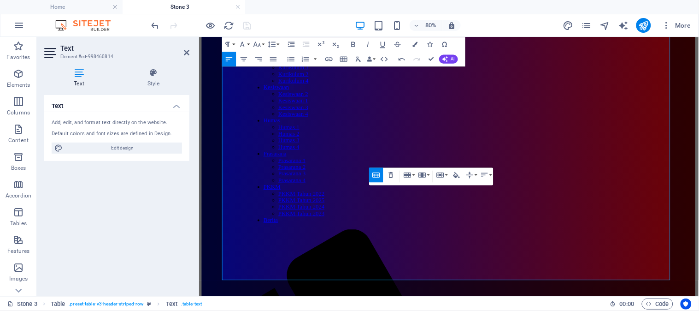
scroll to position [925, 0]
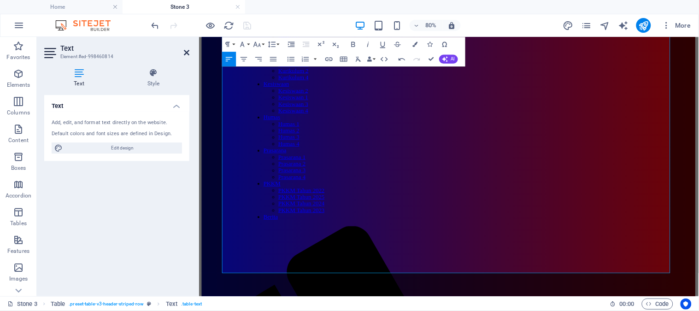
click at [186, 52] on icon at bounding box center [187, 52] width 6 height 7
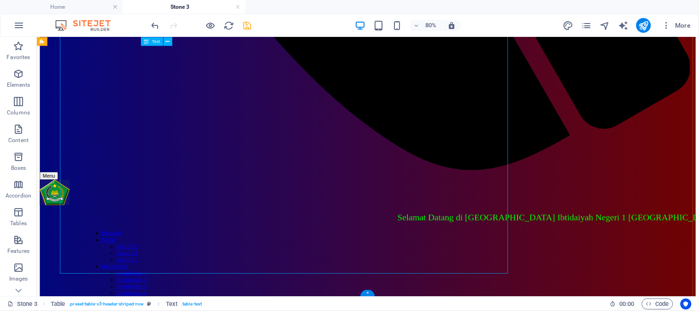
scroll to position [924, 0]
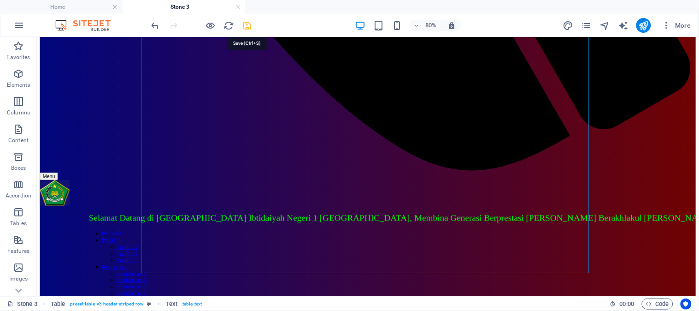
click at [248, 25] on icon "save" at bounding box center [247, 25] width 11 height 11
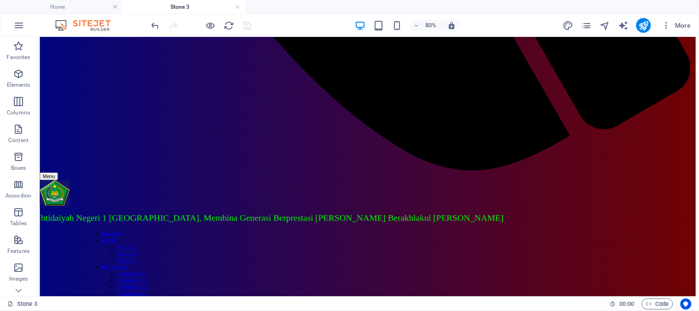
click at [180, 1] on li "Stone 3" at bounding box center [184, 7] width 123 height 14
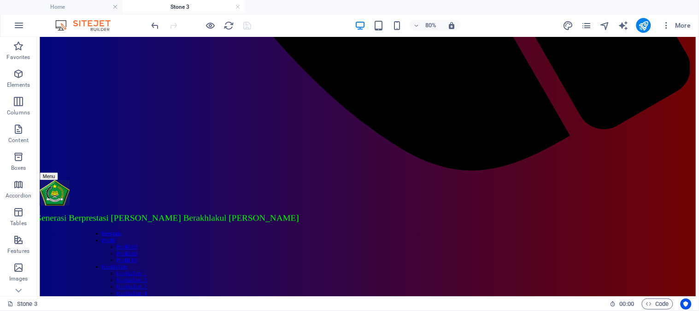
click at [180, 1] on li "Stone 3" at bounding box center [184, 7] width 123 height 14
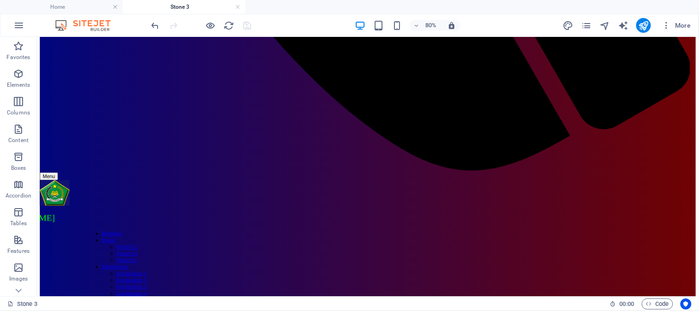
click at [180, 3] on h4 "Stone 3" at bounding box center [184, 7] width 123 height 10
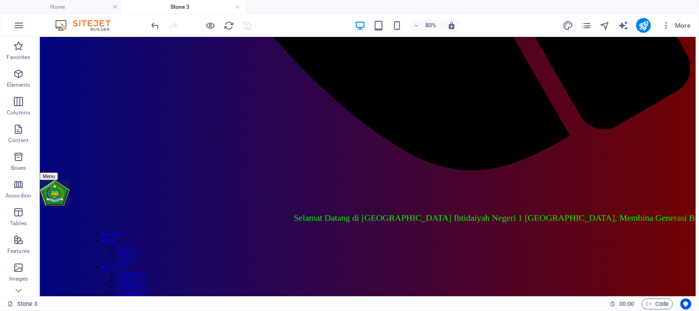
click at [180, 7] on h4 "Stone 3" at bounding box center [184, 7] width 123 height 10
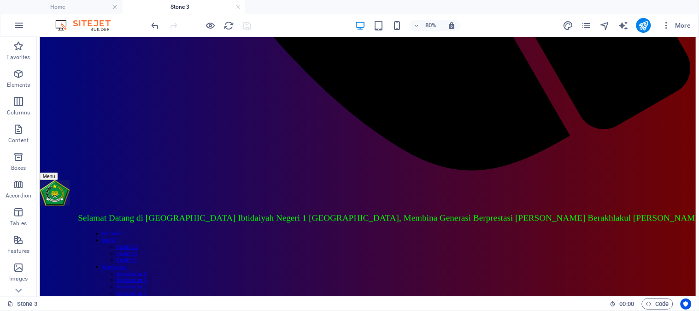
click at [180, 7] on h4 "Stone 3" at bounding box center [184, 7] width 123 height 10
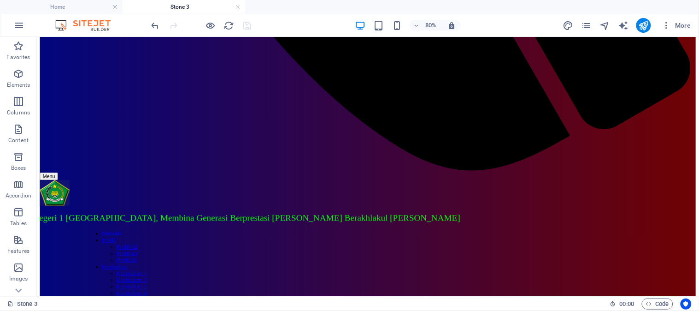
click at [181, 7] on h4 "Stone 3" at bounding box center [184, 7] width 123 height 10
